Goal: Contribute content: Contribute content

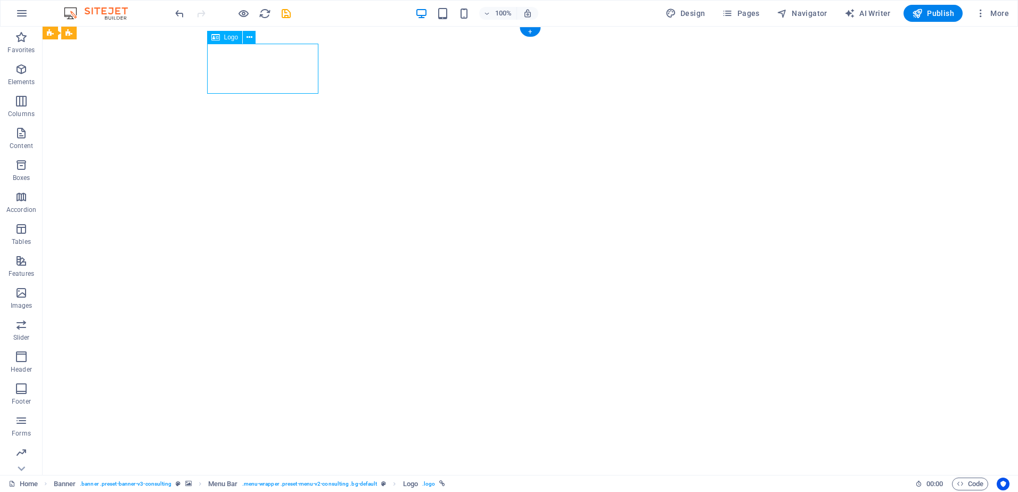
select select "px"
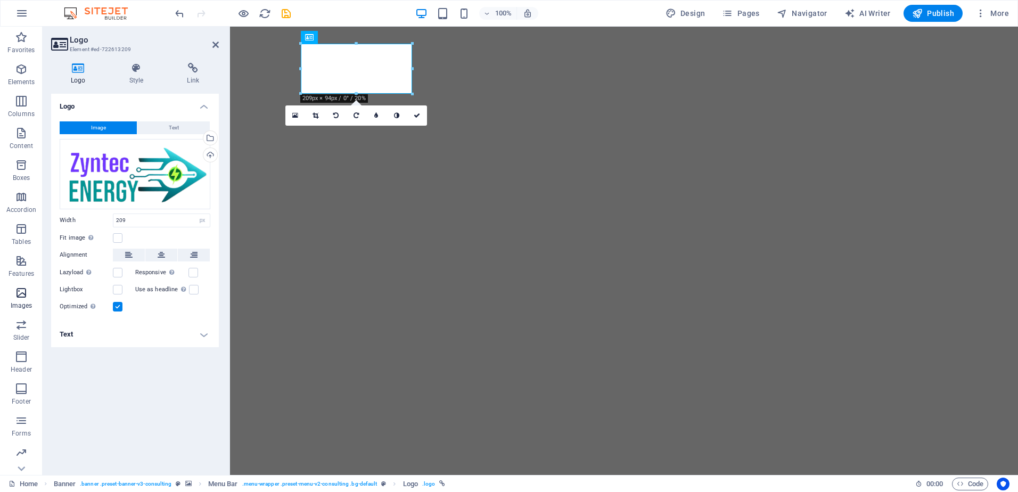
click at [26, 296] on icon "button" at bounding box center [21, 292] width 13 height 13
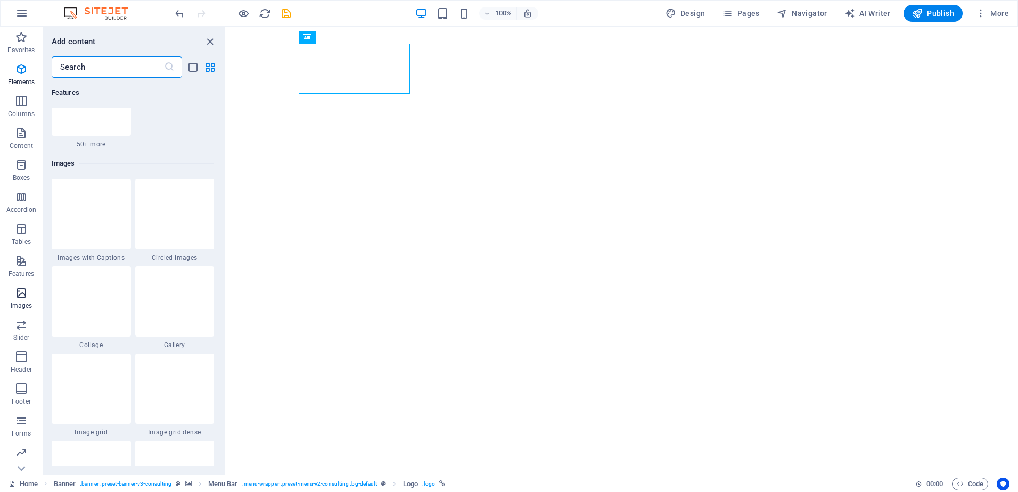
scroll to position [5484, 0]
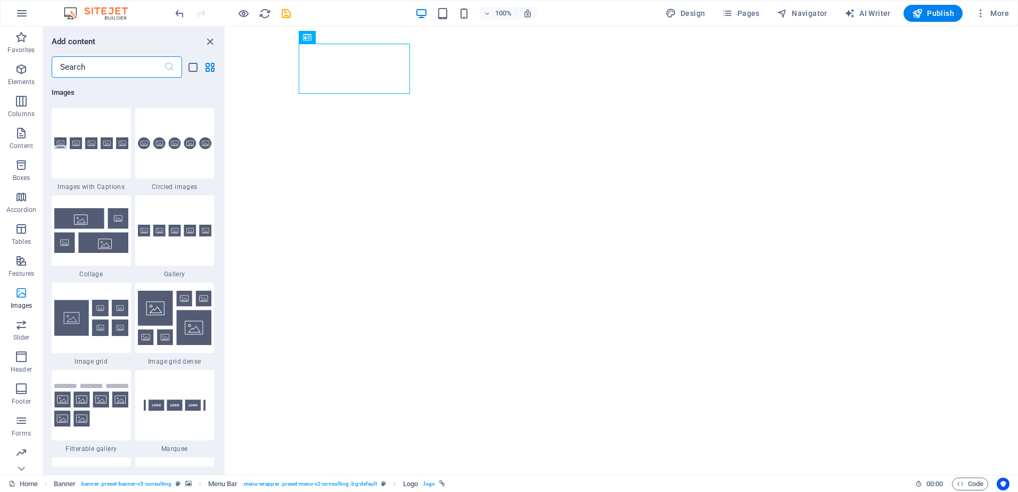
click at [22, 298] on icon "button" at bounding box center [21, 292] width 13 height 13
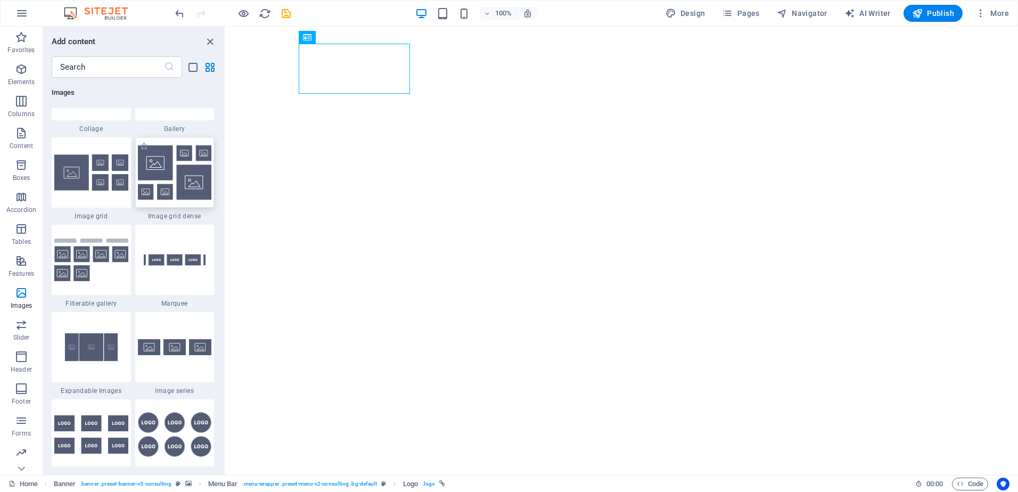
scroll to position [5643, 0]
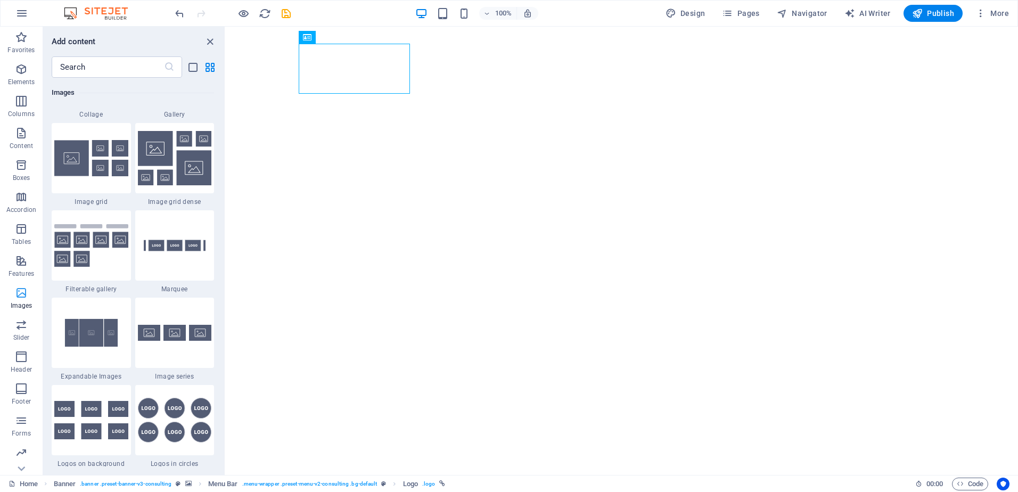
click at [21, 292] on icon "button" at bounding box center [21, 292] width 13 height 13
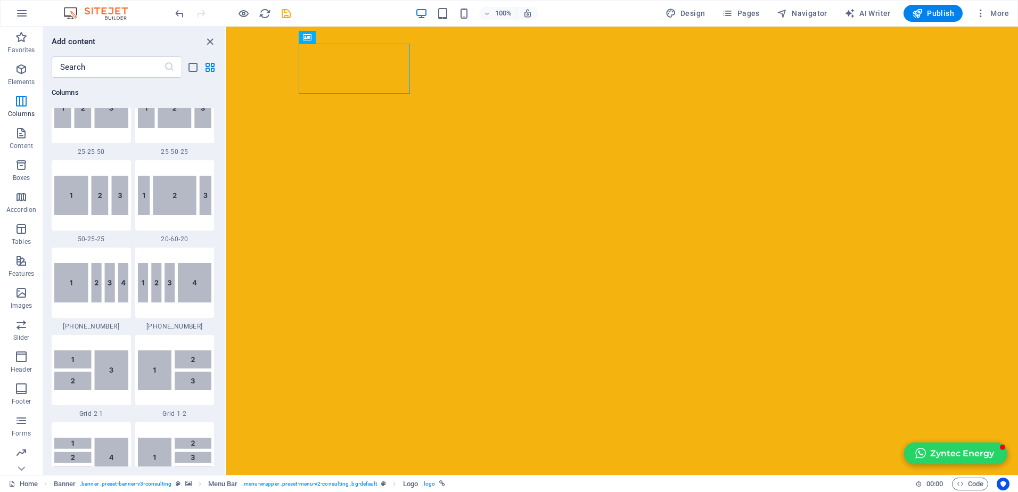
scroll to position [854, 0]
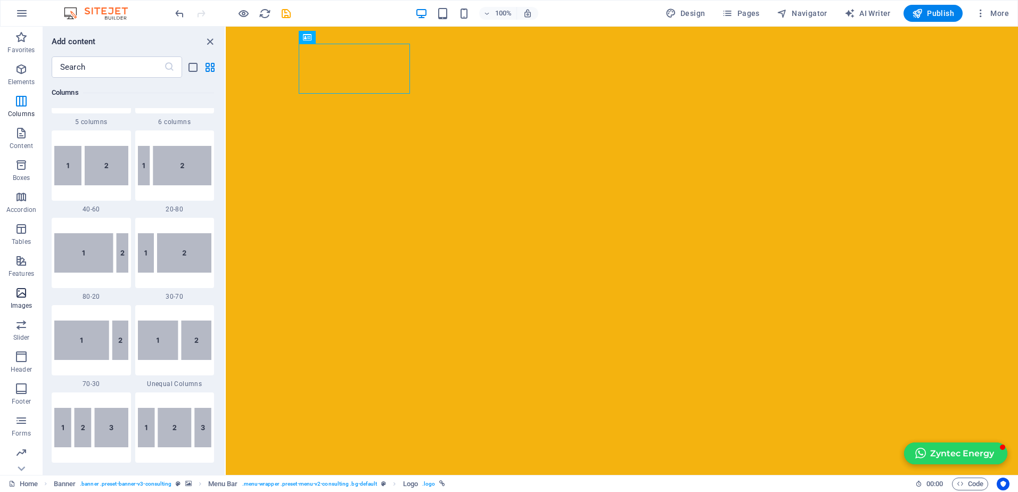
click at [23, 296] on icon "button" at bounding box center [21, 292] width 13 height 13
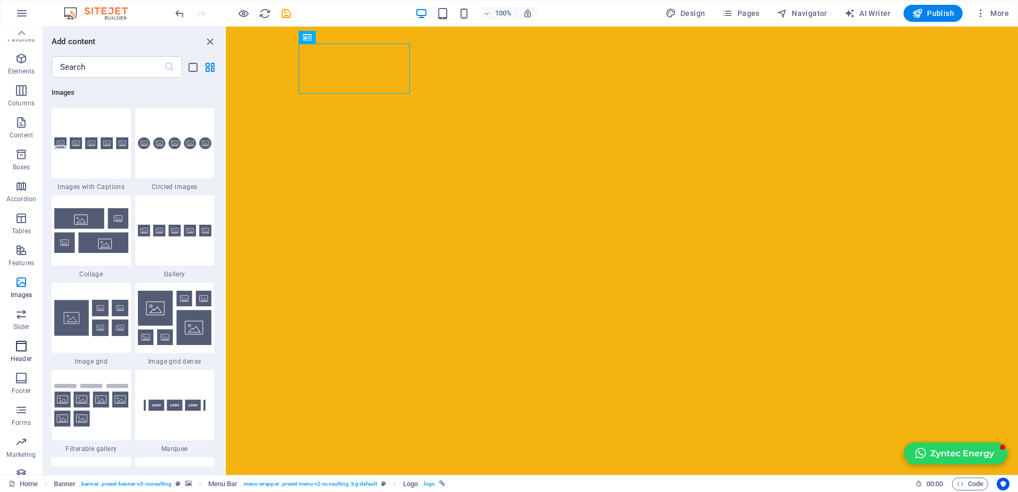
scroll to position [0, 0]
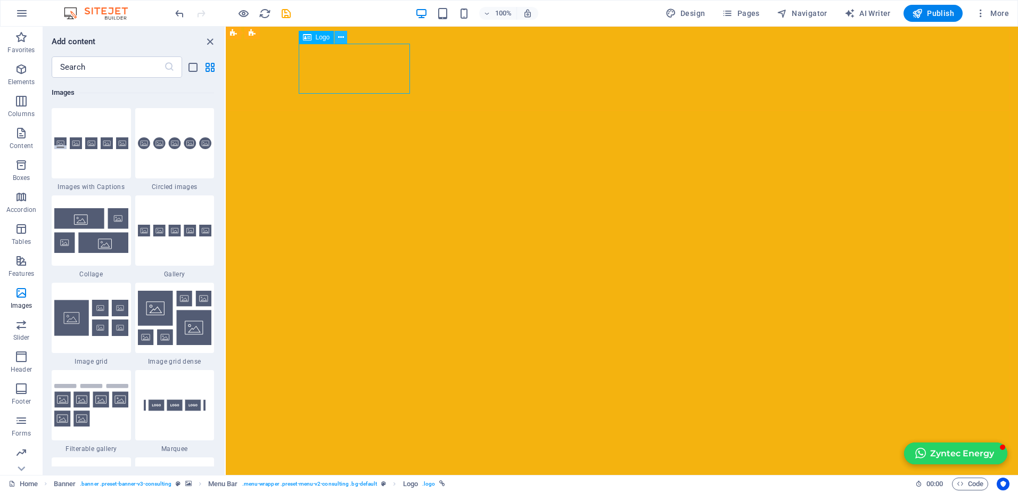
click at [339, 36] on icon at bounding box center [341, 37] width 6 height 11
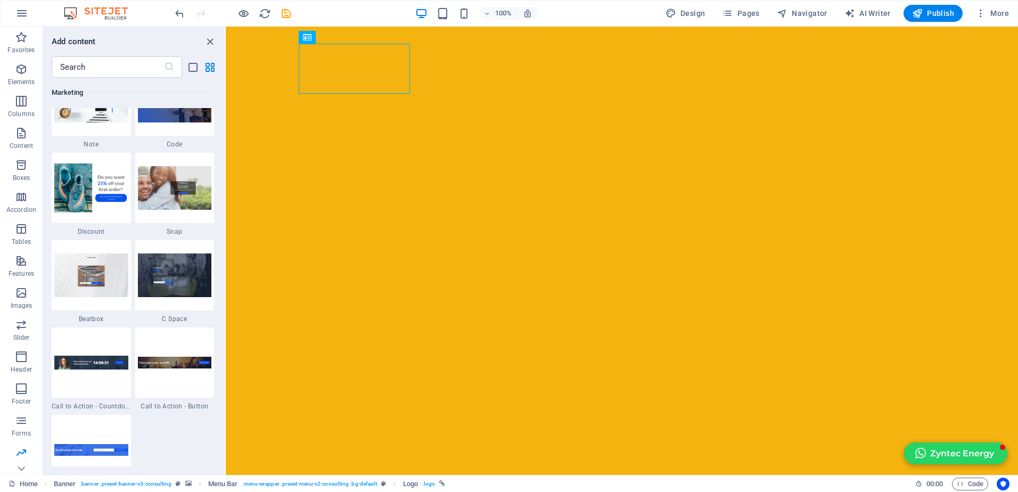
scroll to position [9315, 0]
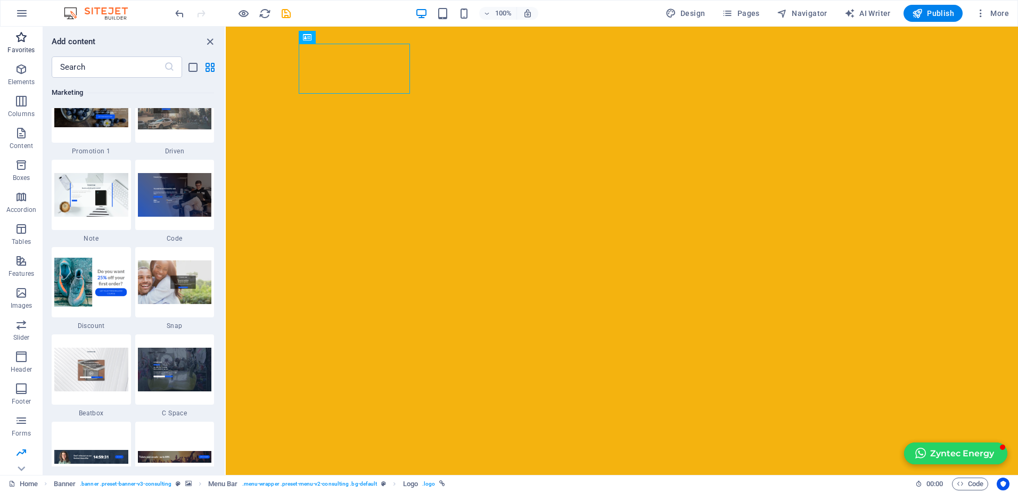
click at [20, 41] on icon "button" at bounding box center [21, 37] width 13 height 13
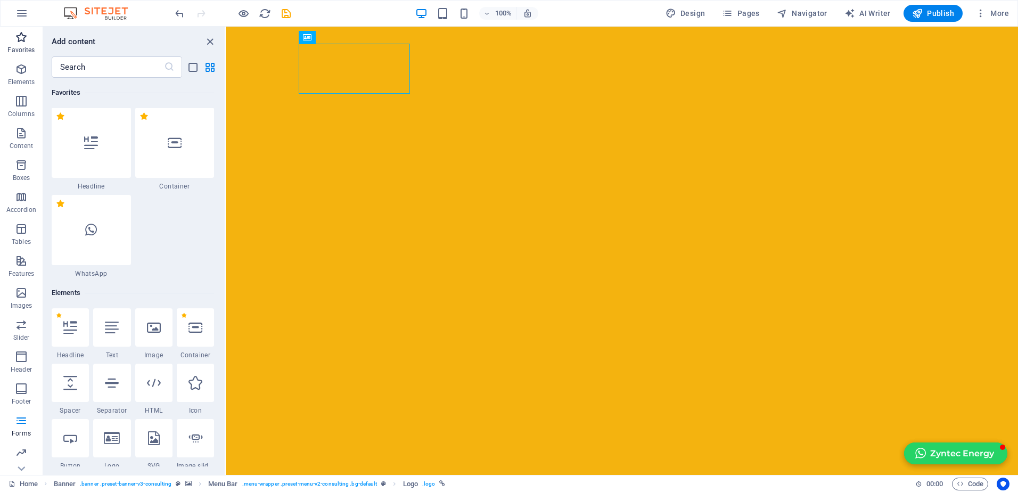
scroll to position [0, 0]
click at [153, 335] on div at bounding box center [153, 328] width 37 height 38
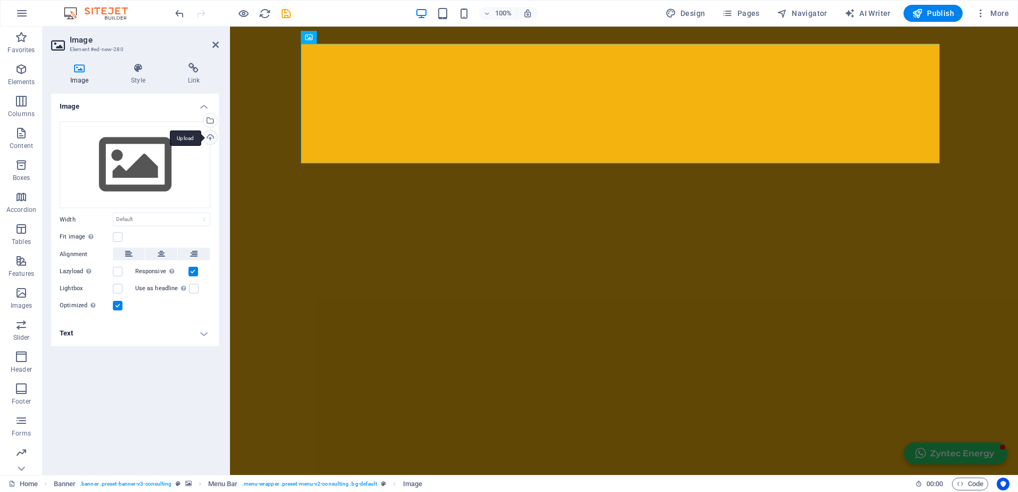
click at [209, 138] on div "Upload" at bounding box center [209, 138] width 16 height 16
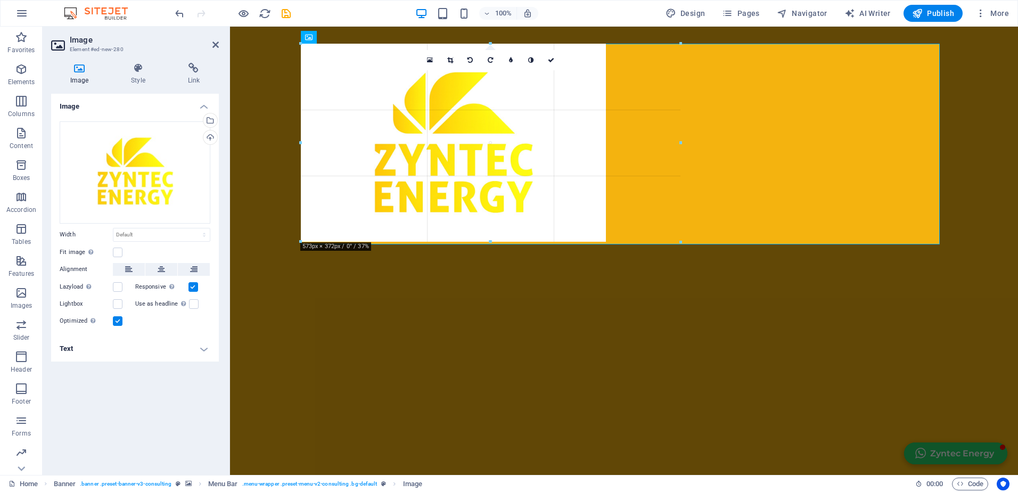
drag, startPoint x: 940, startPoint y: 42, endPoint x: 126, endPoint y: 194, distance: 828.3
type input "681"
select select "px"
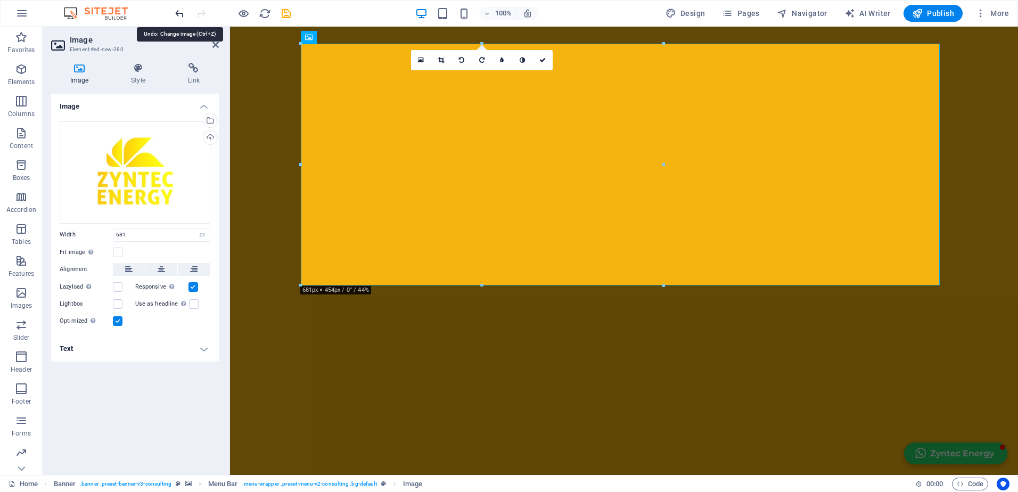
click at [178, 14] on icon "undo" at bounding box center [179, 13] width 12 height 12
select select "DISABLED_OPTION_VALUE"
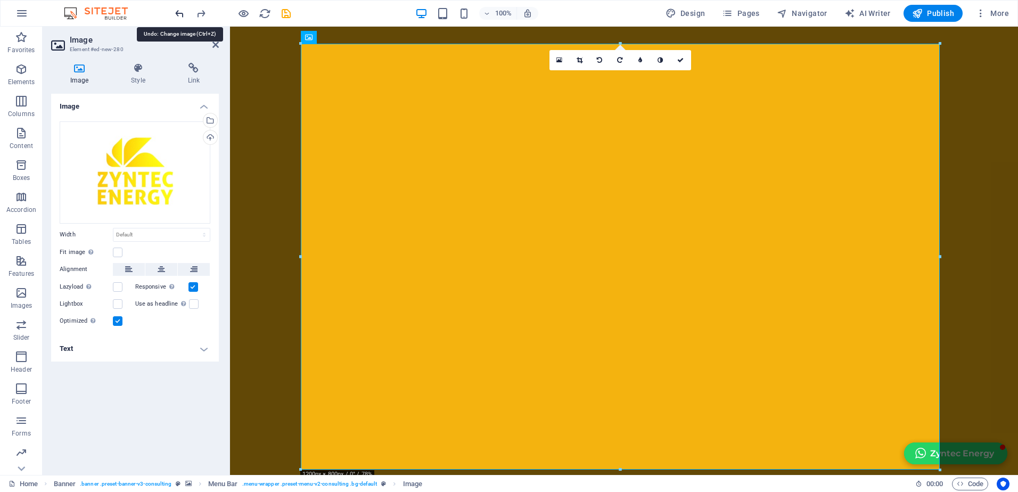
click at [179, 15] on icon "undo" at bounding box center [179, 13] width 12 height 12
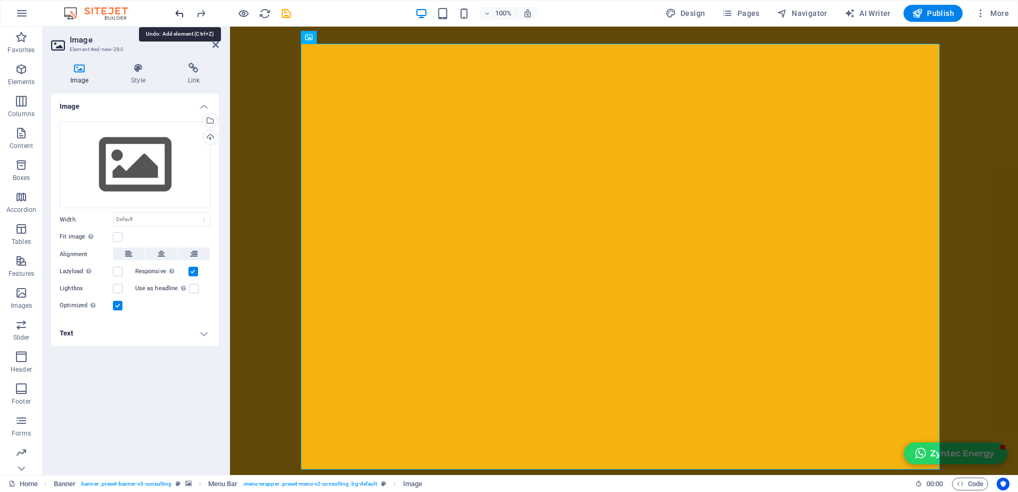
click at [180, 16] on icon "undo" at bounding box center [179, 13] width 12 height 12
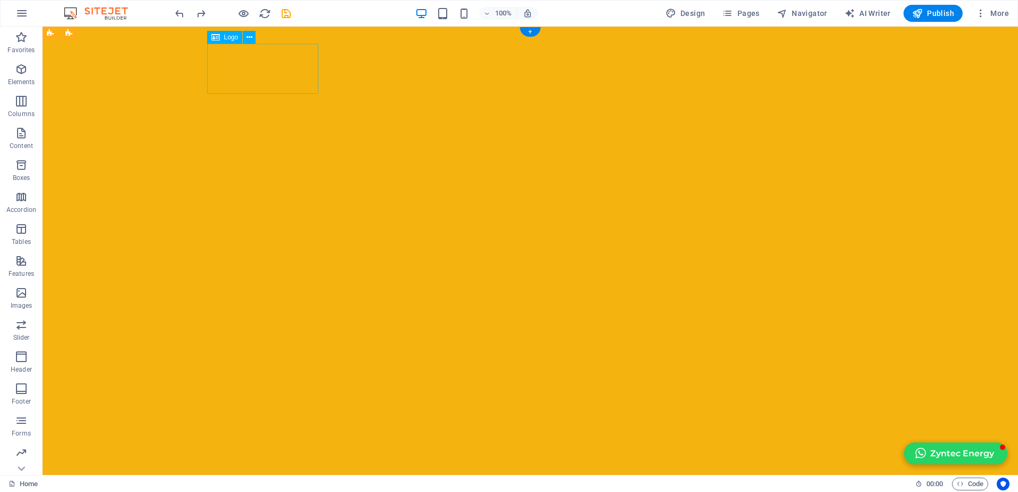
drag, startPoint x: 238, startPoint y: 64, endPoint x: 51, endPoint y: 64, distance: 186.8
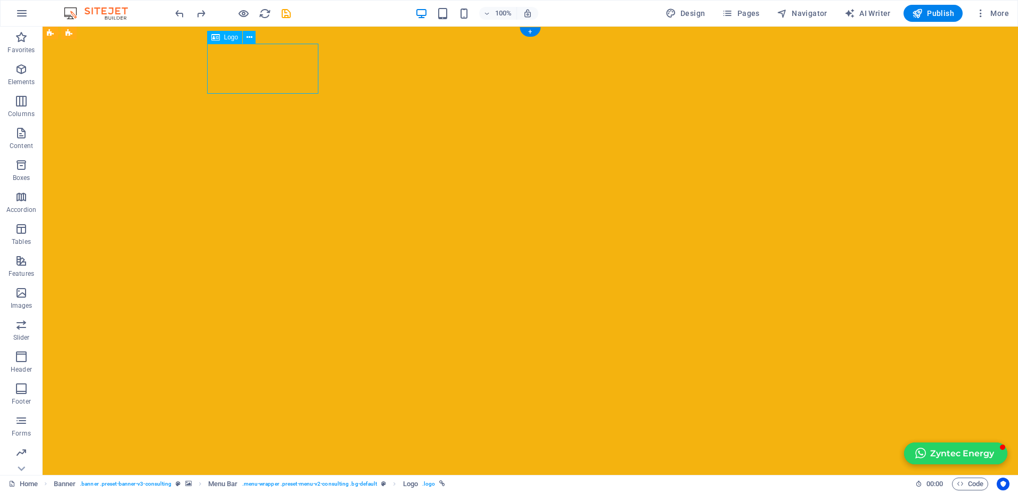
select select "px"
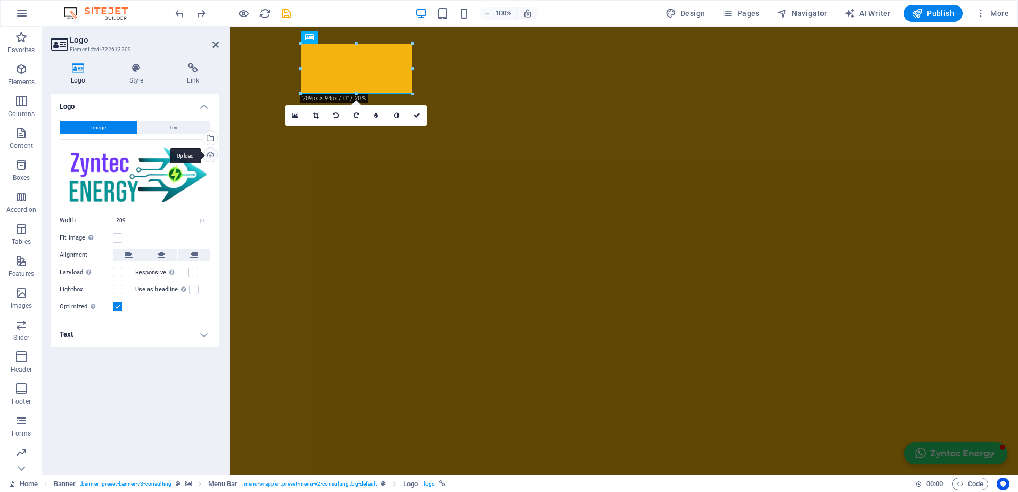
click at [209, 154] on div "Upload" at bounding box center [209, 156] width 16 height 16
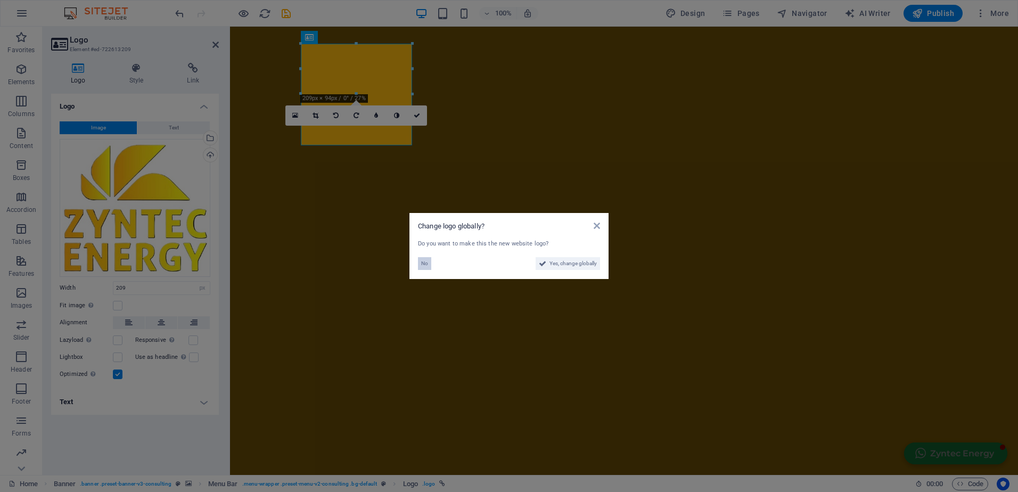
click at [426, 260] on span "No" at bounding box center [424, 263] width 7 height 13
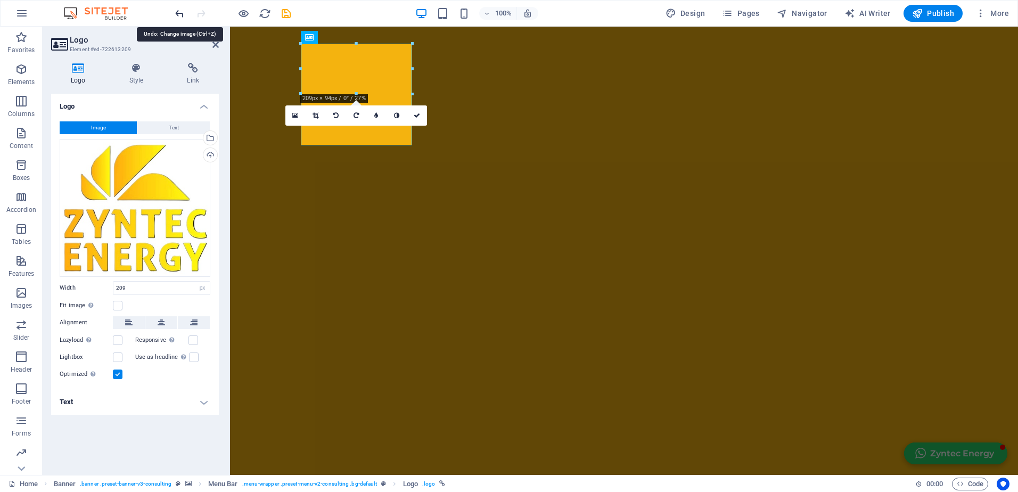
click at [178, 11] on icon "undo" at bounding box center [179, 13] width 12 height 12
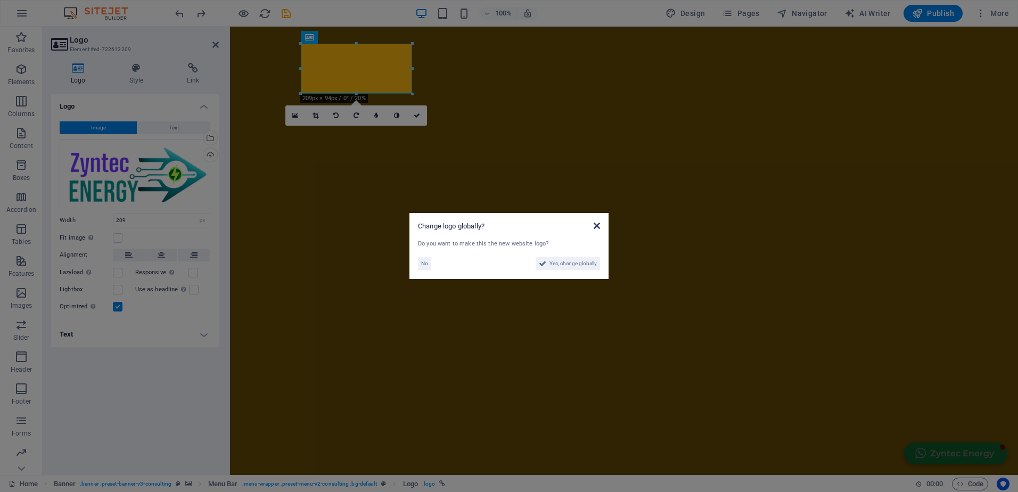
click at [597, 224] on icon at bounding box center [596, 225] width 6 height 9
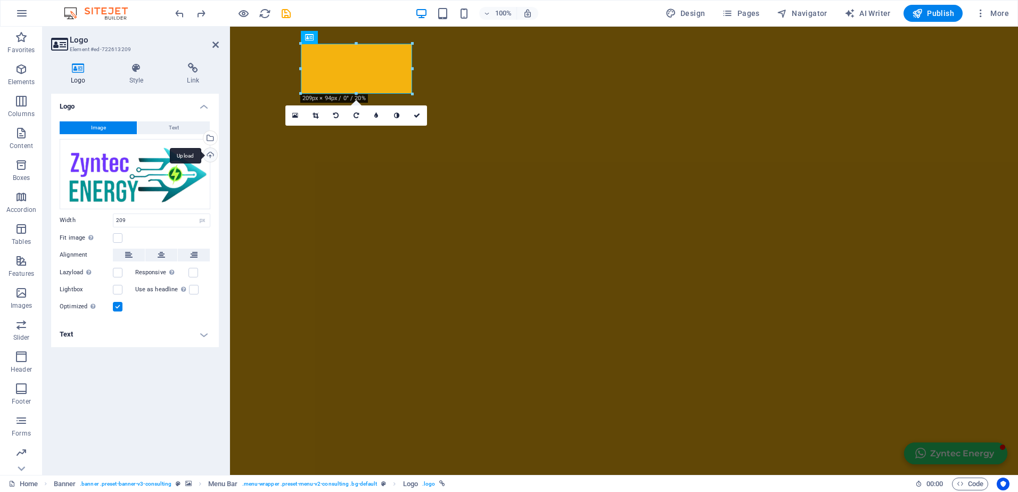
click at [209, 155] on div "Upload" at bounding box center [209, 156] width 16 height 16
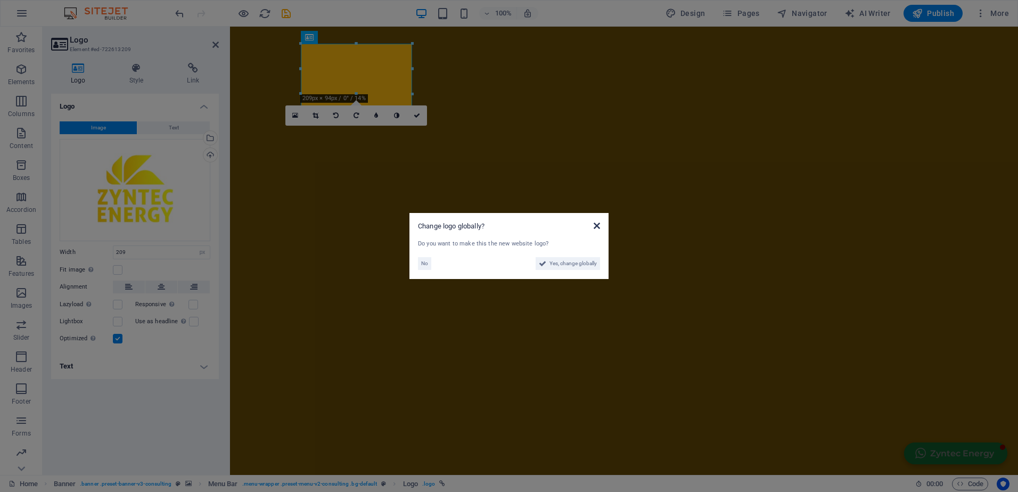
click at [597, 226] on icon at bounding box center [596, 225] width 6 height 9
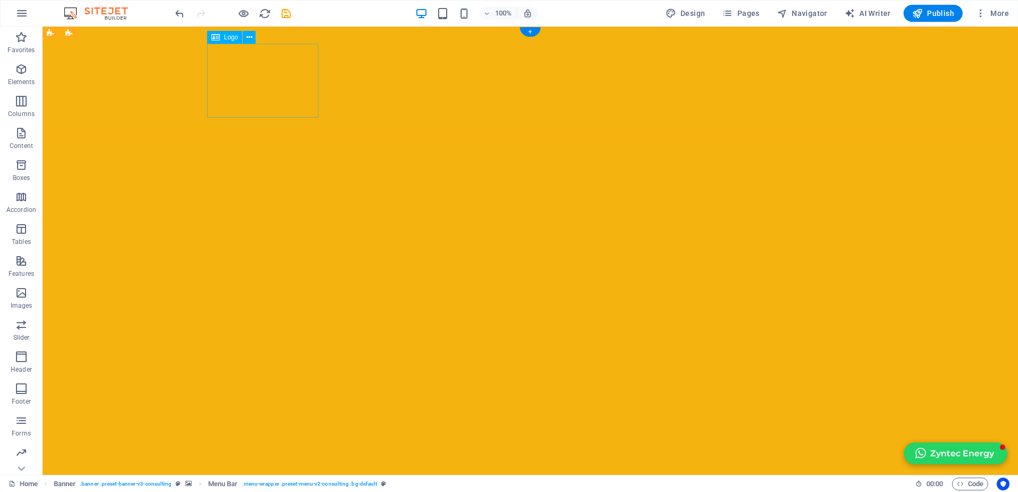
select select "px"
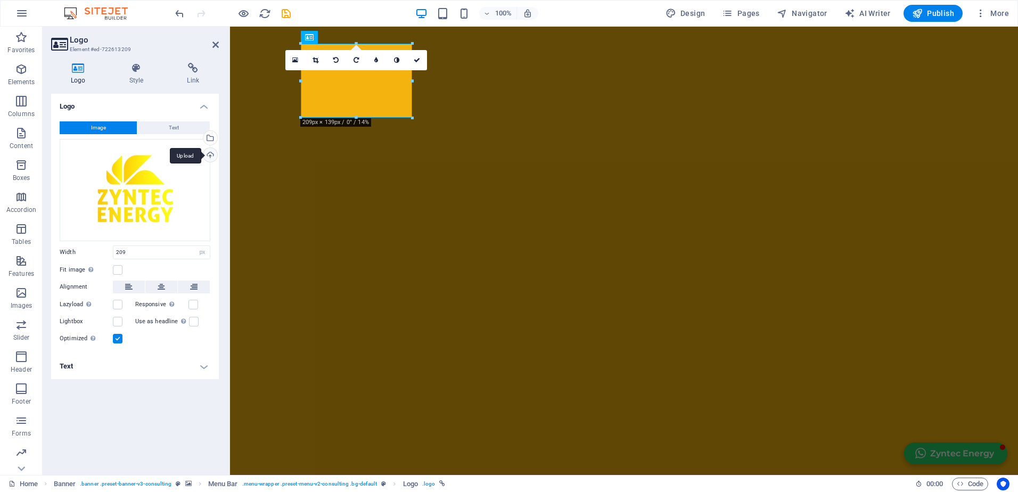
click at [210, 153] on div "Upload" at bounding box center [209, 156] width 16 height 16
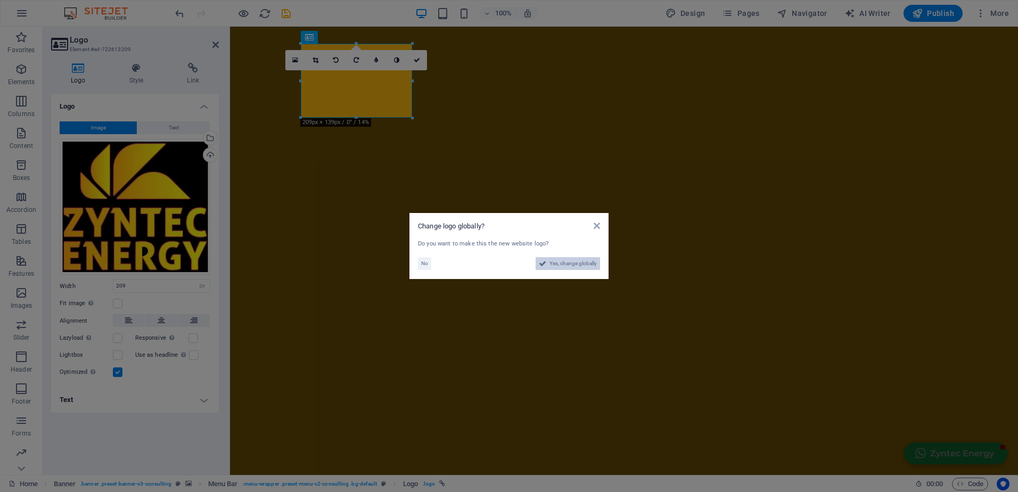
click at [569, 258] on span "Yes, change globally" at bounding box center [572, 263] width 47 height 13
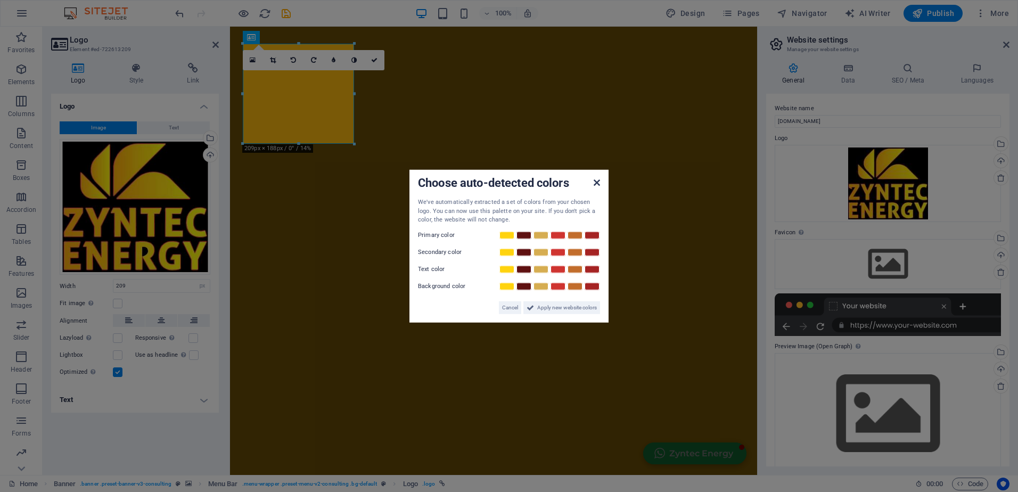
click at [599, 179] on icon at bounding box center [596, 182] width 6 height 9
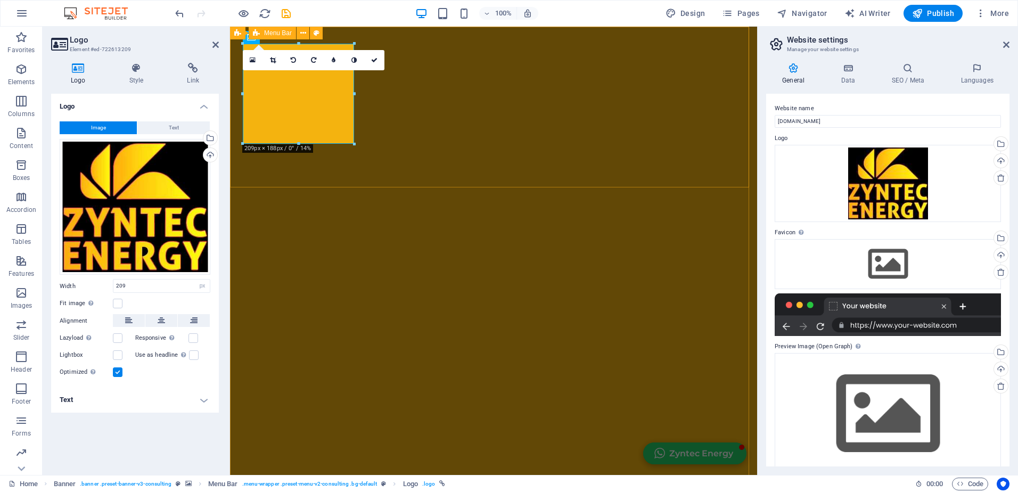
drag, startPoint x: 402, startPoint y: 100, endPoint x: 591, endPoint y: 101, distance: 188.9
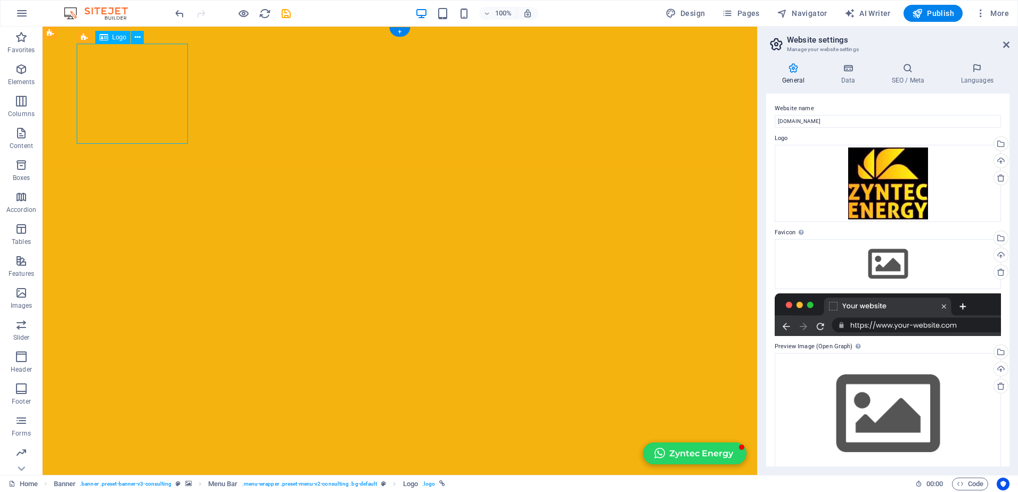
select select "px"
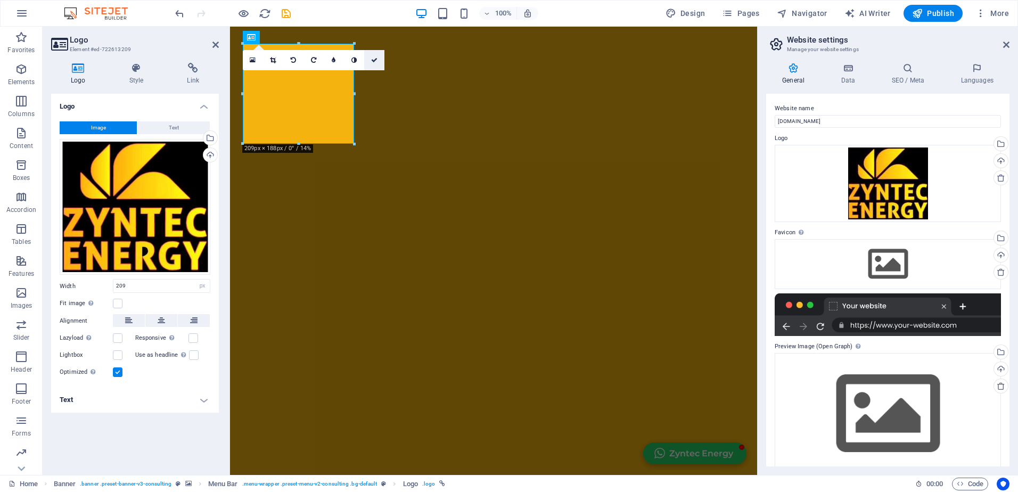
click at [374, 60] on icon at bounding box center [374, 60] width 6 height 6
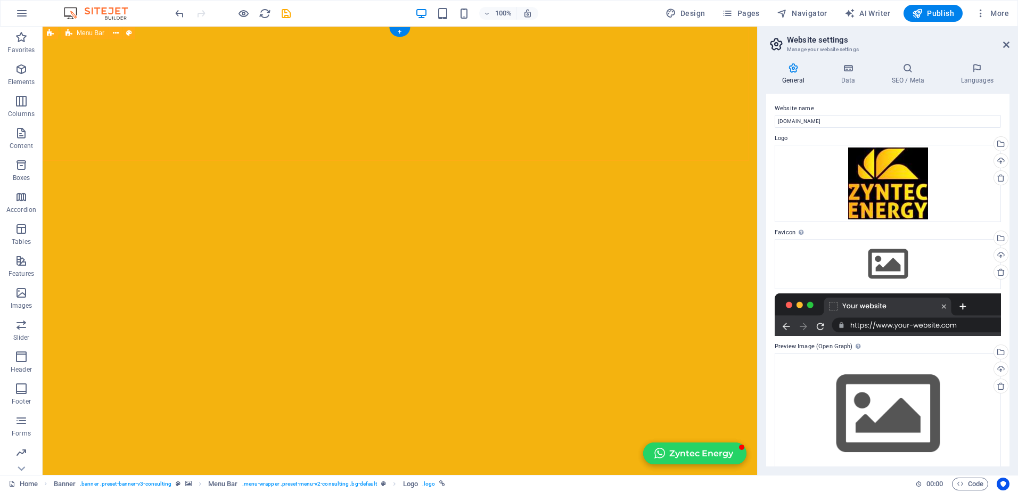
select select "px"
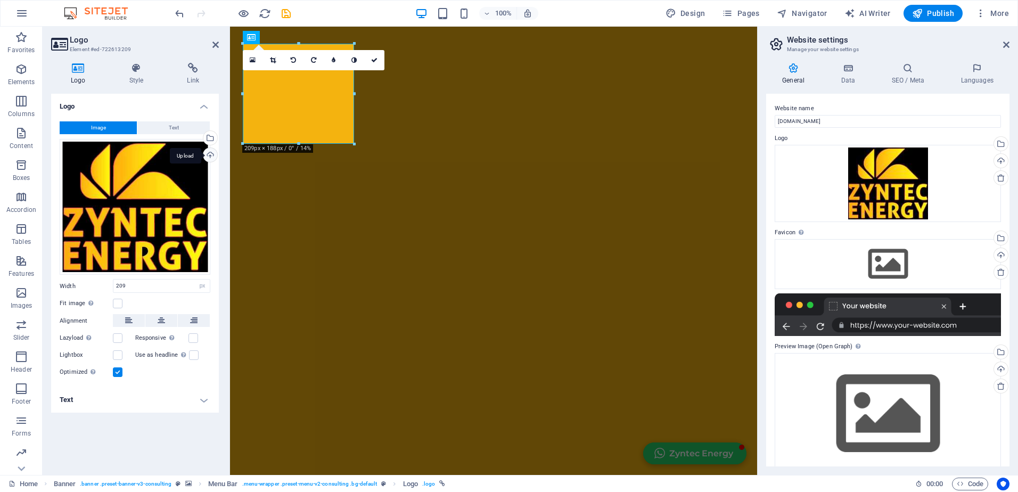
click at [210, 155] on div "Upload" at bounding box center [209, 156] width 16 height 16
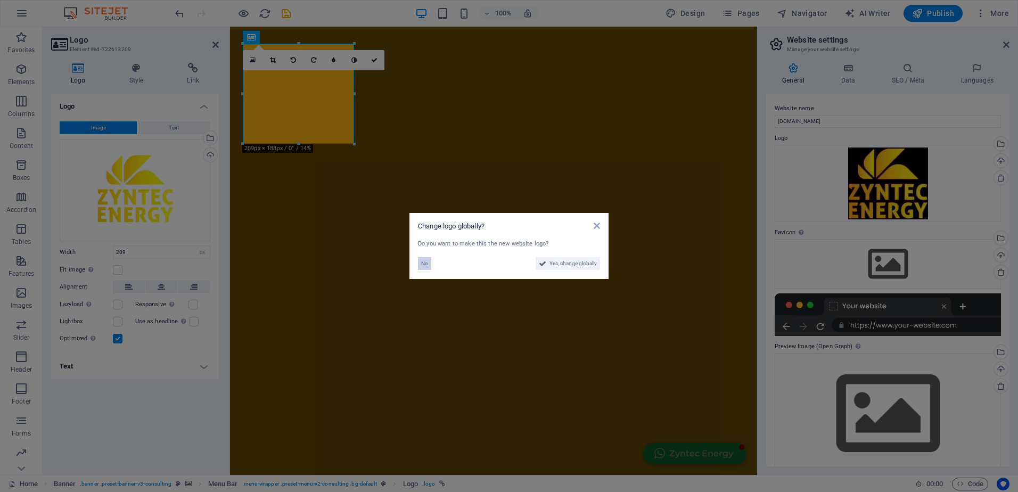
click at [429, 262] on button "No" at bounding box center [424, 263] width 13 height 13
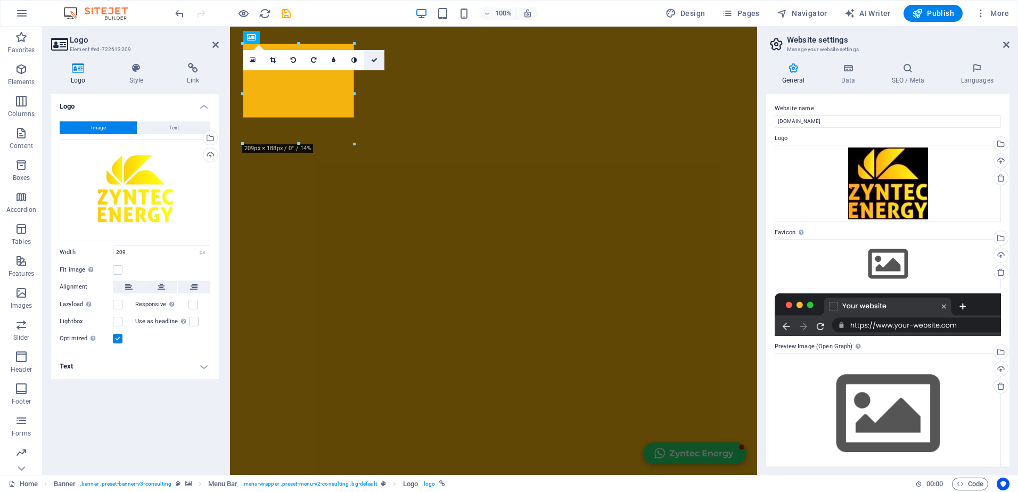
click at [373, 61] on icon at bounding box center [374, 60] width 6 height 6
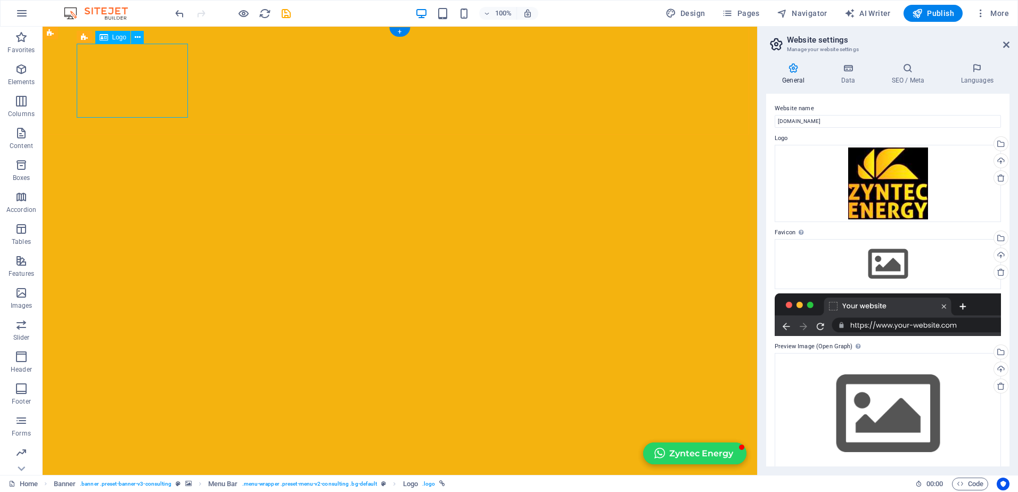
select select "px"
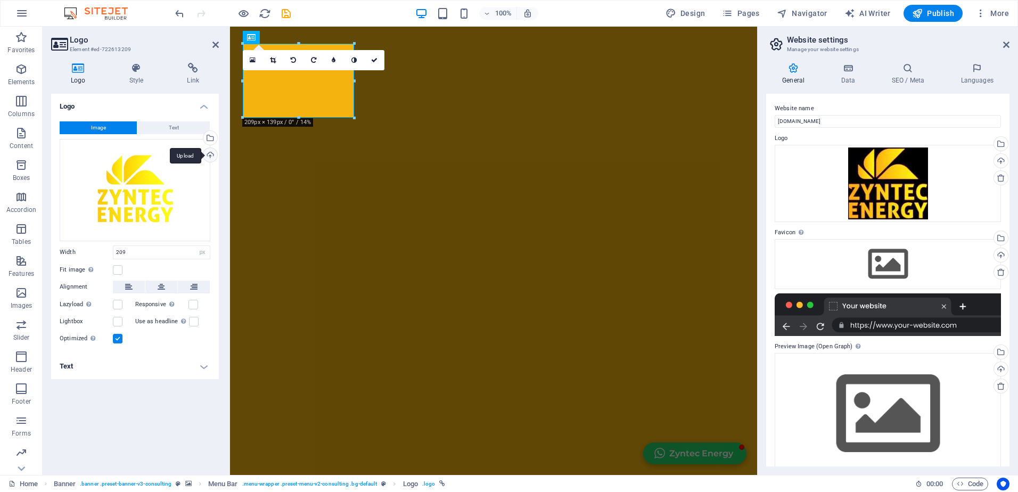
click at [210, 154] on div "Upload" at bounding box center [209, 156] width 16 height 16
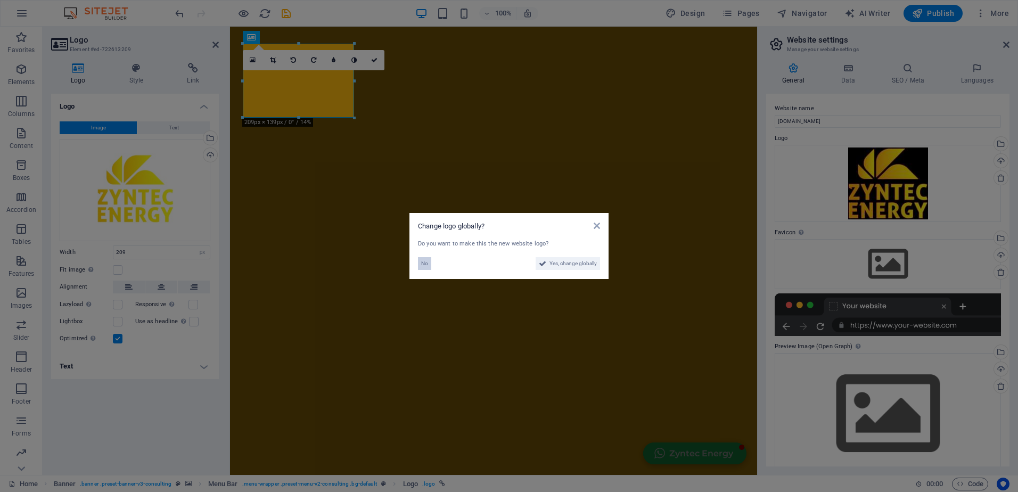
drag, startPoint x: 426, startPoint y: 266, endPoint x: 196, endPoint y: 238, distance: 231.5
click at [426, 265] on span "No" at bounding box center [424, 263] width 7 height 13
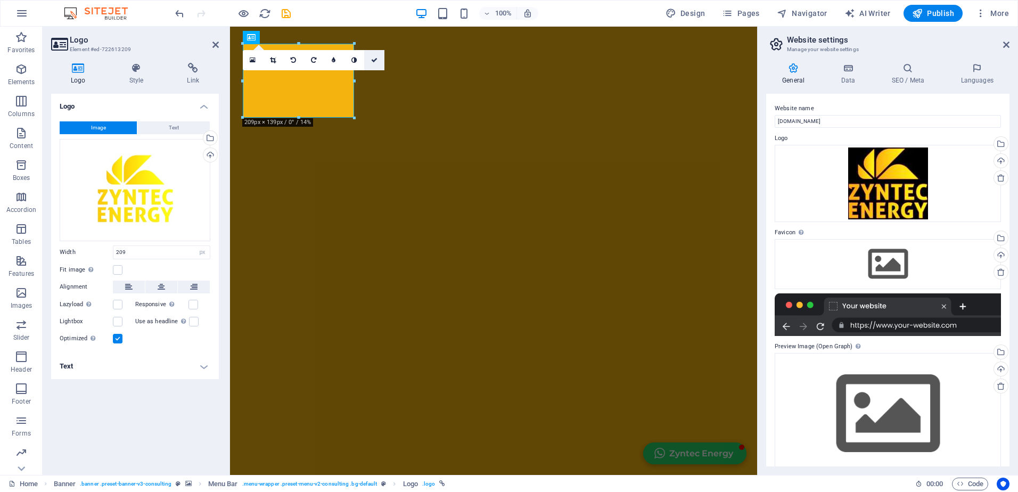
click at [374, 61] on icon at bounding box center [374, 60] width 6 height 6
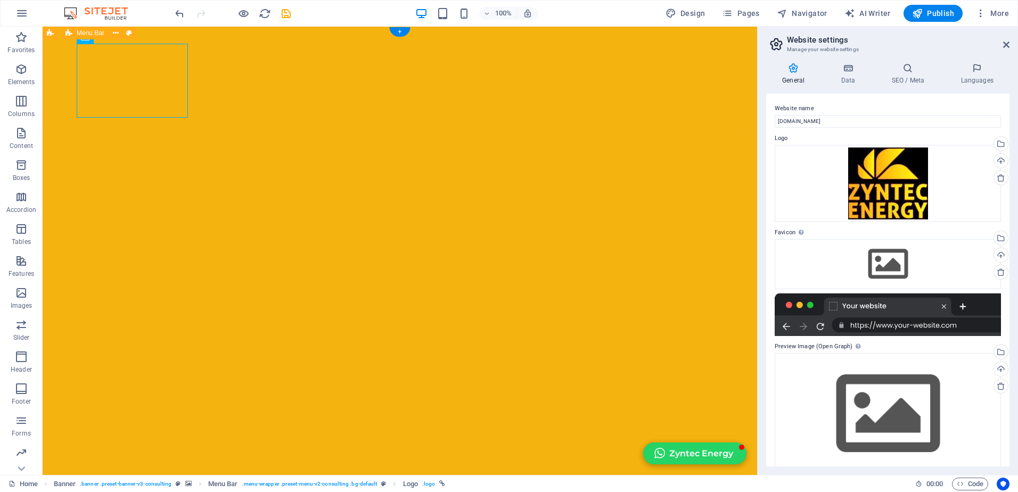
click at [894, 192] on div "Drag files here, click to choose files or select files from Files or our free s…" at bounding box center [887, 183] width 226 height 77
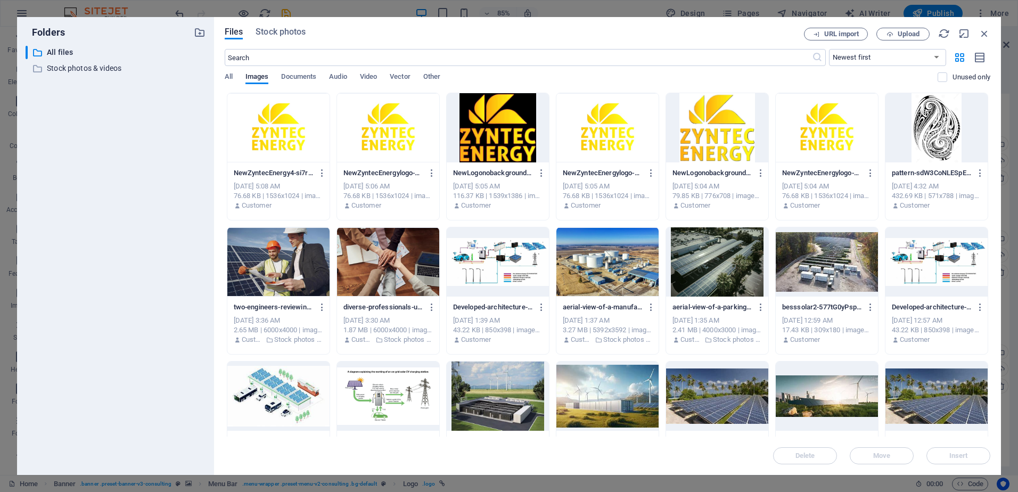
click at [276, 141] on div at bounding box center [278, 127] width 102 height 69
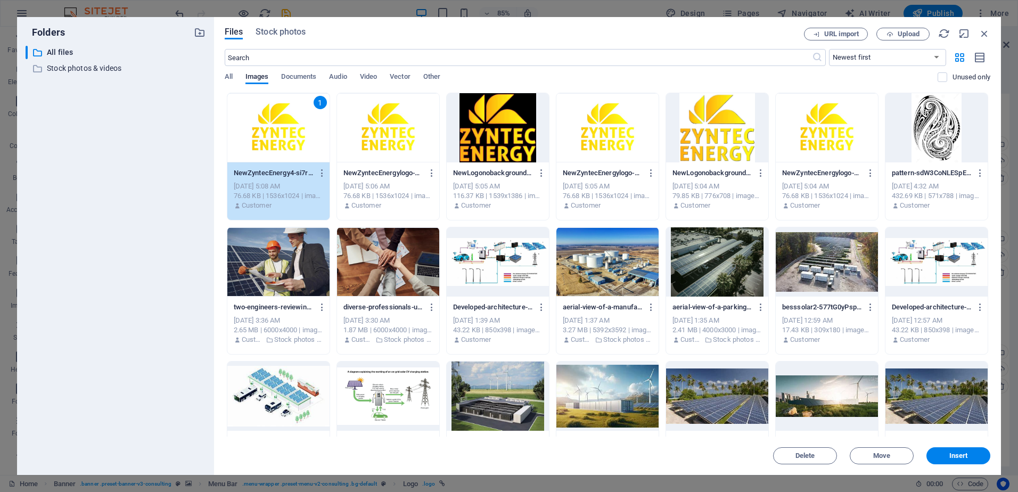
click at [390, 131] on div at bounding box center [388, 127] width 102 height 69
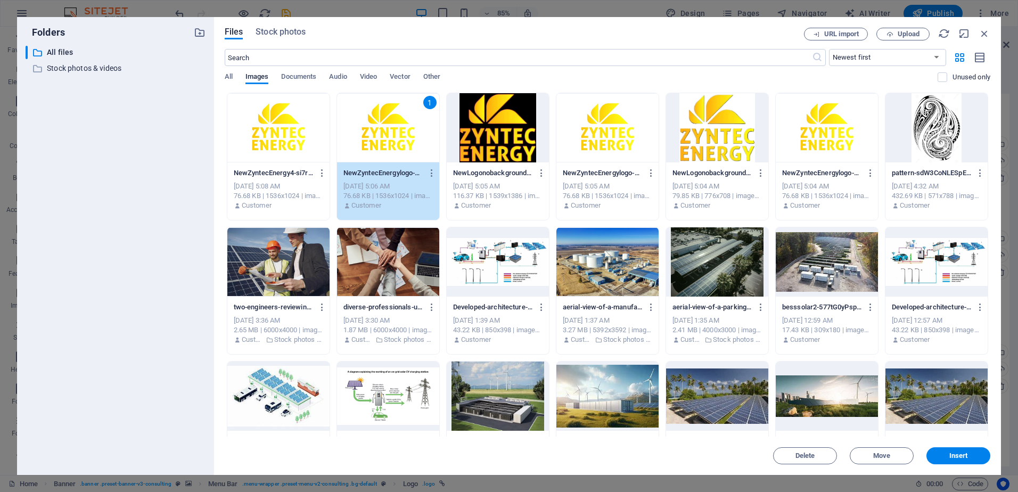
click at [606, 142] on div at bounding box center [607, 127] width 102 height 69
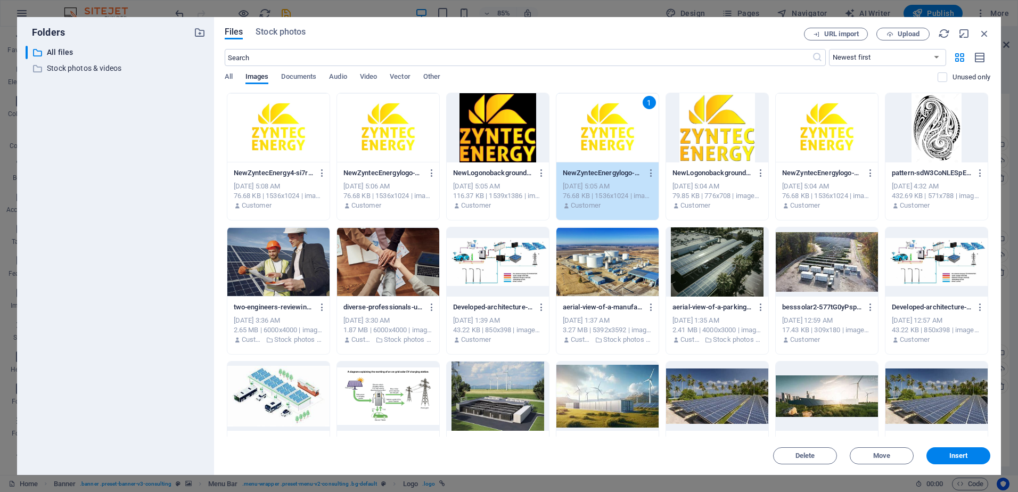
click at [710, 137] on div at bounding box center [717, 127] width 102 height 69
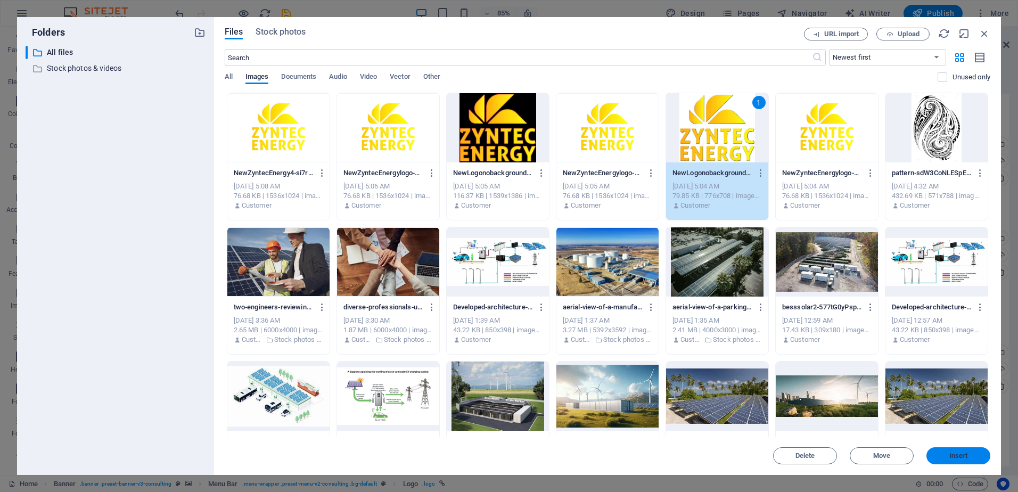
click at [953, 456] on span "Insert" at bounding box center [958, 455] width 19 height 6
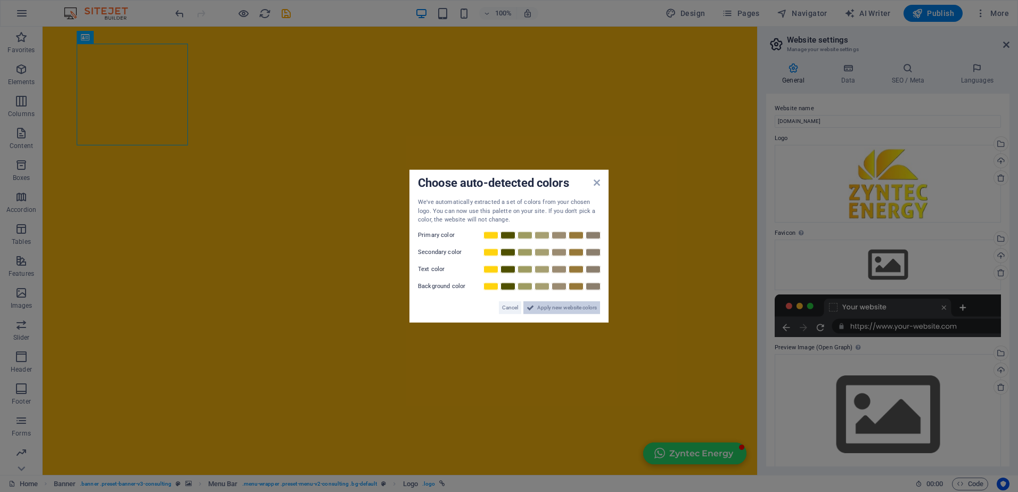
click at [549, 310] on span "Apply new website colors" at bounding box center [567, 307] width 60 height 13
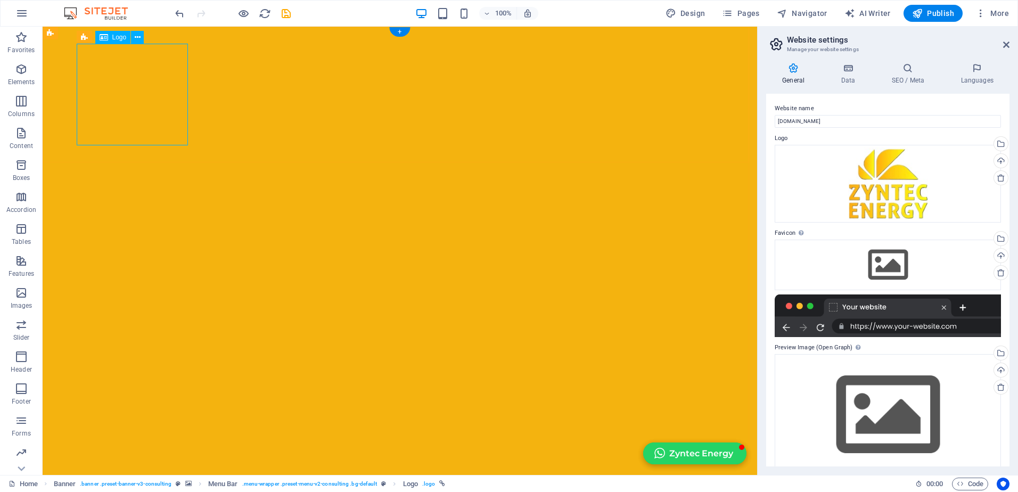
drag, startPoint x: 128, startPoint y: 104, endPoint x: 137, endPoint y: 108, distance: 10.3
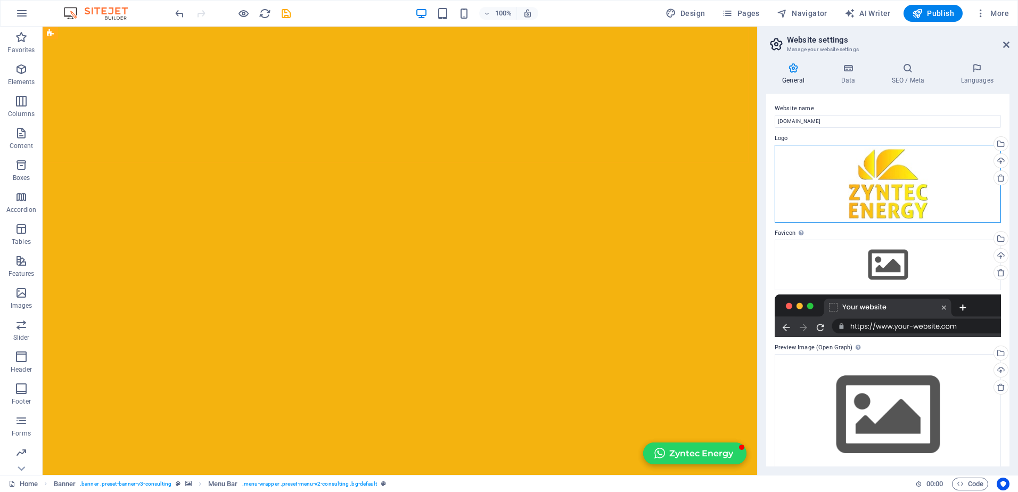
click at [910, 189] on div "Drag files here, click to choose files or select files from Files or our free s…" at bounding box center [887, 184] width 226 height 78
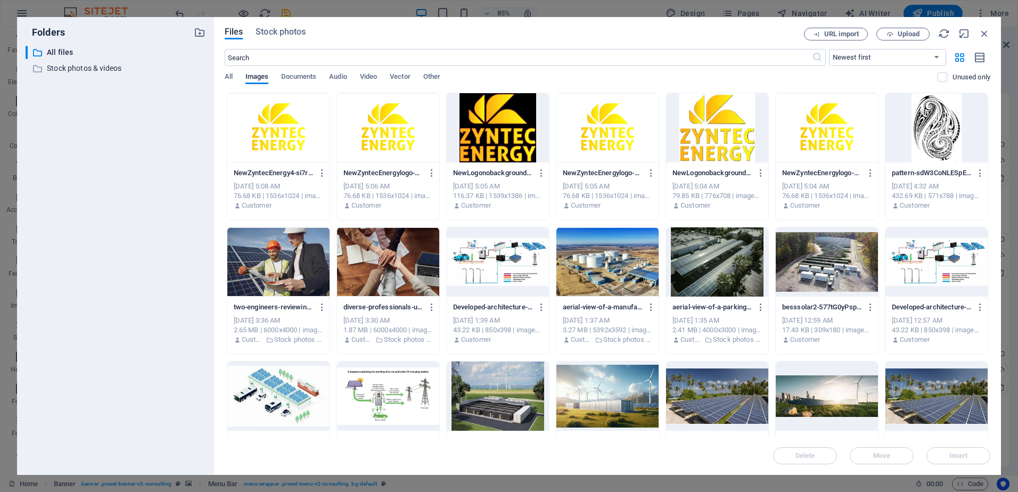
click at [285, 141] on div at bounding box center [278, 127] width 102 height 69
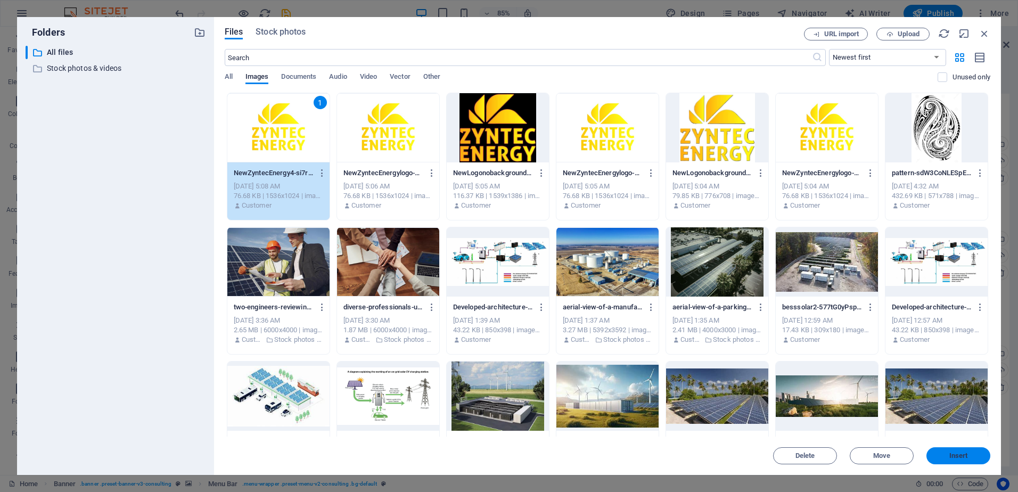
click at [957, 454] on span "Insert" at bounding box center [958, 455] width 19 height 6
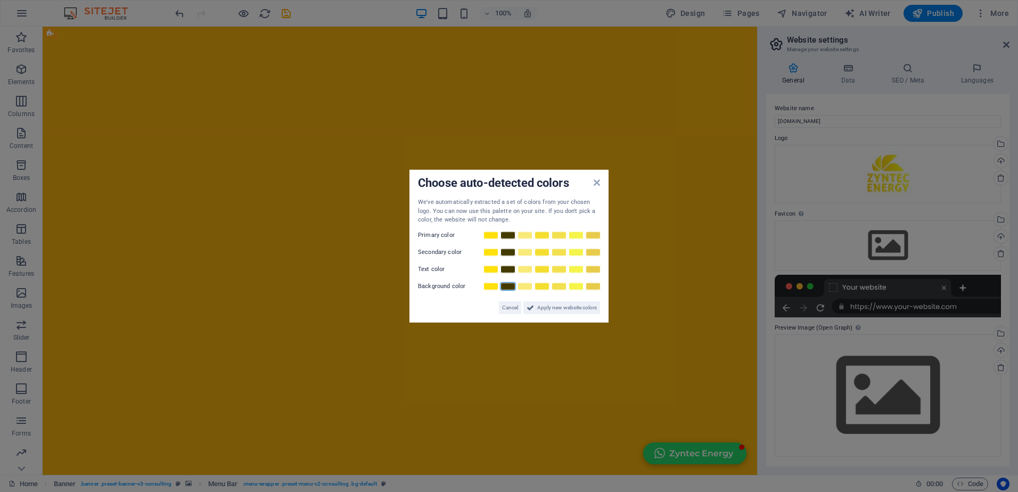
click at [505, 287] on link at bounding box center [508, 286] width 16 height 9
click at [507, 271] on link at bounding box center [508, 268] width 16 height 9
click at [507, 287] on link at bounding box center [508, 286] width 16 height 9
click at [541, 308] on span "Apply new website colors" at bounding box center [567, 307] width 60 height 13
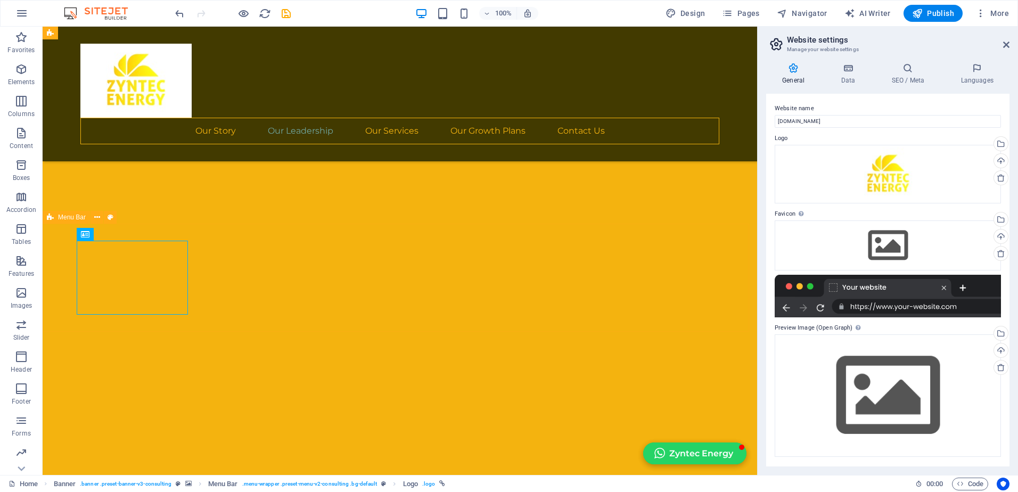
scroll to position [1330, 0]
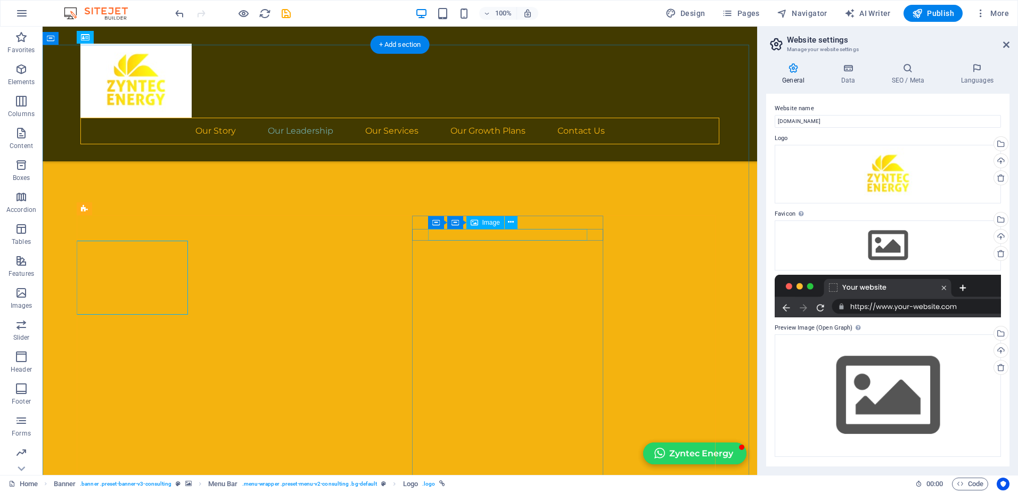
select select "%"
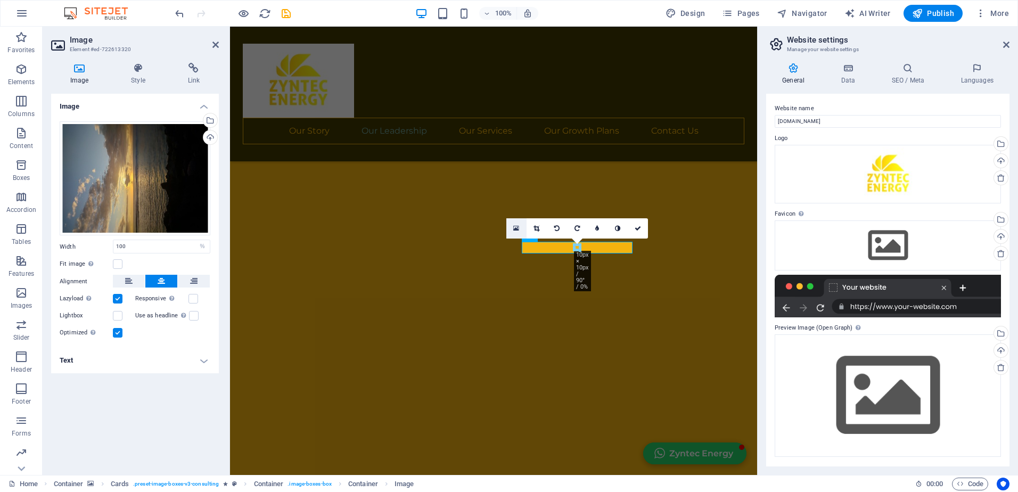
click at [516, 229] on icon at bounding box center [516, 228] width 6 height 7
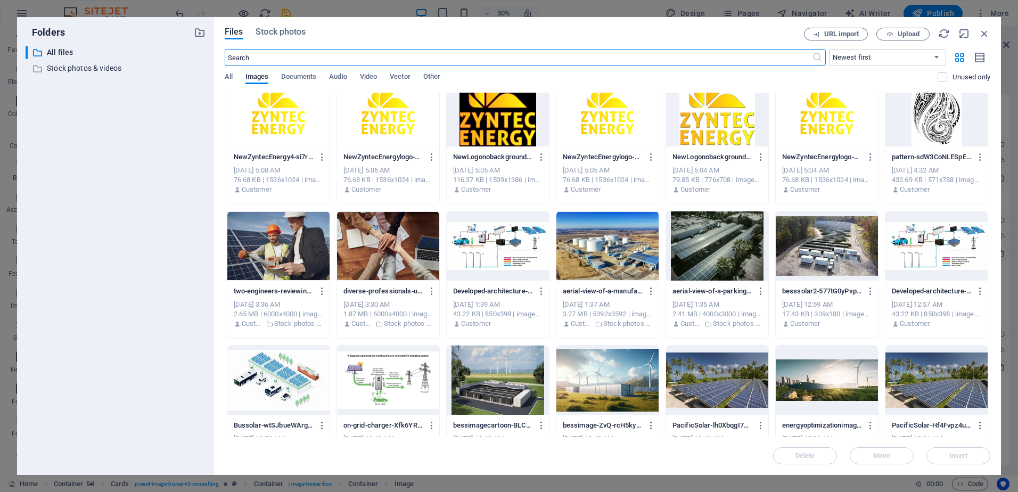
scroll to position [0, 0]
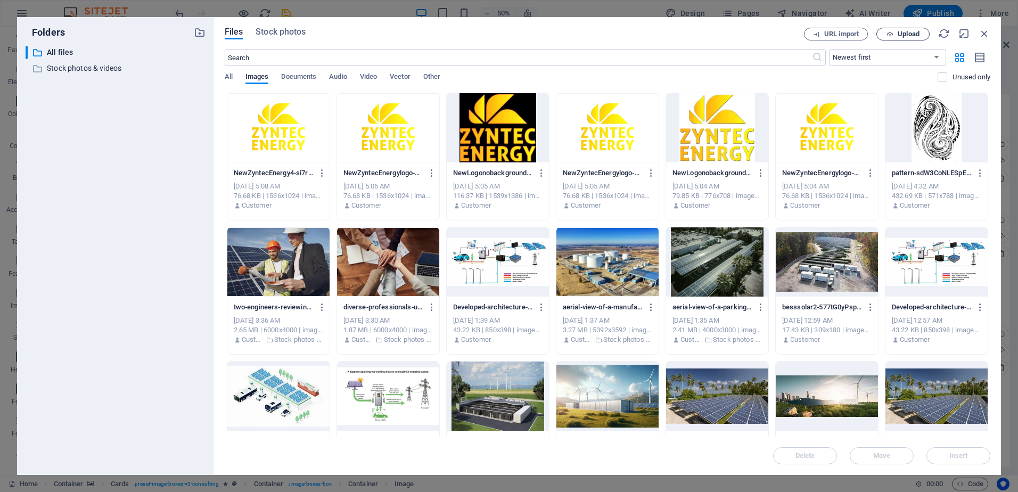
click at [905, 31] on span "Upload" at bounding box center [908, 34] width 22 height 6
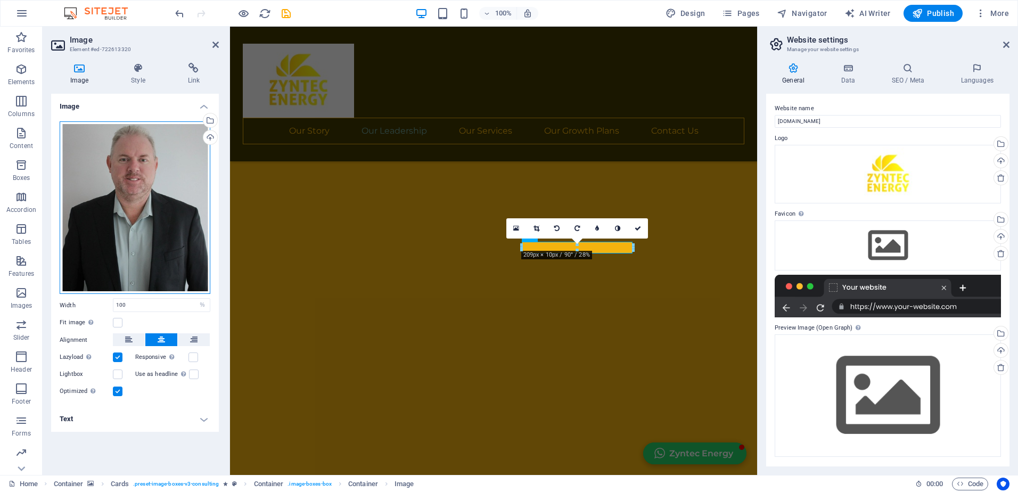
click at [138, 177] on div "Drag files here, click to choose files or select files from Files or our free s…" at bounding box center [135, 207] width 151 height 173
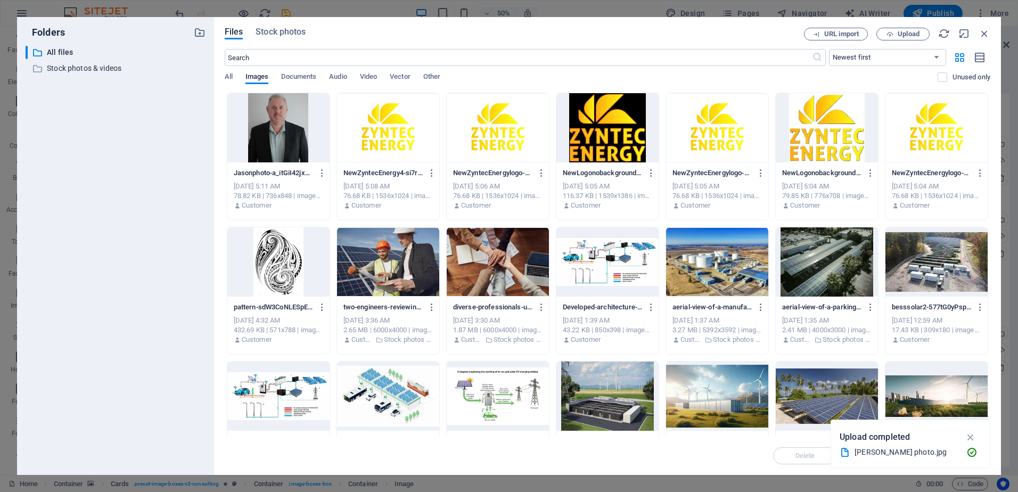
click at [275, 133] on div at bounding box center [278, 127] width 102 height 69
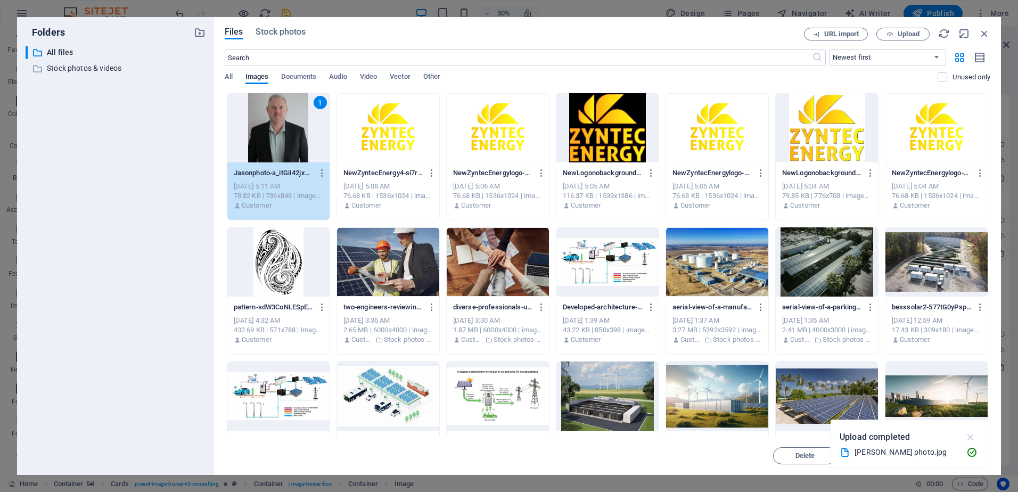
click at [973, 439] on icon "button" at bounding box center [970, 437] width 12 height 12
drag, startPoint x: 952, startPoint y: 454, endPoint x: 937, endPoint y: 451, distance: 15.4
click at [952, 454] on span "Insert" at bounding box center [958, 455] width 19 height 6
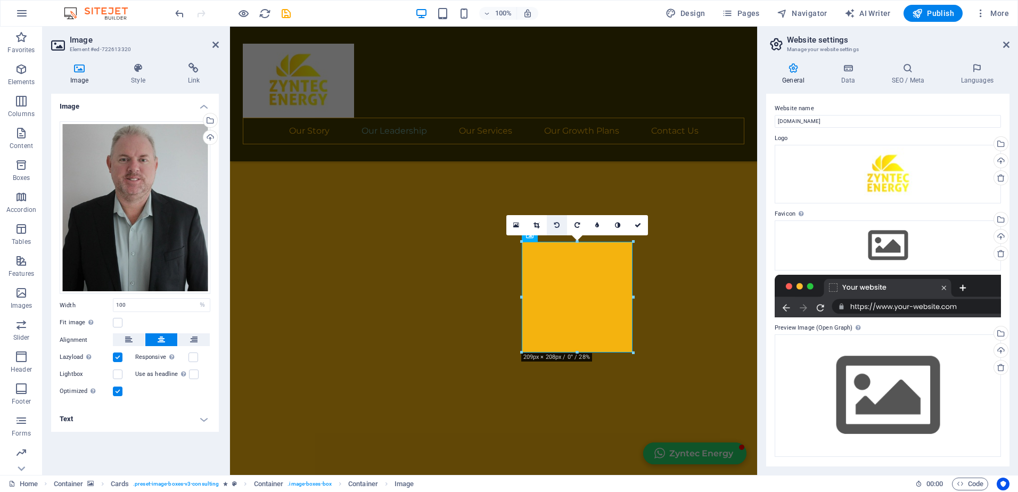
click at [554, 223] on icon at bounding box center [556, 225] width 5 height 6
click at [558, 226] on icon at bounding box center [556, 225] width 5 height 6
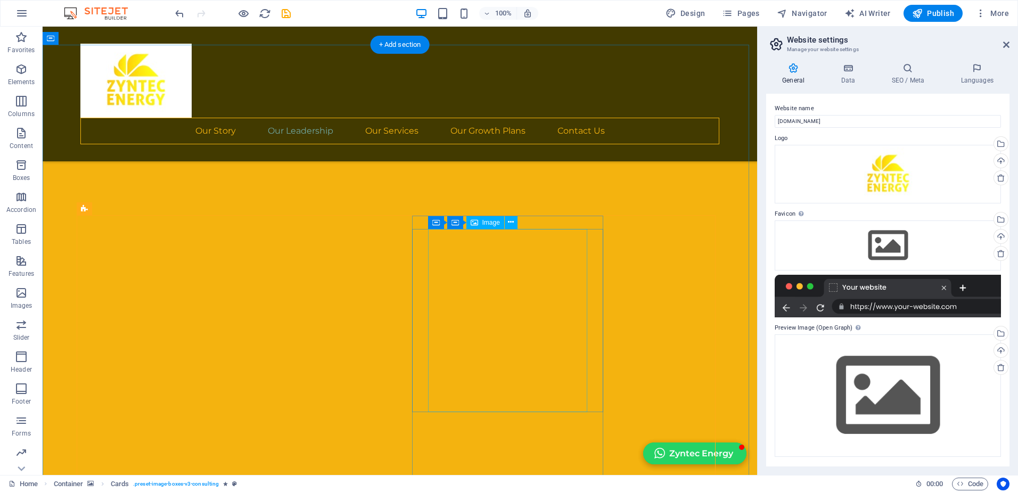
select select "%"
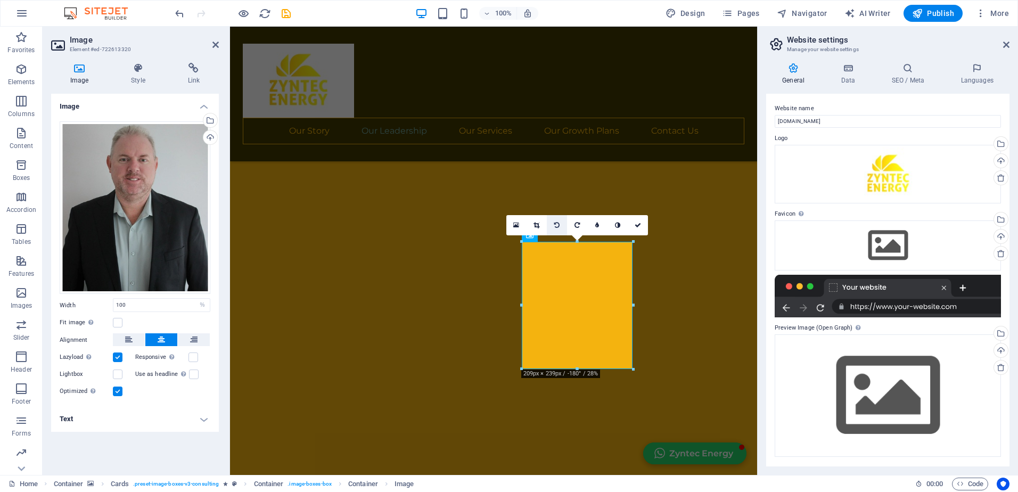
click at [556, 225] on icon at bounding box center [556, 225] width 5 height 6
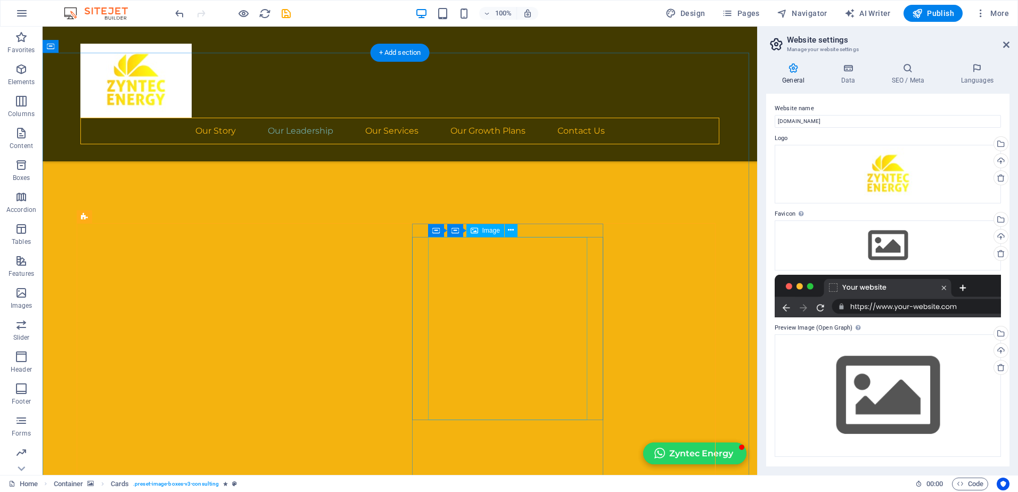
scroll to position [1277, 0]
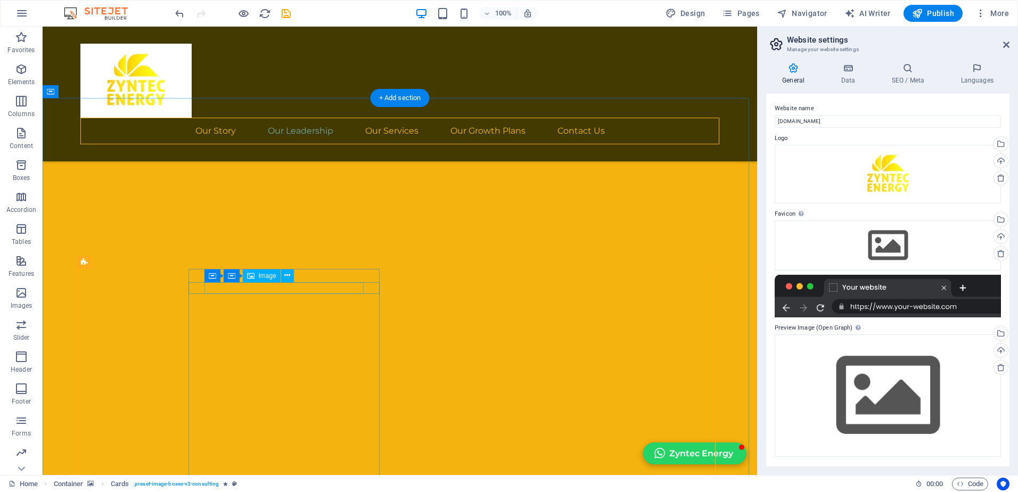
click at [262, 277] on span "Image" at bounding box center [268, 275] width 18 height 6
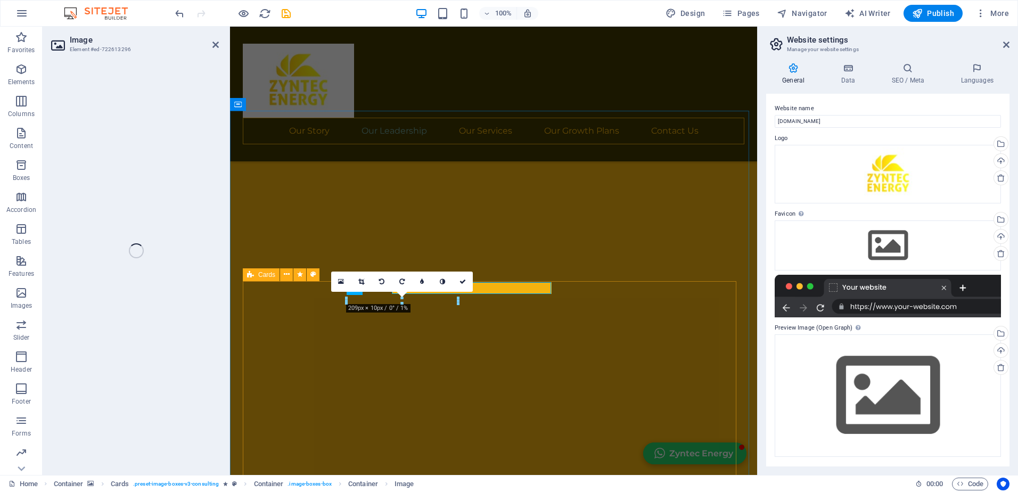
select select "%"
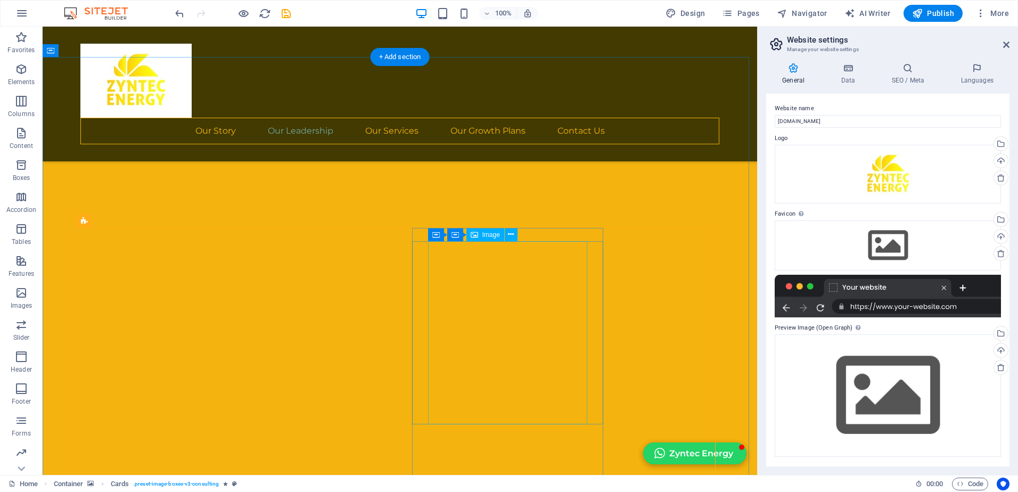
scroll to position [1384, 0]
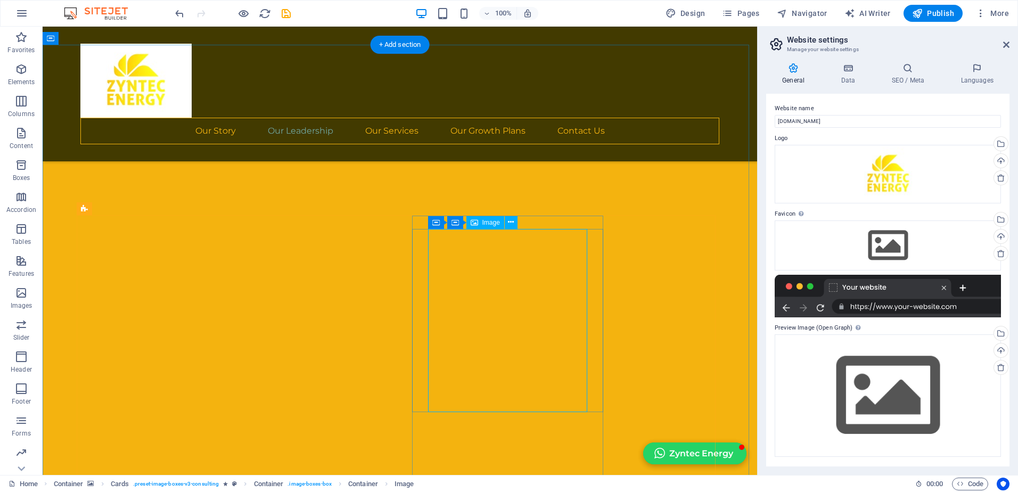
scroll to position [1330, 0]
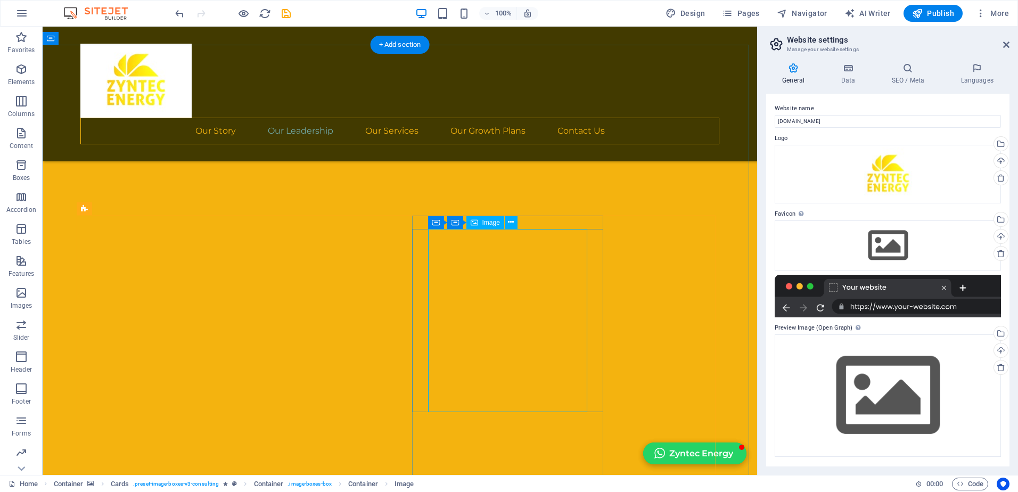
select select "%"
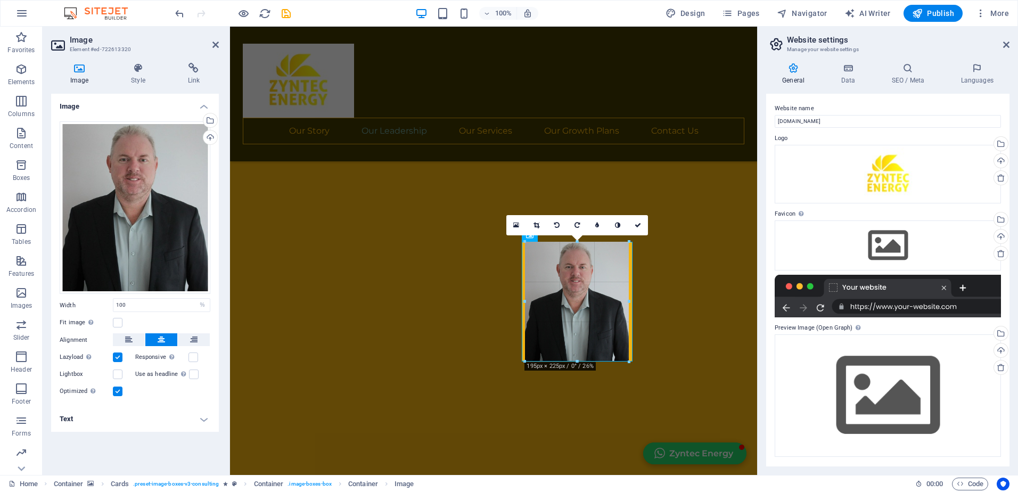
drag, startPoint x: 633, startPoint y: 368, endPoint x: 625, endPoint y: 337, distance: 32.0
type input "195"
select select "px"
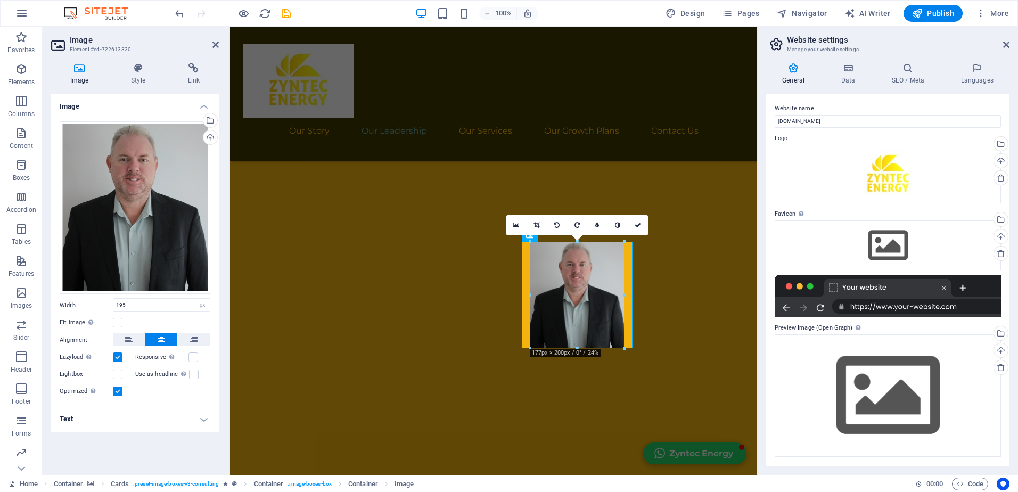
drag, startPoint x: 577, startPoint y: 361, endPoint x: 577, endPoint y: 349, distance: 12.2
type input "181"
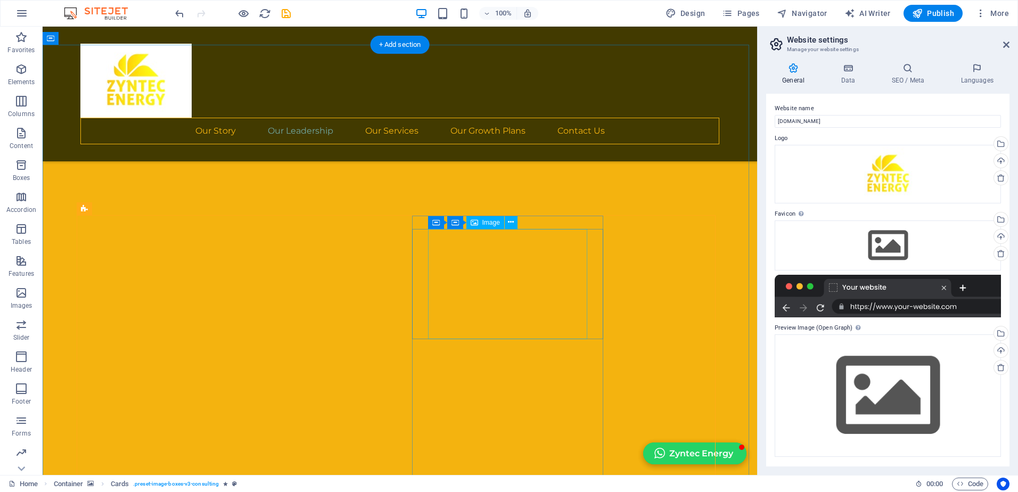
select select "px"
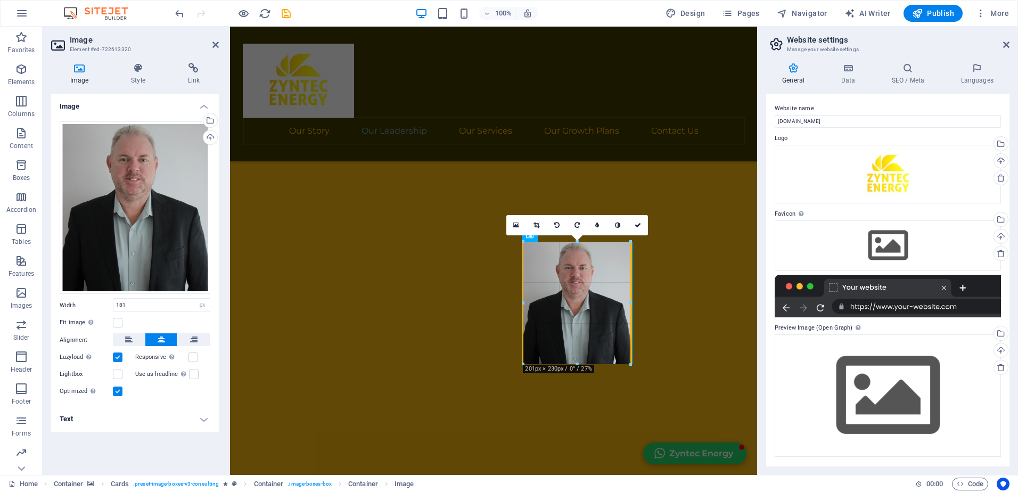
drag, startPoint x: 625, startPoint y: 352, endPoint x: 632, endPoint y: 361, distance: 11.3
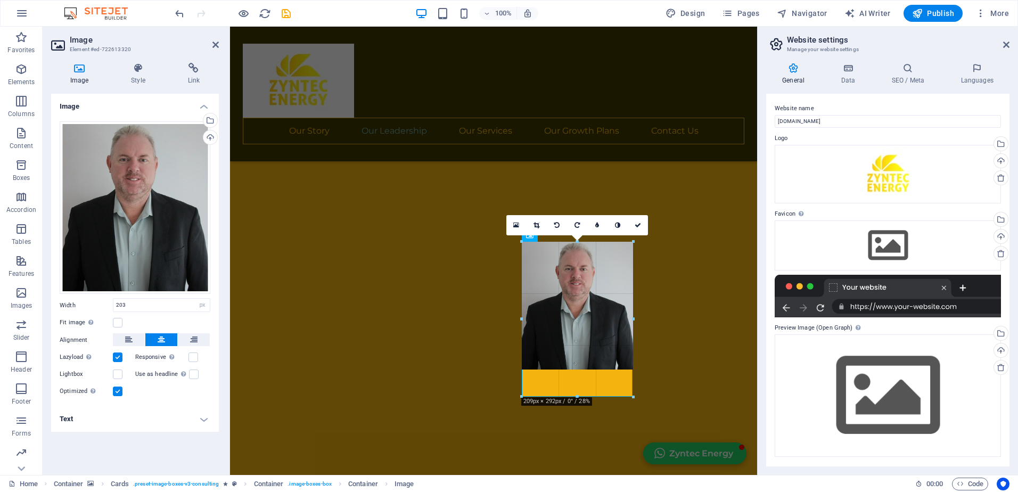
drag, startPoint x: 630, startPoint y: 303, endPoint x: 415, endPoint y: 279, distance: 216.4
type input "209"
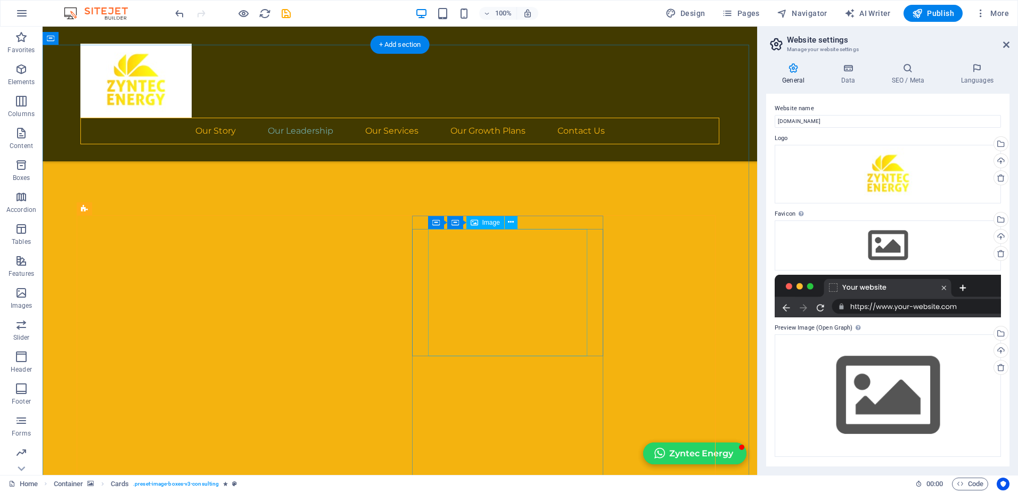
select select "px"
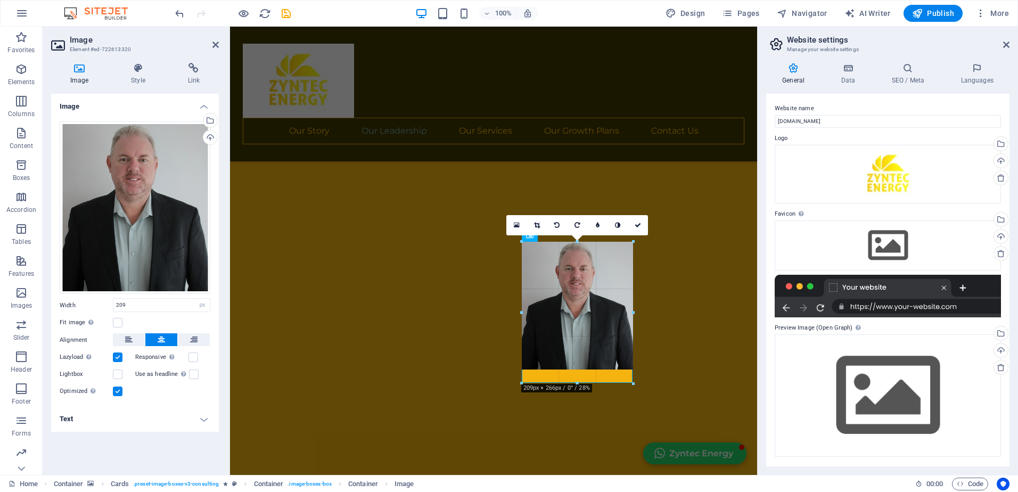
drag, startPoint x: 577, startPoint y: 369, endPoint x: 581, endPoint y: 384, distance: 14.8
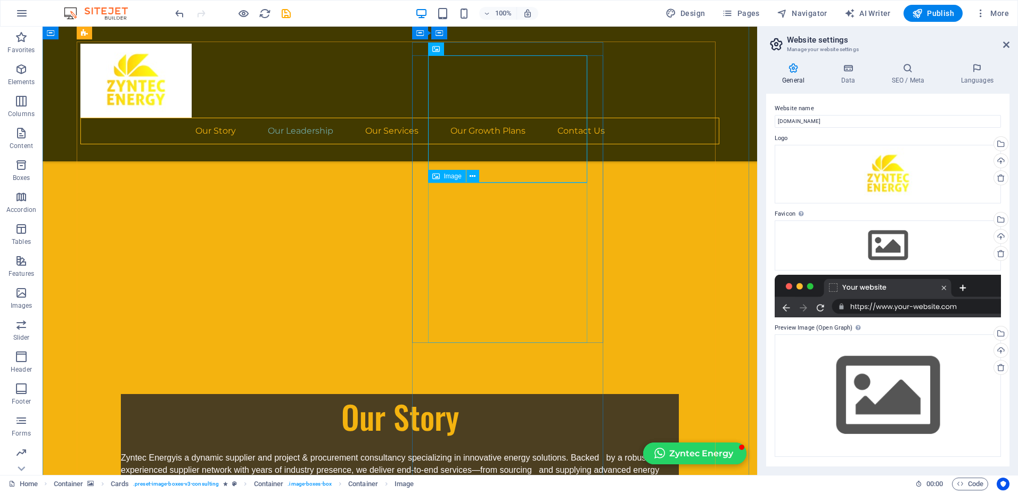
scroll to position [1437, 0]
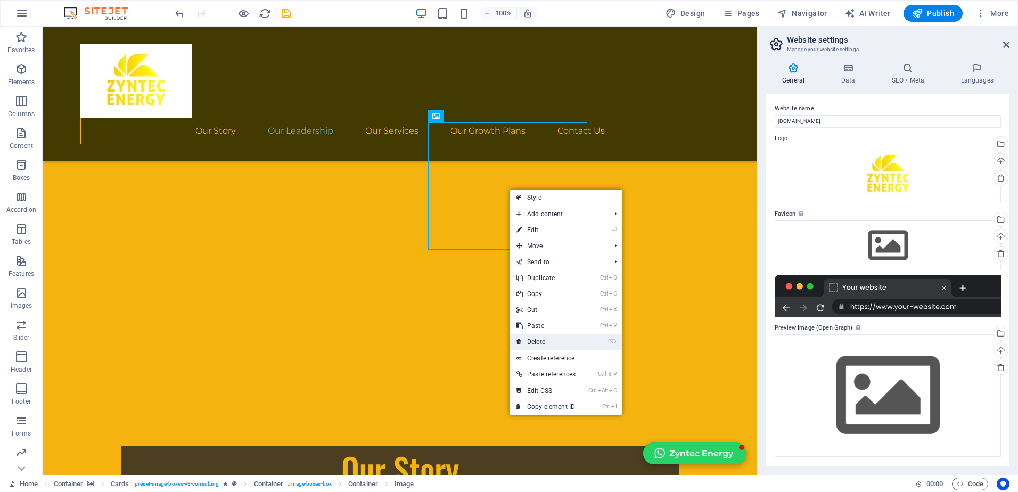
click at [539, 340] on link "⌦ Delete" at bounding box center [546, 342] width 72 height 16
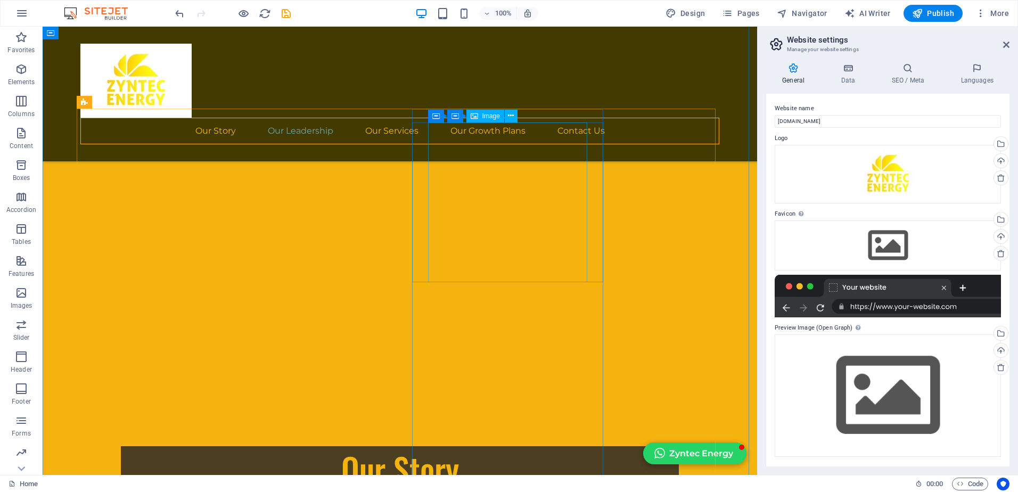
select select "%"
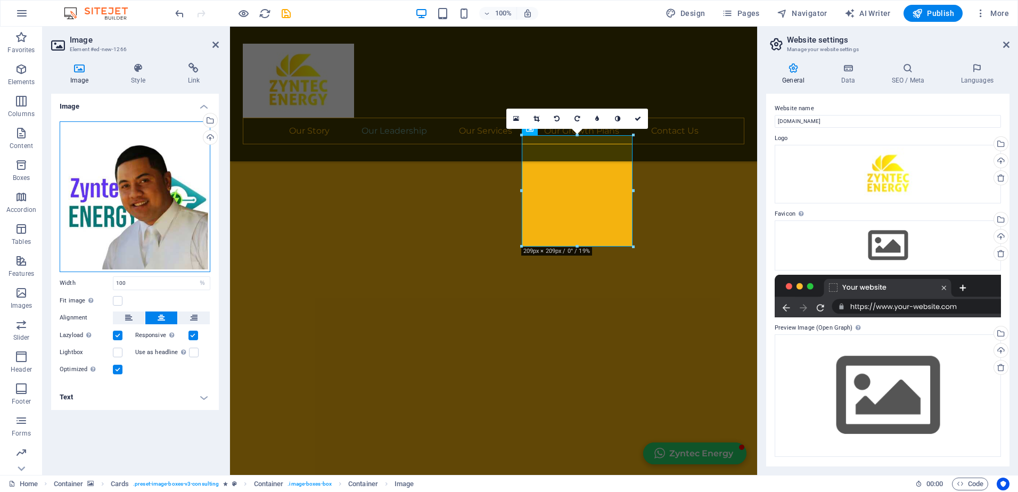
click at [178, 159] on div "Drag files here, click to choose files or select files from Files or our free s…" at bounding box center [135, 196] width 151 height 151
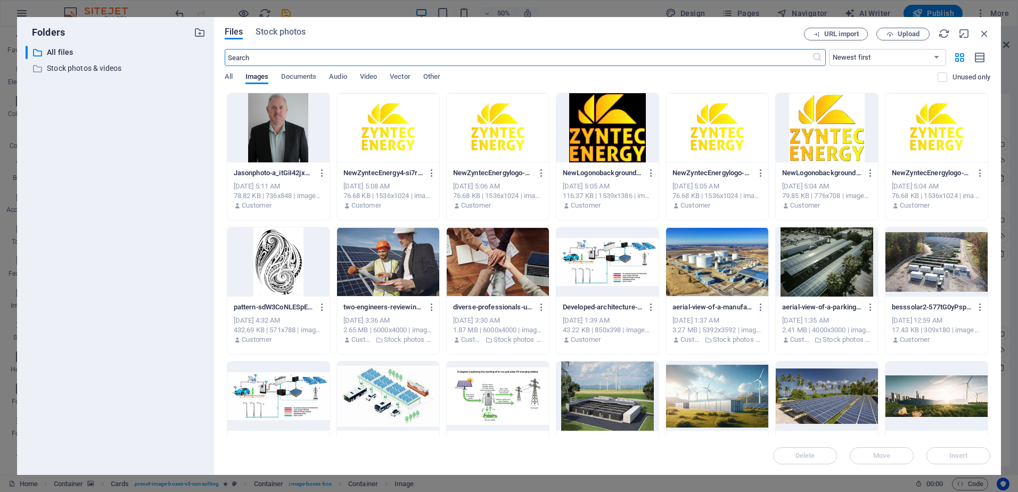
click at [287, 142] on div at bounding box center [278, 127] width 102 height 69
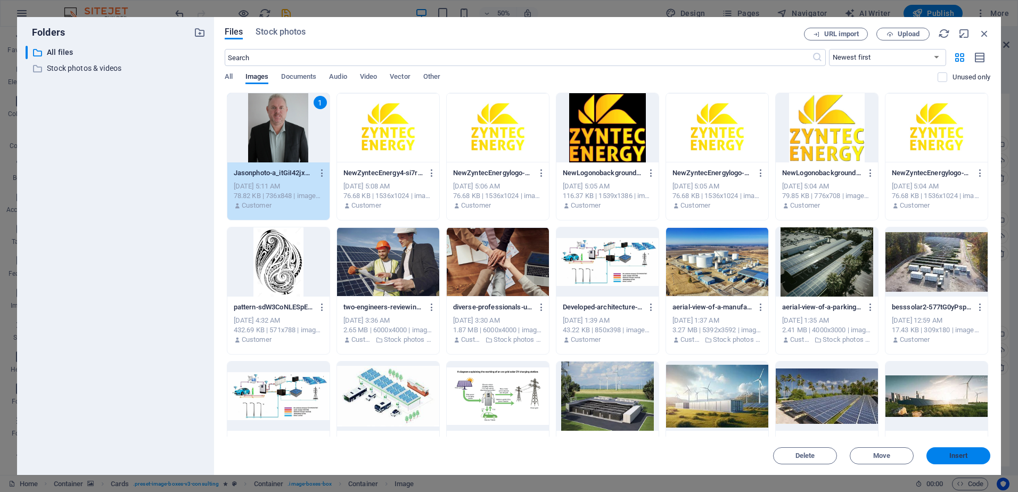
click at [957, 459] on button "Insert" at bounding box center [958, 455] width 64 height 17
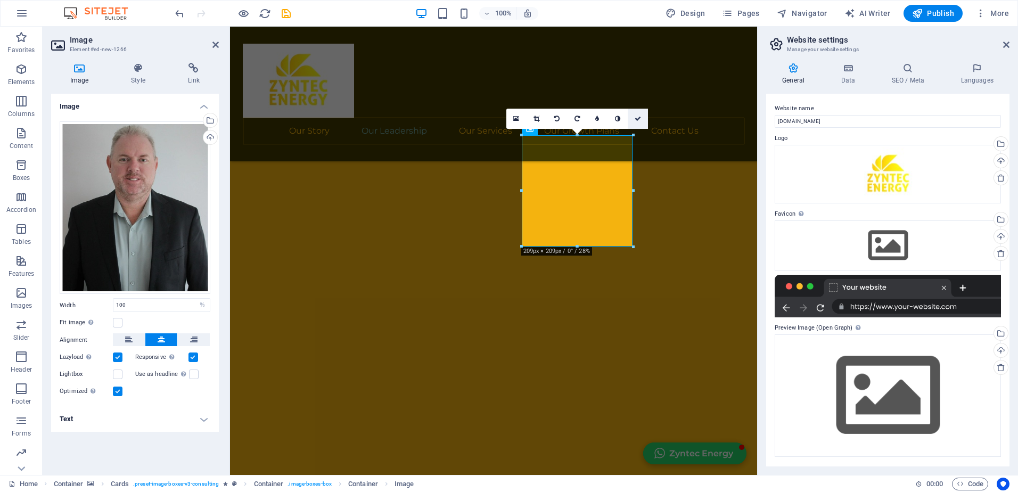
click at [639, 115] on icon at bounding box center [637, 118] width 6 height 6
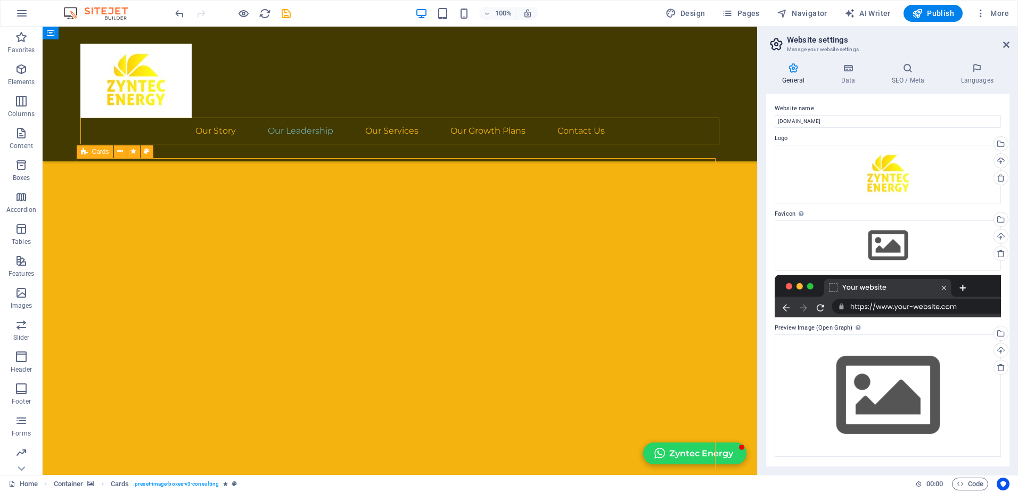
scroll to position [1277, 0]
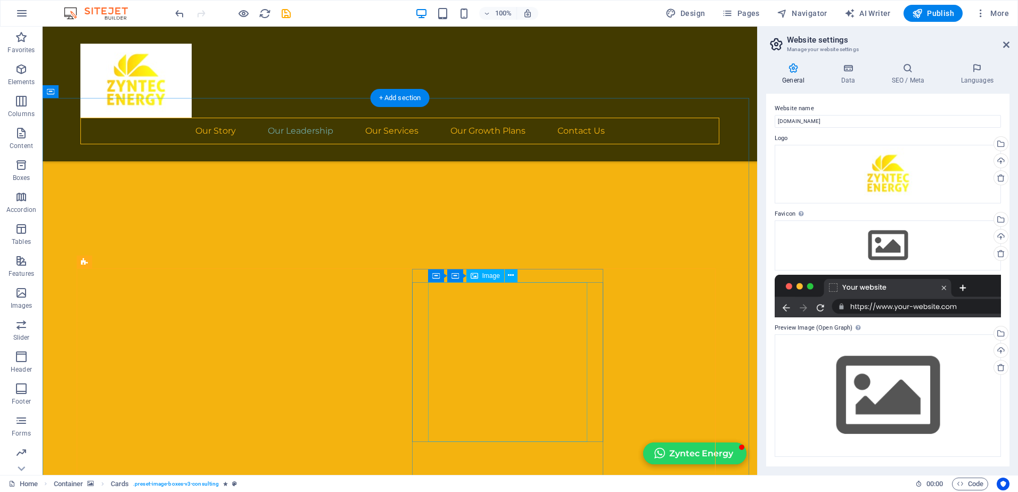
select select "%"
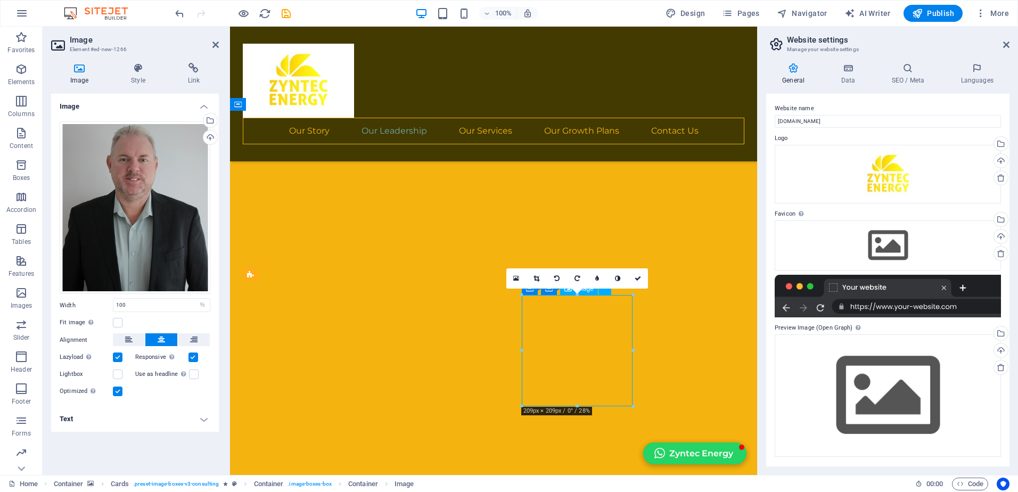
drag, startPoint x: 572, startPoint y: 350, endPoint x: 573, endPoint y: 359, distance: 9.1
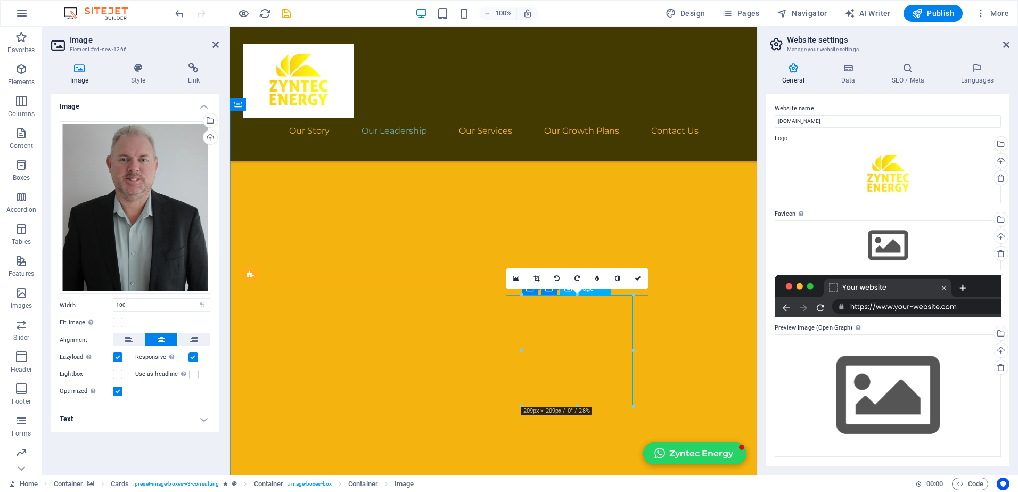
click at [535, 278] on icon at bounding box center [536, 278] width 6 height 6
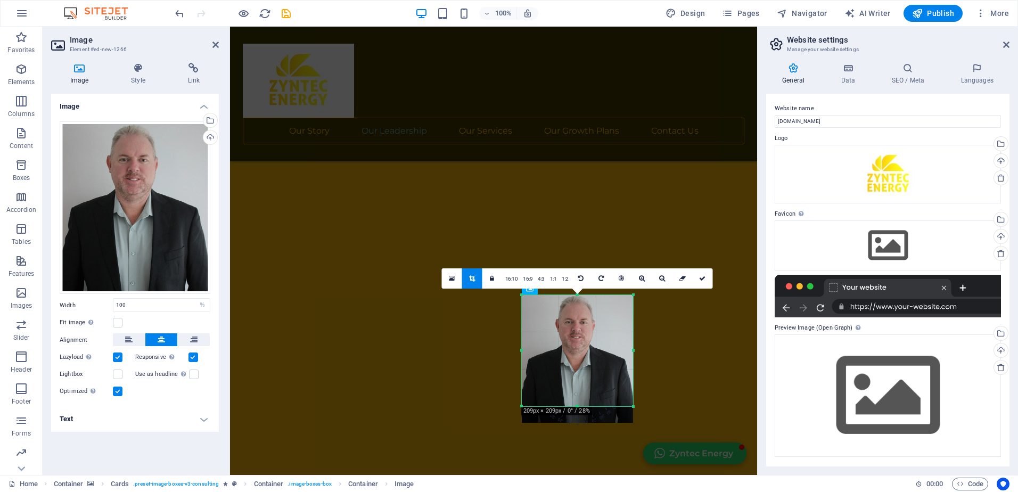
drag, startPoint x: 578, startPoint y: 340, endPoint x: 580, endPoint y: 350, distance: 10.2
click at [580, 350] on div at bounding box center [577, 359] width 111 height 128
click at [702, 279] on icon at bounding box center [702, 278] width 6 height 6
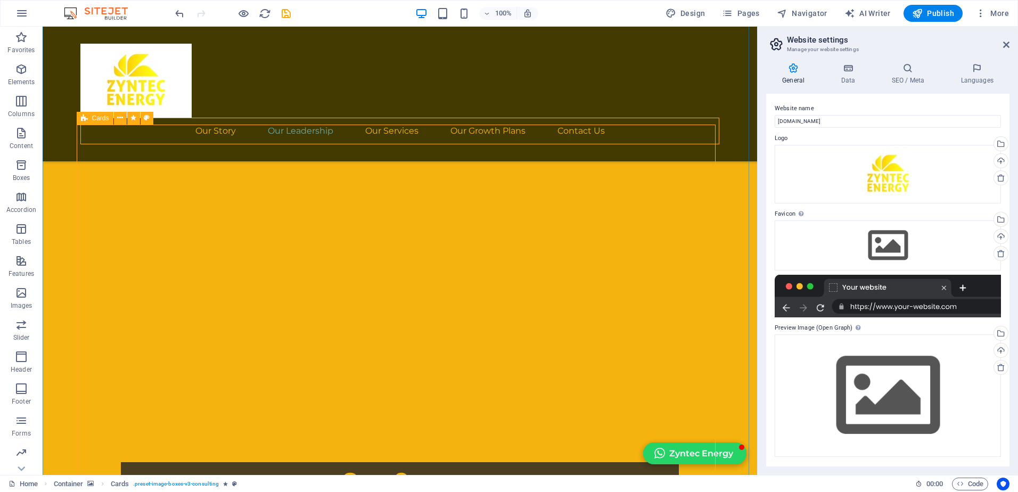
scroll to position [1437, 0]
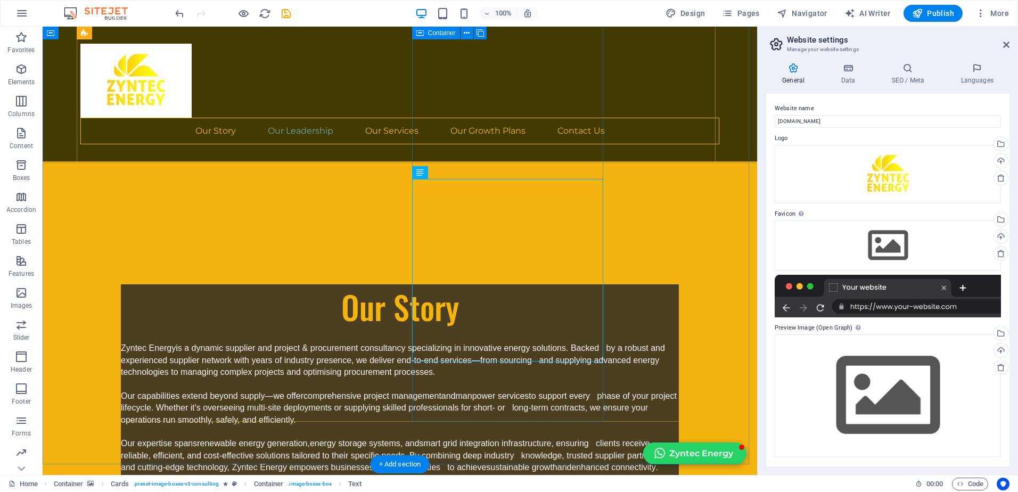
scroll to position [1597, 0]
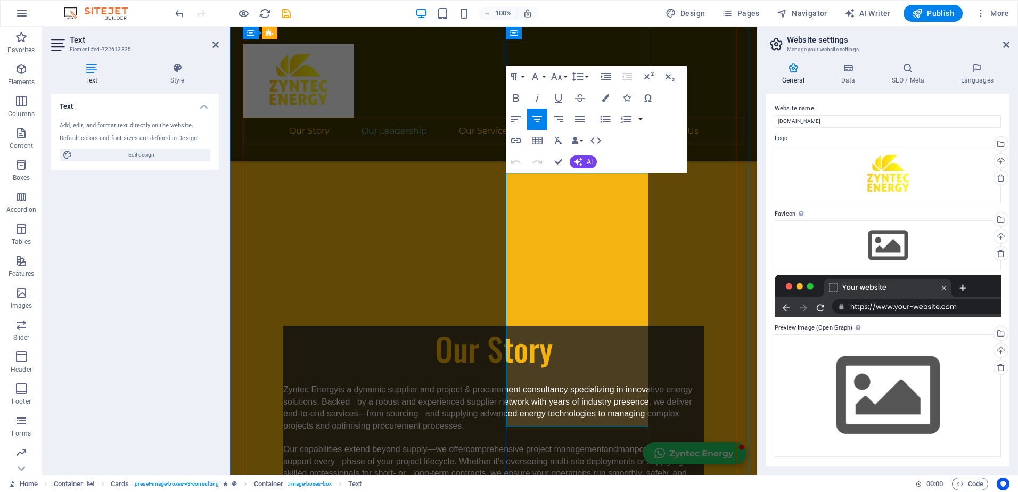
drag, startPoint x: 524, startPoint y: 178, endPoint x: 636, endPoint y: 403, distance: 251.6
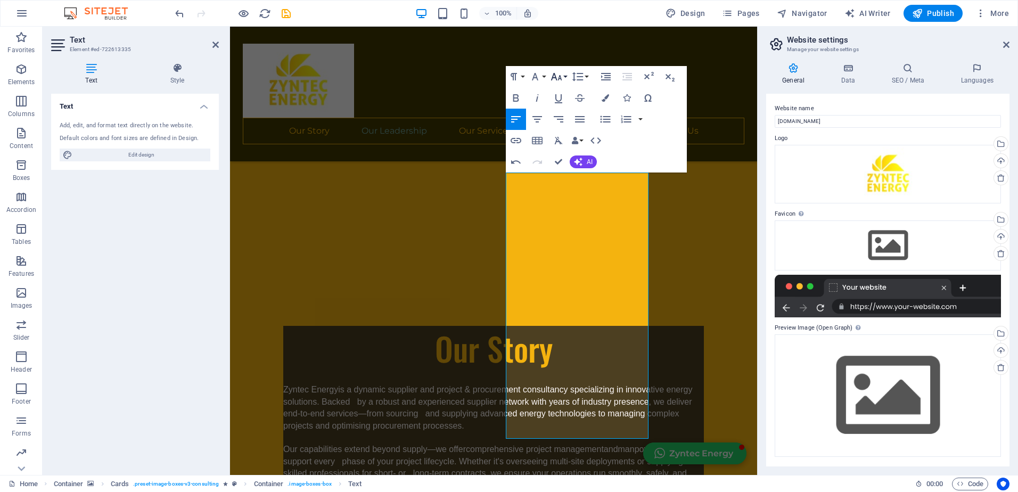
click at [564, 74] on button "Font Size" at bounding box center [558, 76] width 20 height 21
click at [543, 76] on button "Font Family" at bounding box center [537, 76] width 20 height 21
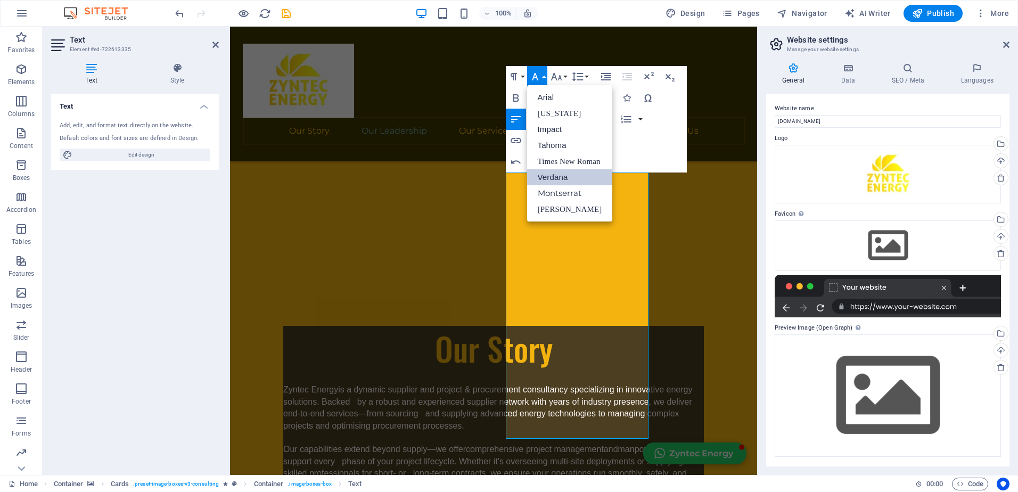
click at [552, 176] on link "Verdana" at bounding box center [570, 177] width 86 height 16
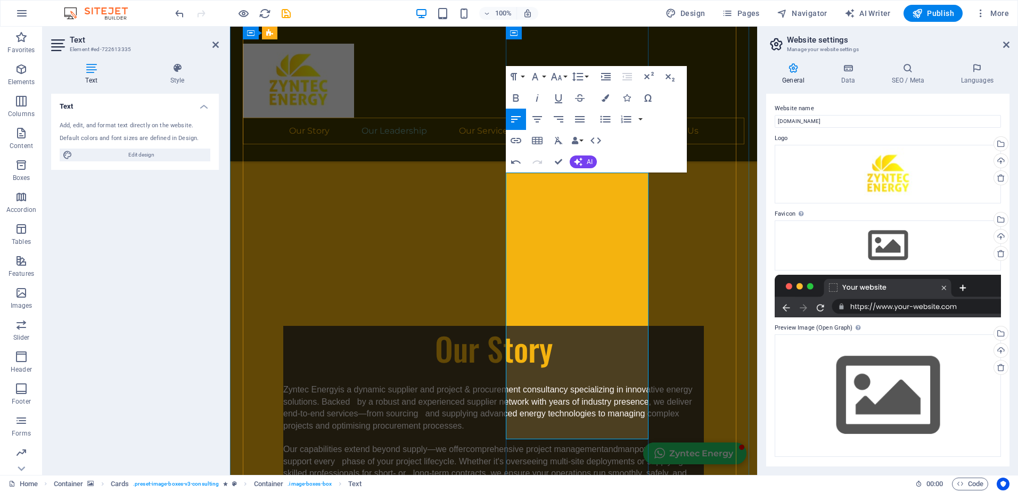
drag, startPoint x: 543, startPoint y: 222, endPoint x: 533, endPoint y: 203, distance: 22.1
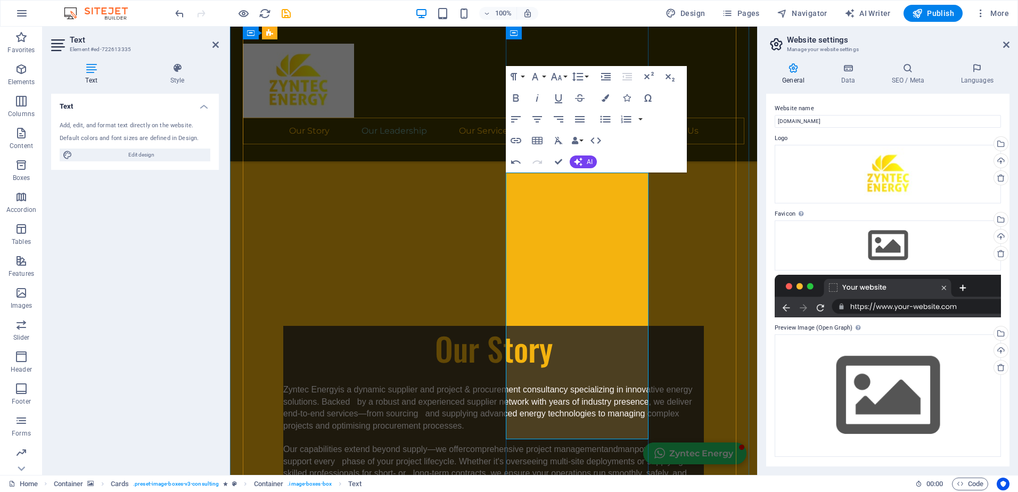
drag, startPoint x: 521, startPoint y: 180, endPoint x: 636, endPoint y: 416, distance: 262.5
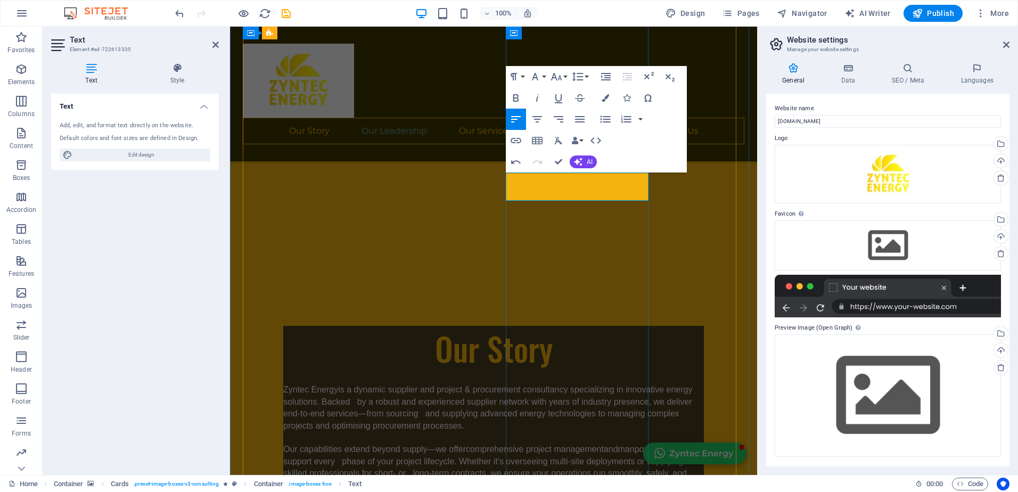
drag, startPoint x: 526, startPoint y: 182, endPoint x: 533, endPoint y: 185, distance: 7.1
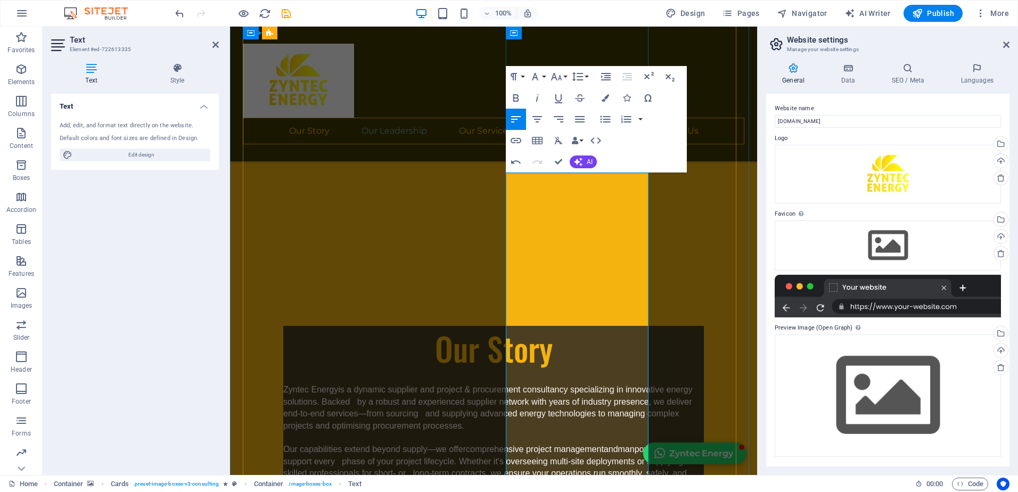
scroll to position [1703, 0]
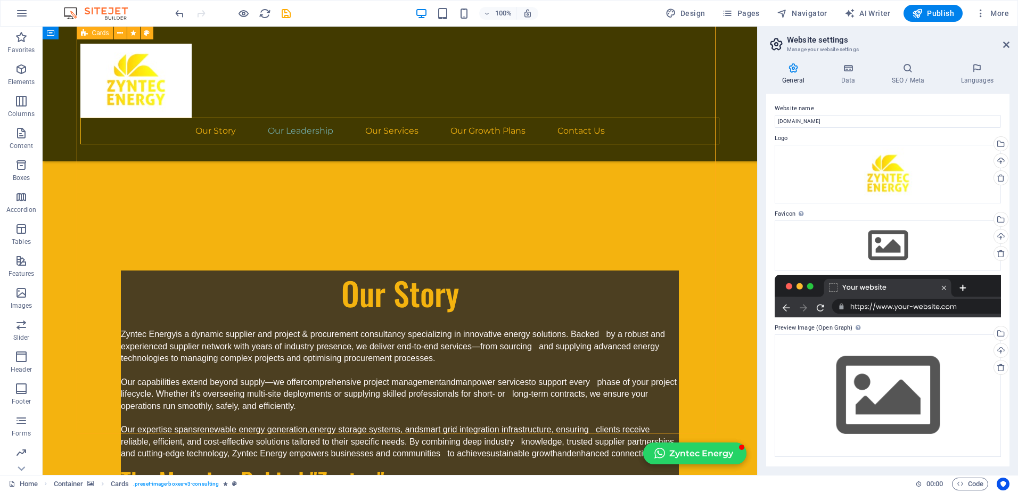
scroll to position [1597, 0]
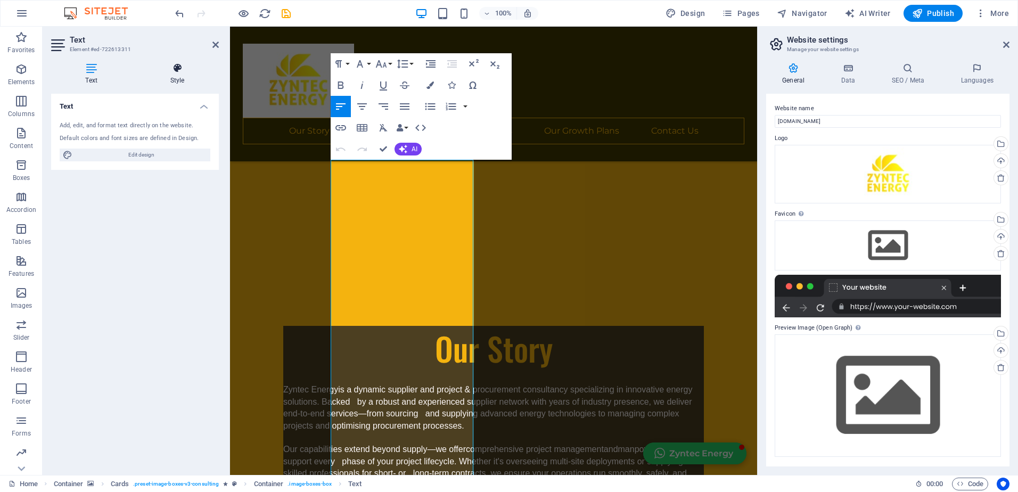
click at [177, 75] on h4 "Style" at bounding box center [177, 74] width 83 height 22
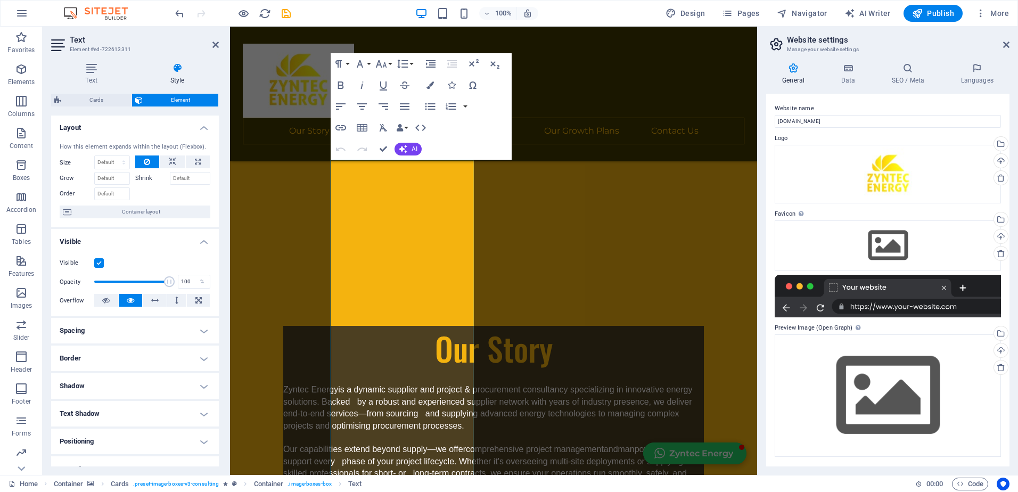
scroll to position [0, 0]
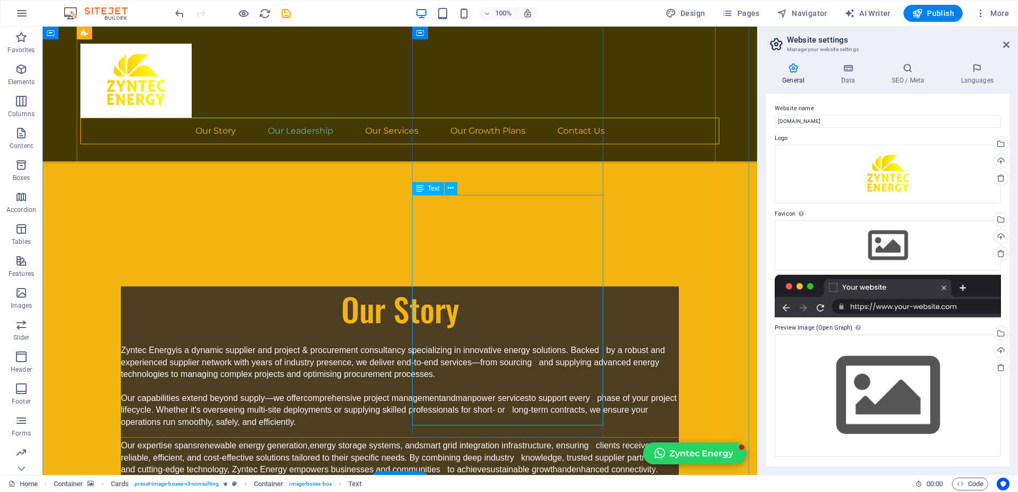
drag, startPoint x: 430, startPoint y: 202, endPoint x: 244, endPoint y: 202, distance: 186.3
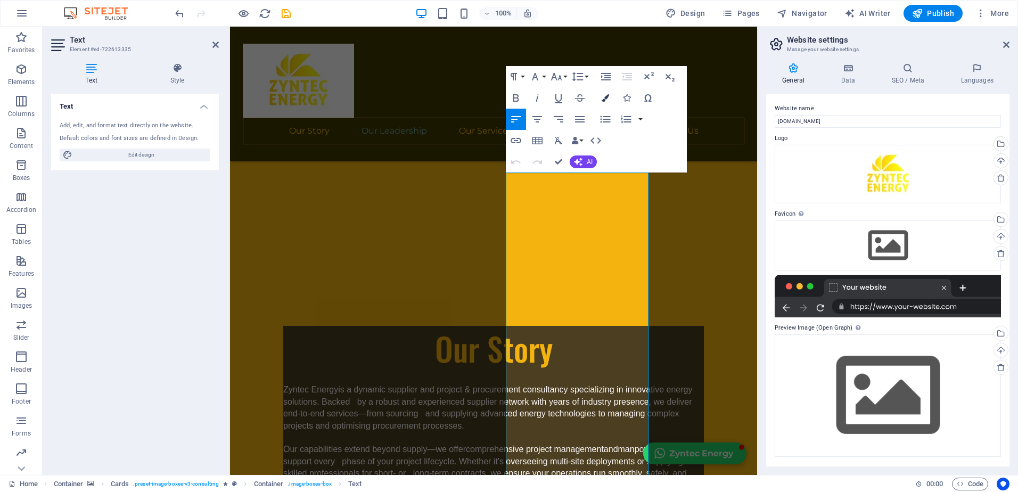
click at [604, 100] on icon "button" at bounding box center [604, 97] width 7 height 7
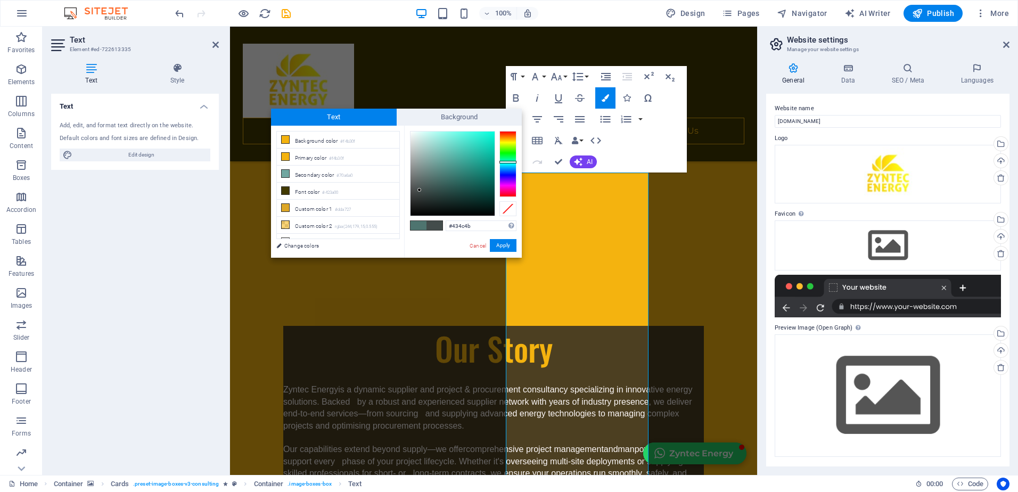
drag, startPoint x: 437, startPoint y: 176, endPoint x: 419, endPoint y: 190, distance: 22.7
click at [419, 190] on div at bounding box center [419, 190] width 4 height 4
click at [312, 192] on li "Font color #423a00" at bounding box center [338, 191] width 122 height 17
type input "#423a00"
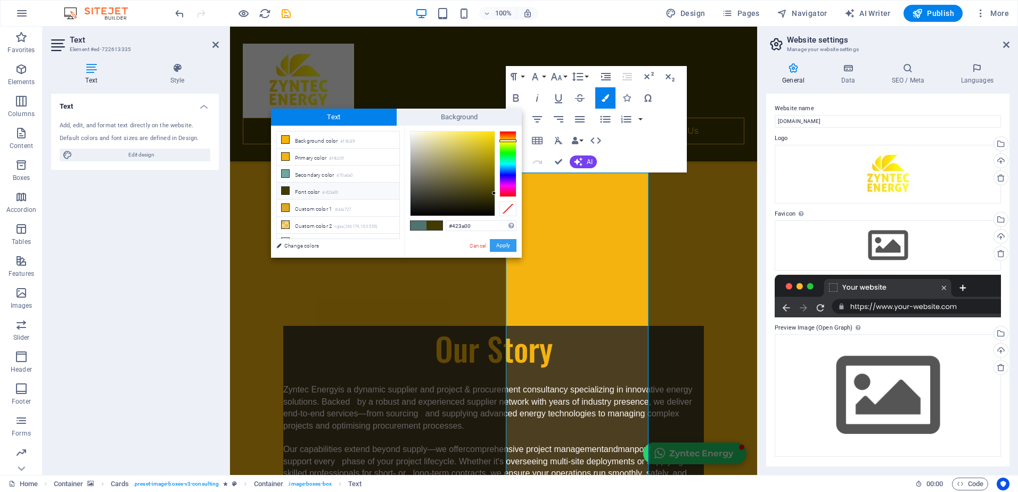
click at [505, 245] on button "Apply" at bounding box center [503, 245] width 27 height 13
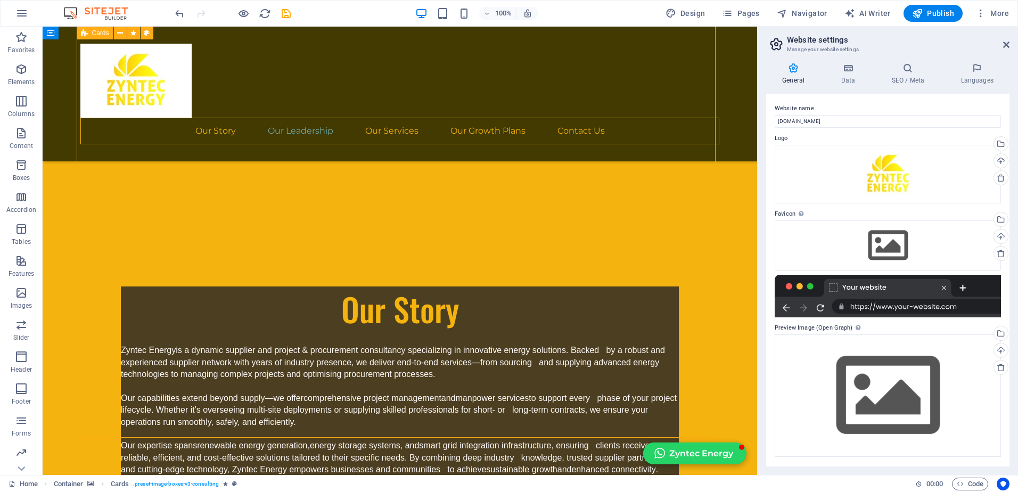
drag, startPoint x: 501, startPoint y: 298, endPoint x: 689, endPoint y: 298, distance: 187.9
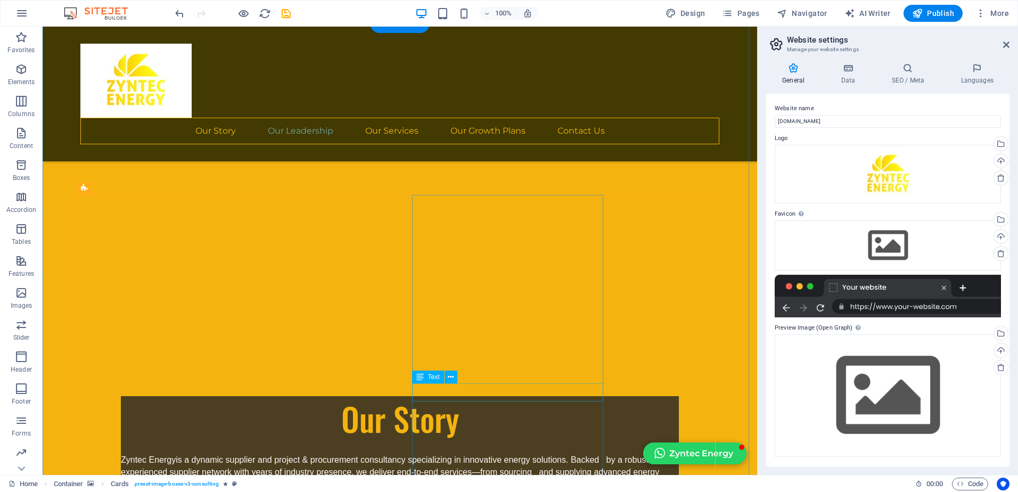
scroll to position [1490, 0]
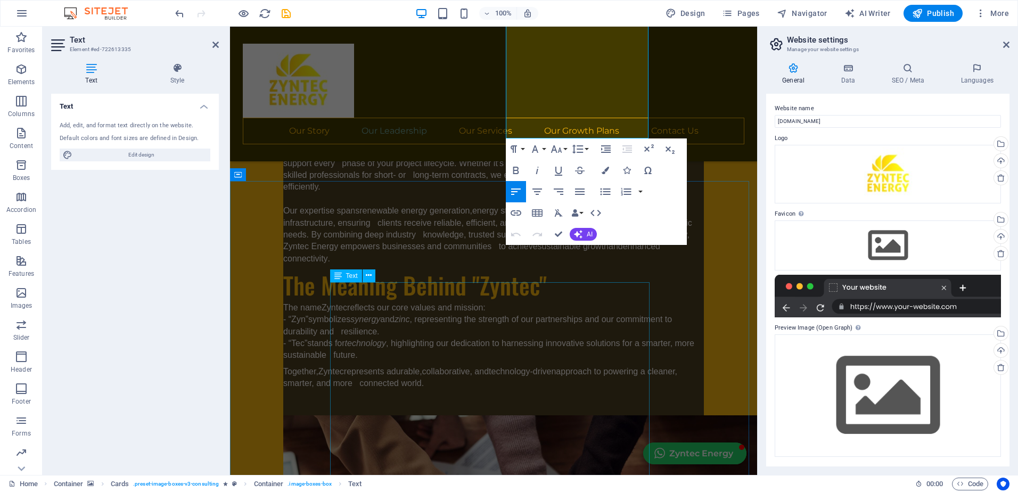
scroll to position [1969, 0]
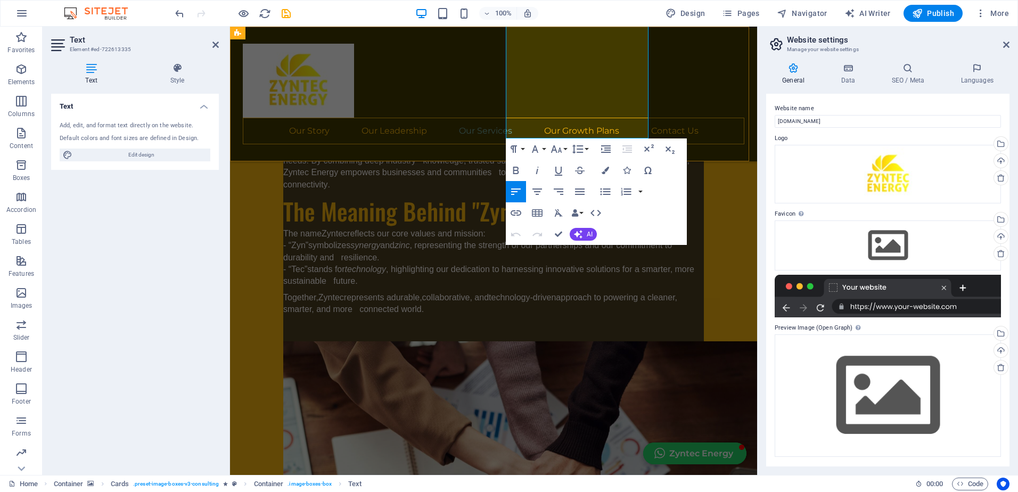
drag, startPoint x: 523, startPoint y: 180, endPoint x: 591, endPoint y: 105, distance: 102.1
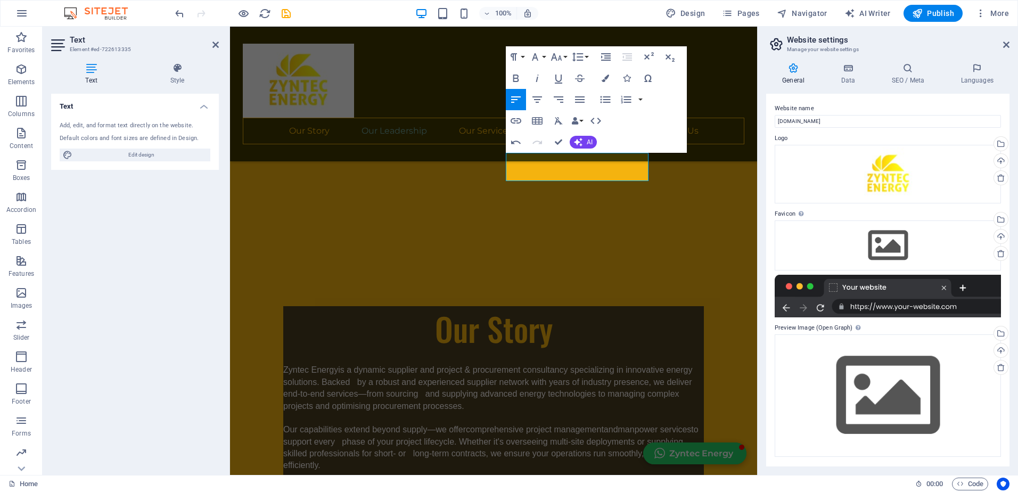
scroll to position [1543, 0]
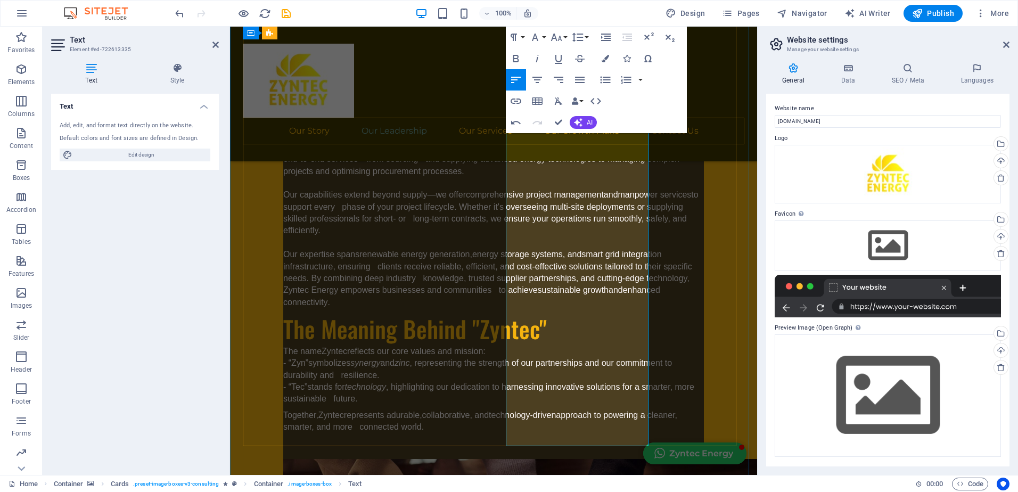
scroll to position [1969, 0]
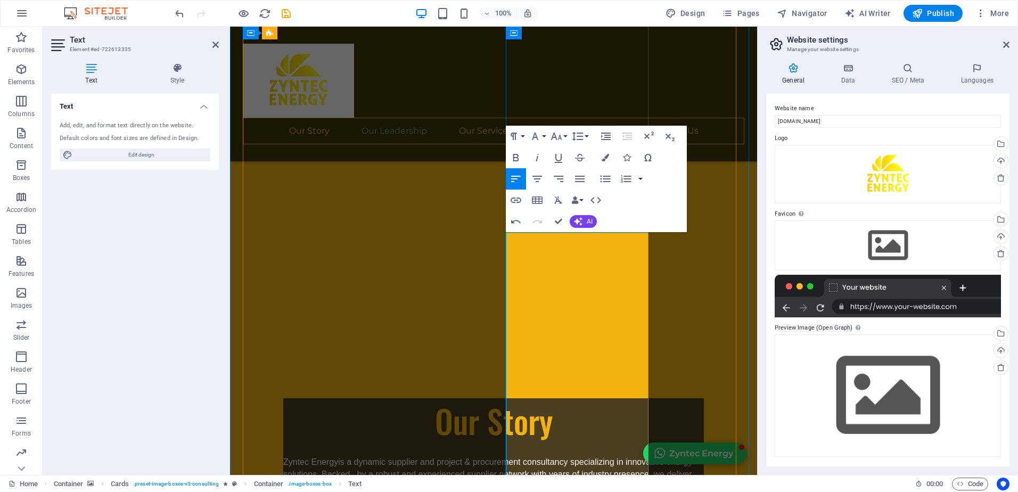
scroll to position [1490, 0]
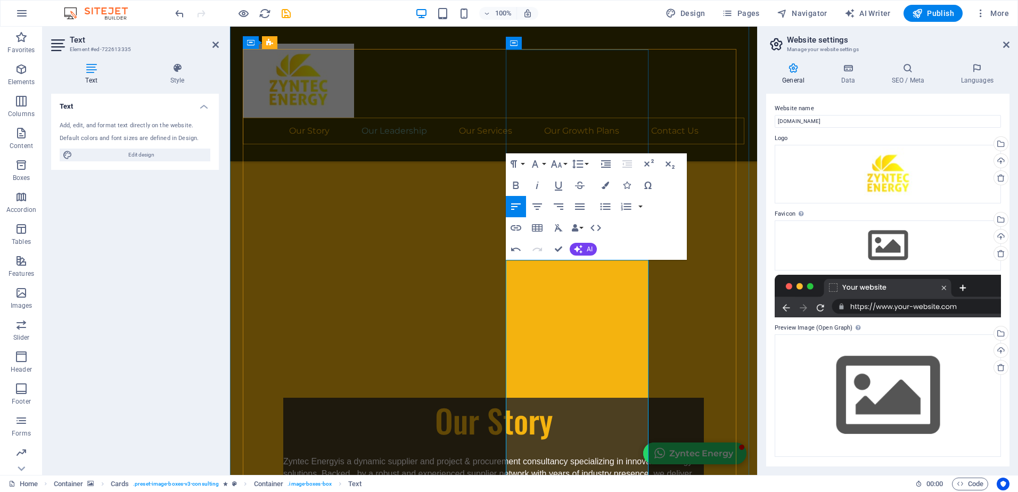
scroll to position [1543, 0]
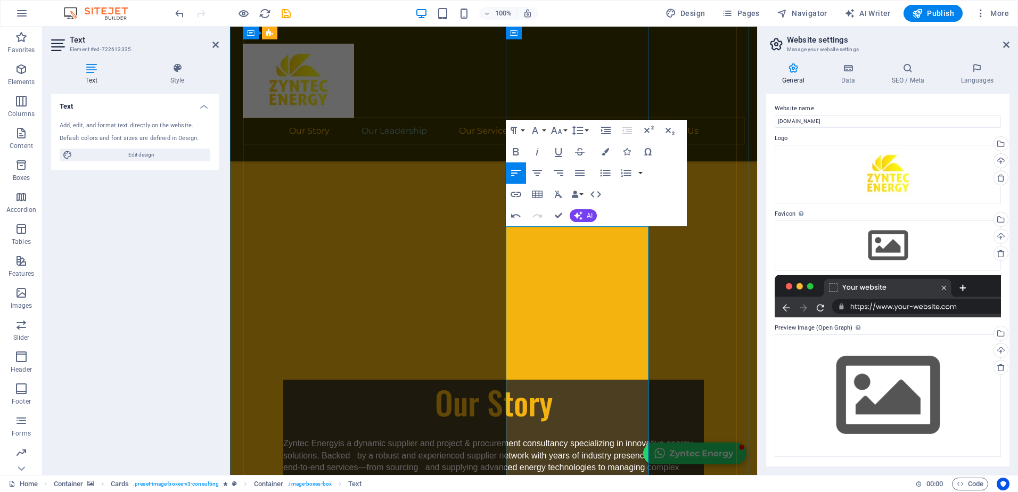
drag, startPoint x: 589, startPoint y: 339, endPoint x: 610, endPoint y: 357, distance: 27.5
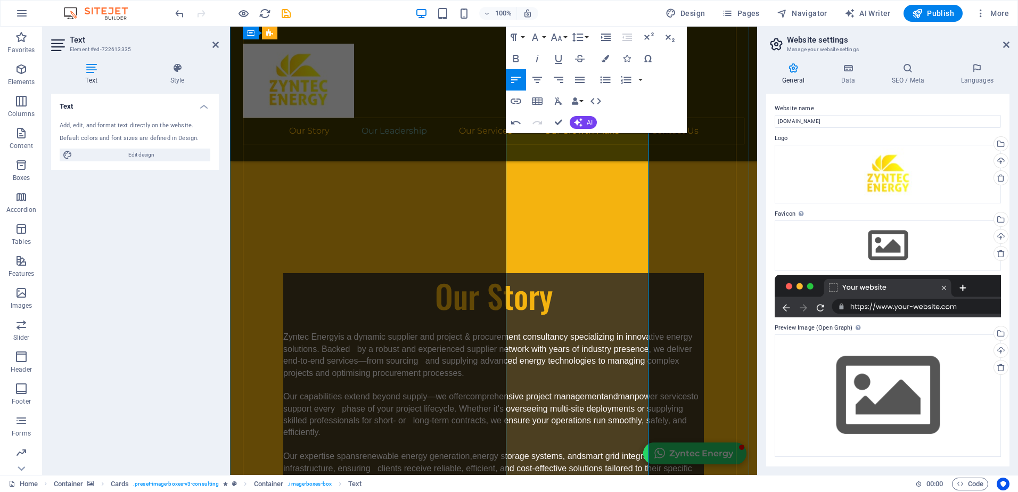
scroll to position [1702, 0]
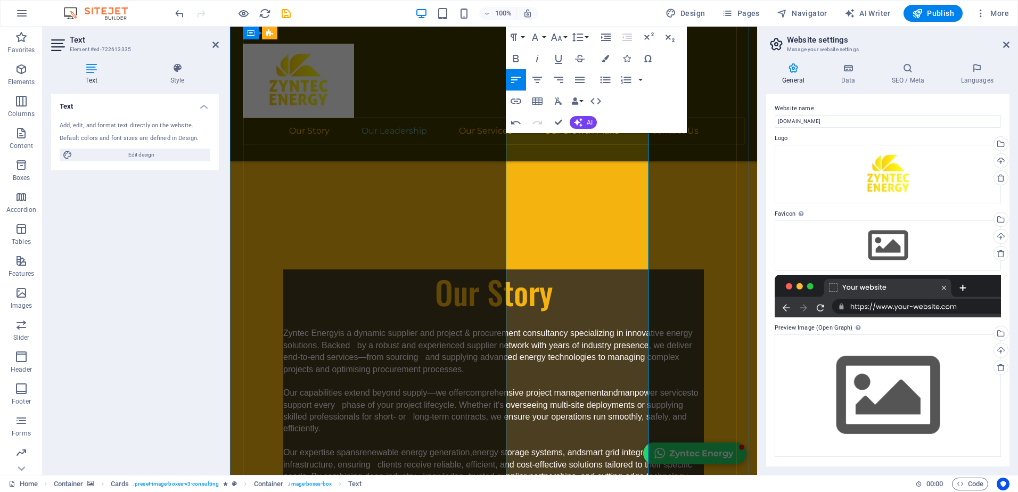
scroll to position [1649, 0]
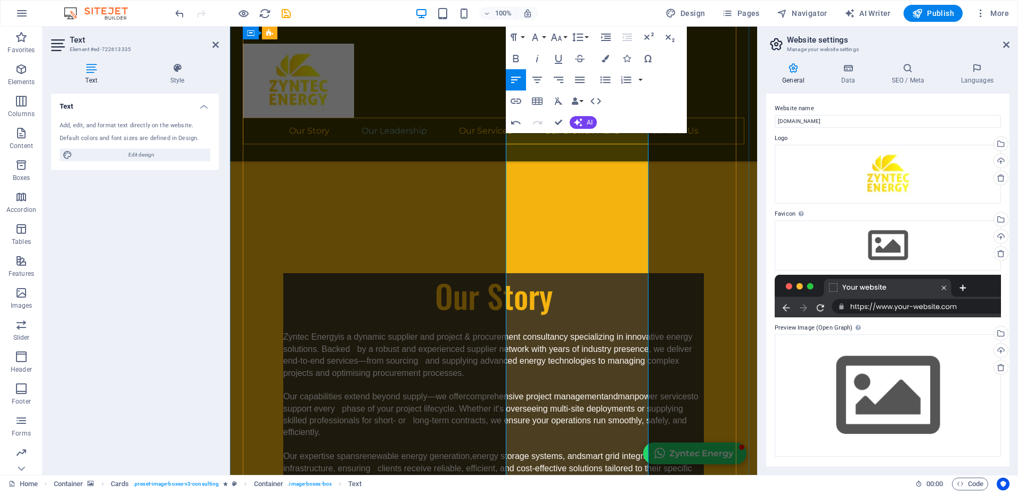
drag, startPoint x: 522, startPoint y: 355, endPoint x: 622, endPoint y: 386, distance: 104.2
drag, startPoint x: 563, startPoint y: 353, endPoint x: 628, endPoint y: 386, distance: 73.1
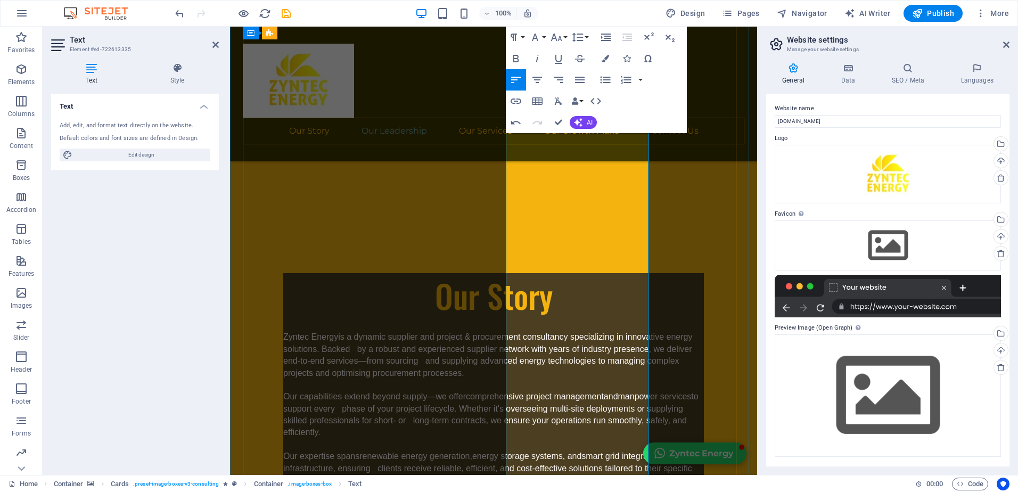
drag, startPoint x: 598, startPoint y: 355, endPoint x: 601, endPoint y: 366, distance: 10.5
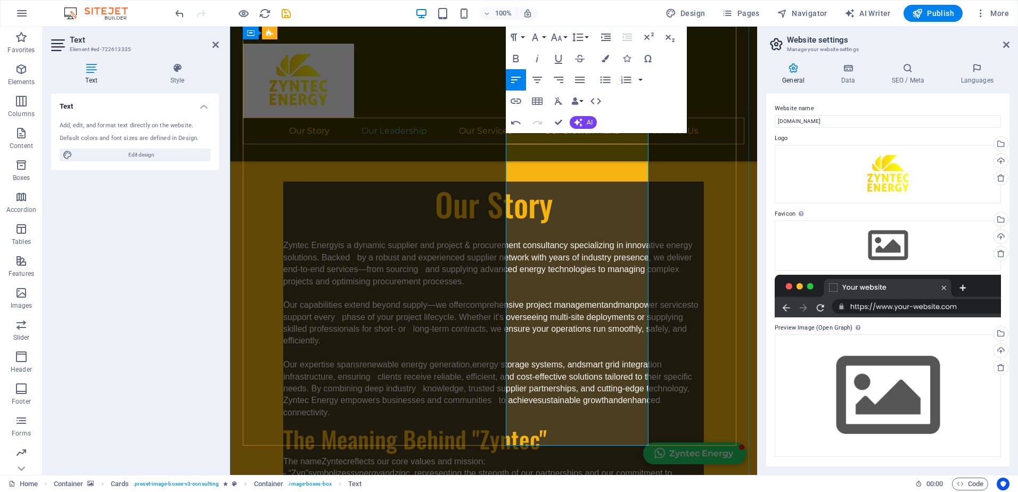
scroll to position [1756, 0]
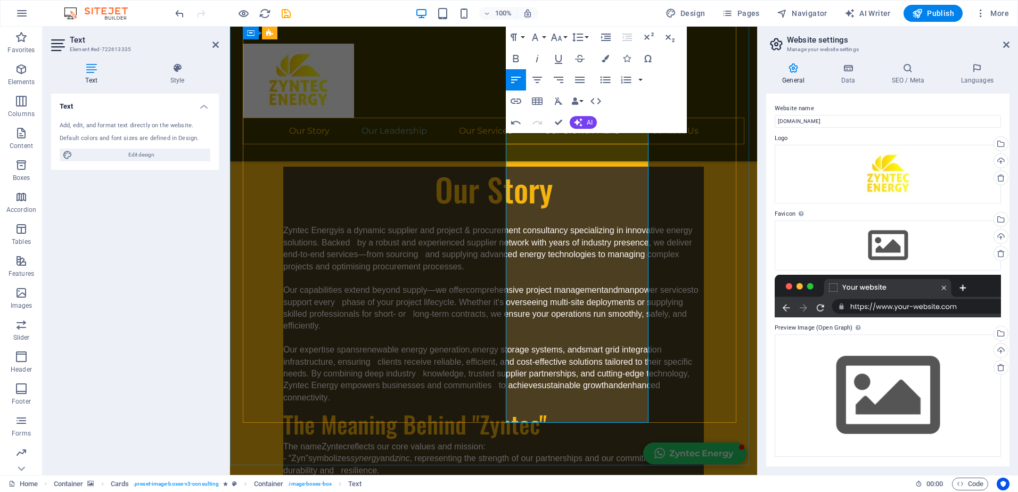
drag, startPoint x: 521, startPoint y: 319, endPoint x: 590, endPoint y: 396, distance: 103.3
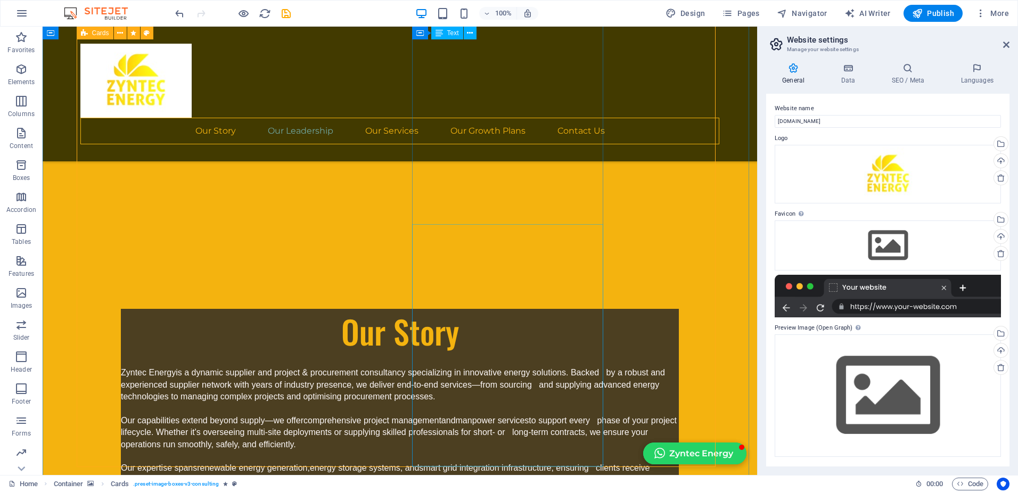
scroll to position [1565, 0]
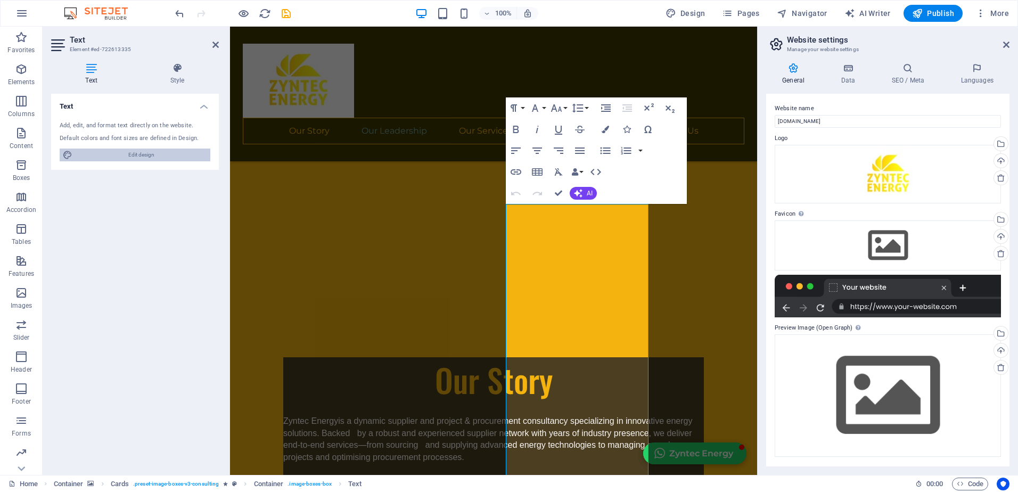
click at [80, 155] on span "Edit design" at bounding box center [141, 154] width 131 height 13
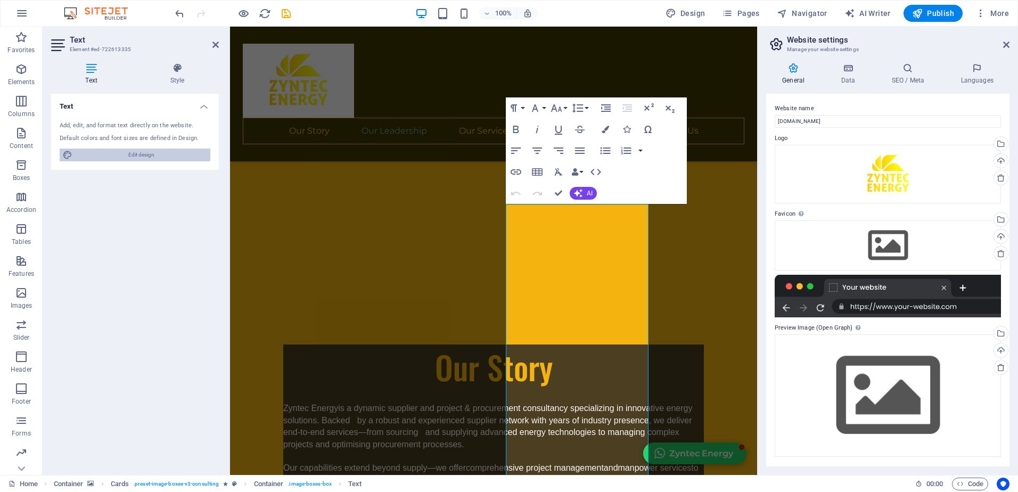
select select "px"
select select "400"
select select "px"
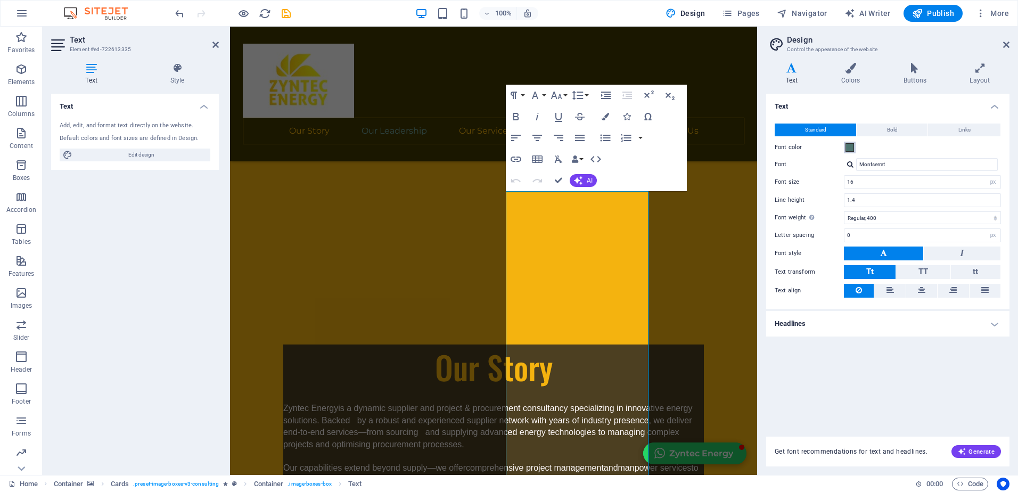
click at [848, 147] on span at bounding box center [849, 147] width 9 height 9
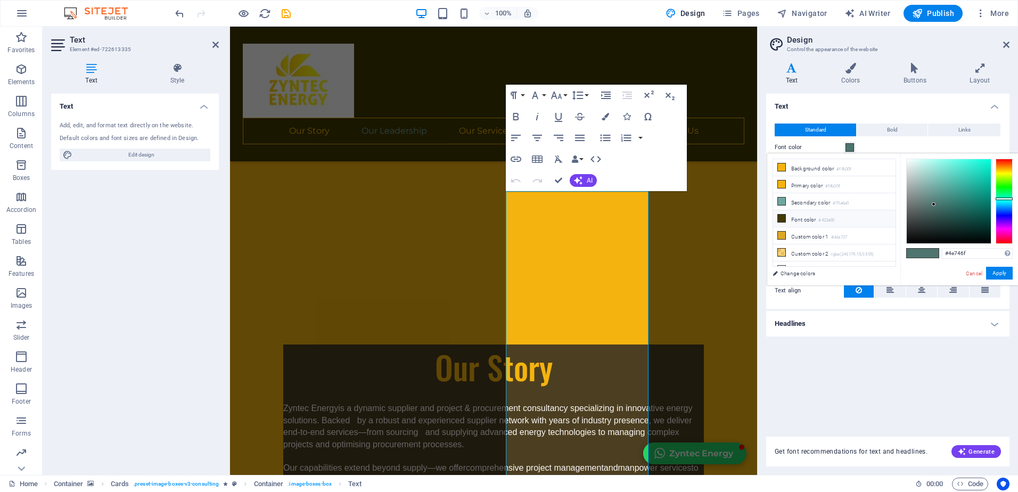
click at [783, 217] on icon at bounding box center [781, 217] width 7 height 7
type input "#423a00"
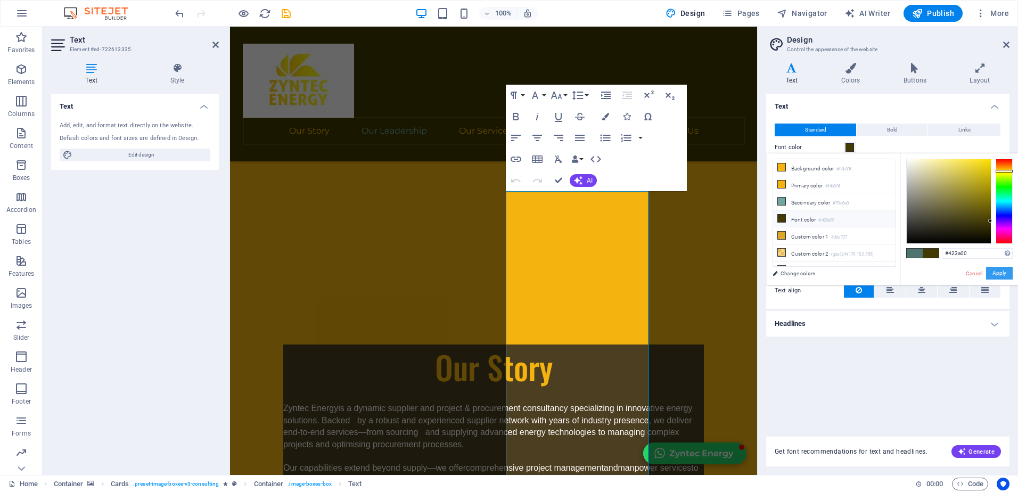
click at [1003, 271] on button "Apply" at bounding box center [999, 273] width 27 height 13
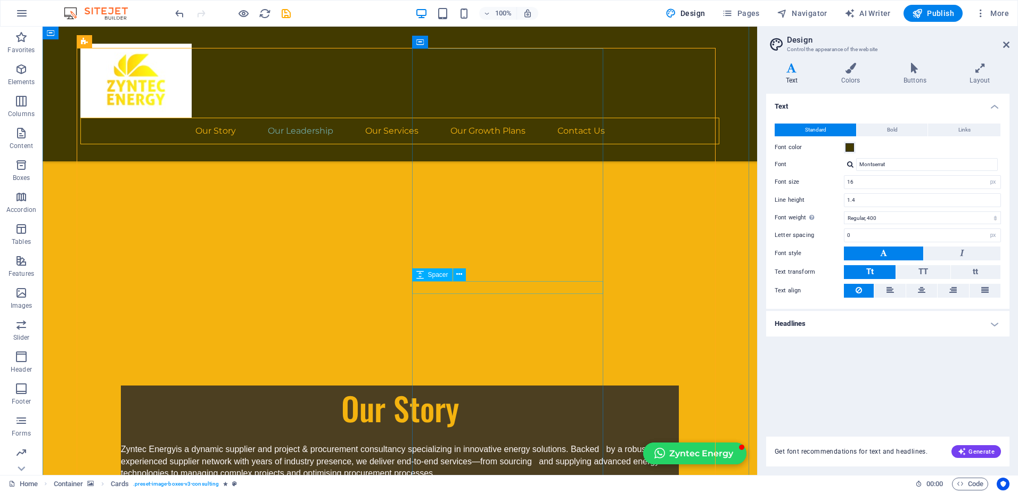
scroll to position [1471, 0]
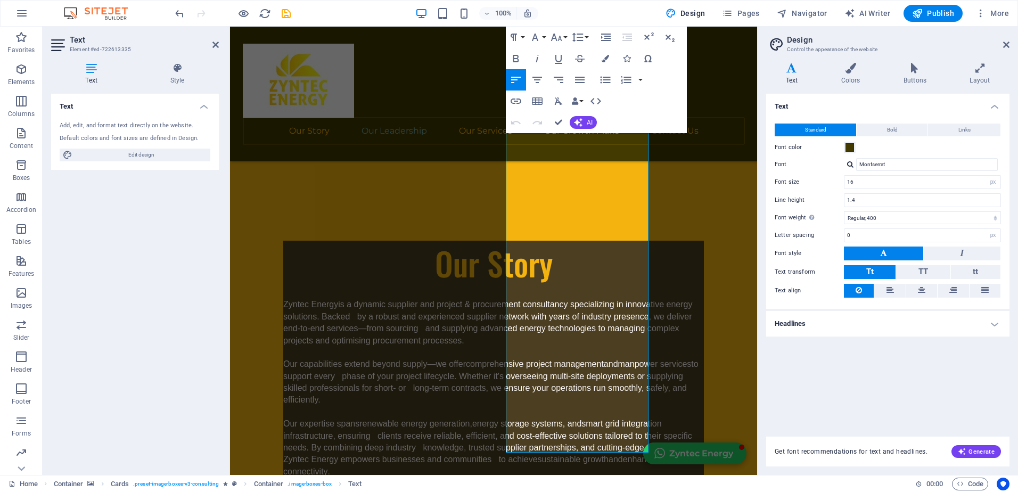
scroll to position [1690, 0]
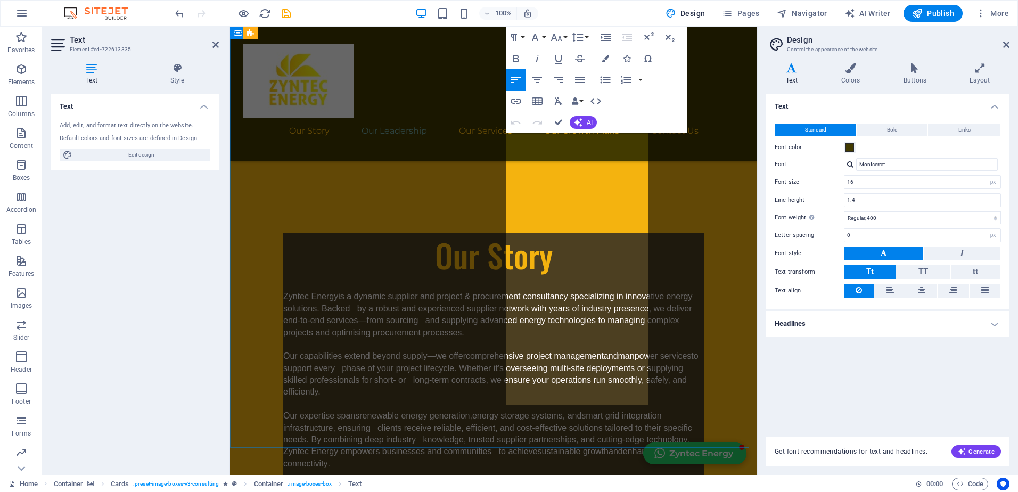
drag, startPoint x: 522, startPoint y: 304, endPoint x: 609, endPoint y: 387, distance: 120.4
copy div "As our Business Development Director . [PERSON_NAME] brings over 30 years of le…"
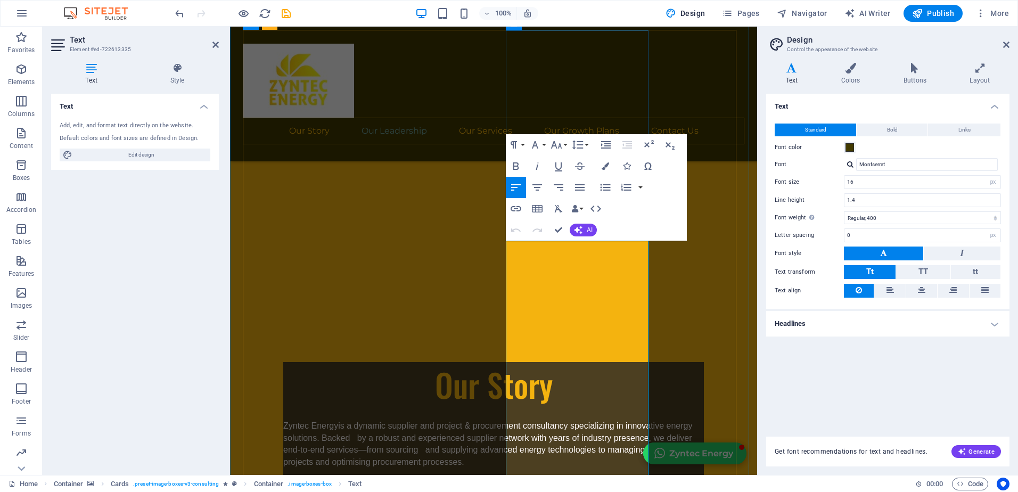
scroll to position [1678, 0]
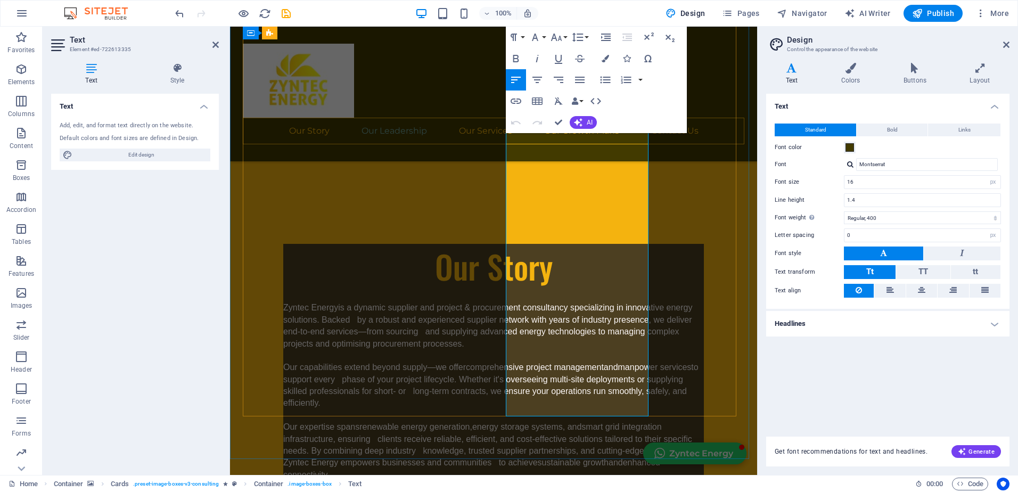
drag, startPoint x: 522, startPoint y: 301, endPoint x: 640, endPoint y: 385, distance: 144.6
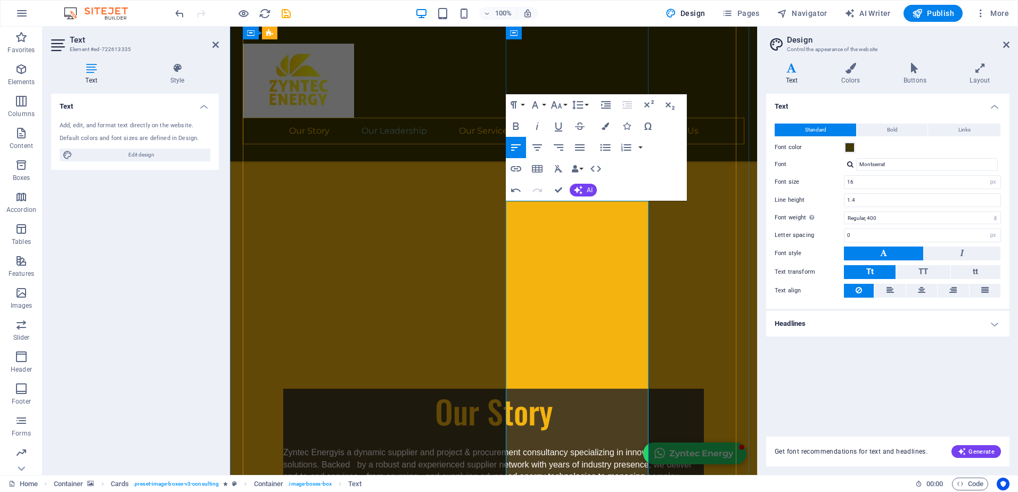
scroll to position [1519, 0]
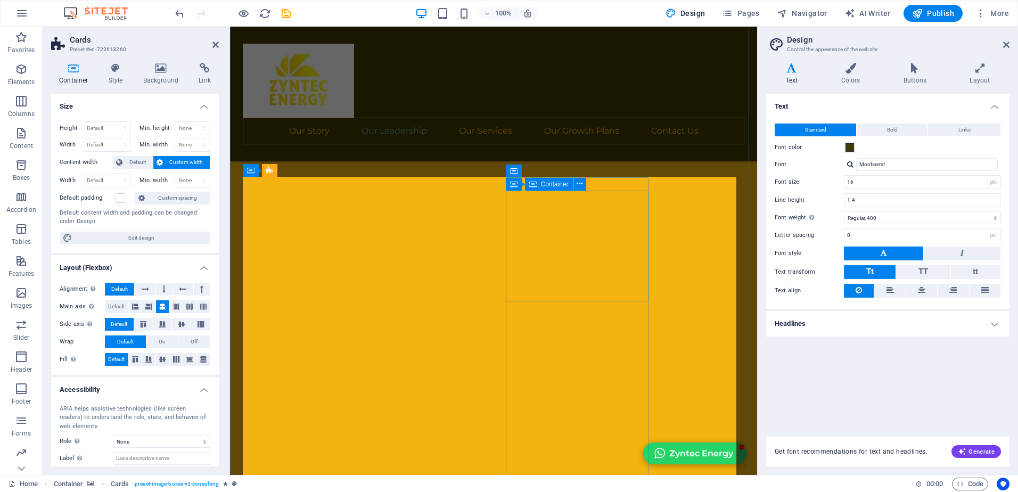
scroll to position [1382, 0]
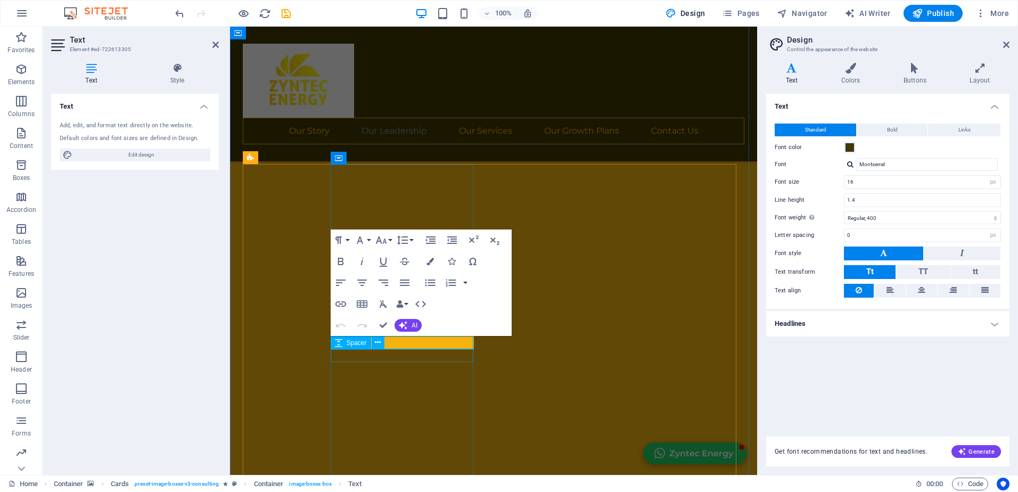
scroll to position [1394, 0]
drag, startPoint x: 410, startPoint y: 343, endPoint x: 415, endPoint y: 353, distance: 11.4
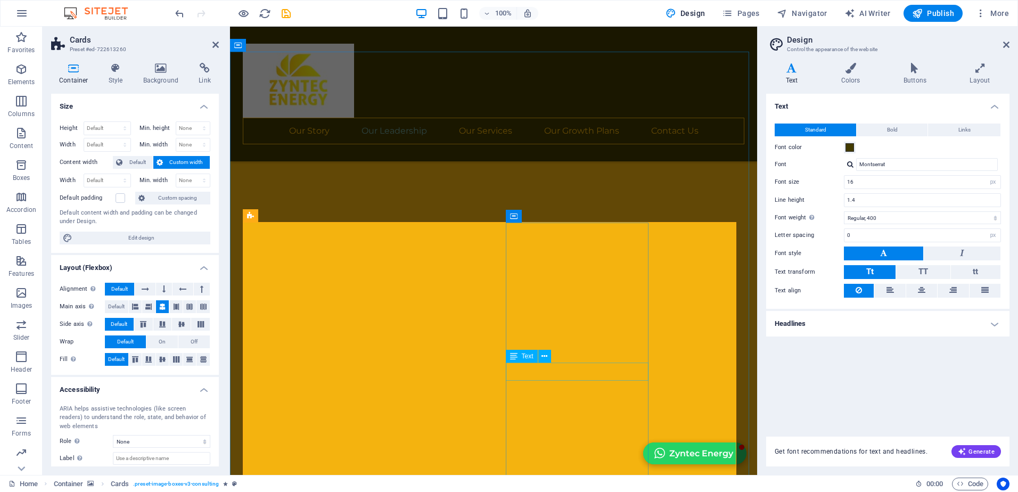
scroll to position [1324, 0]
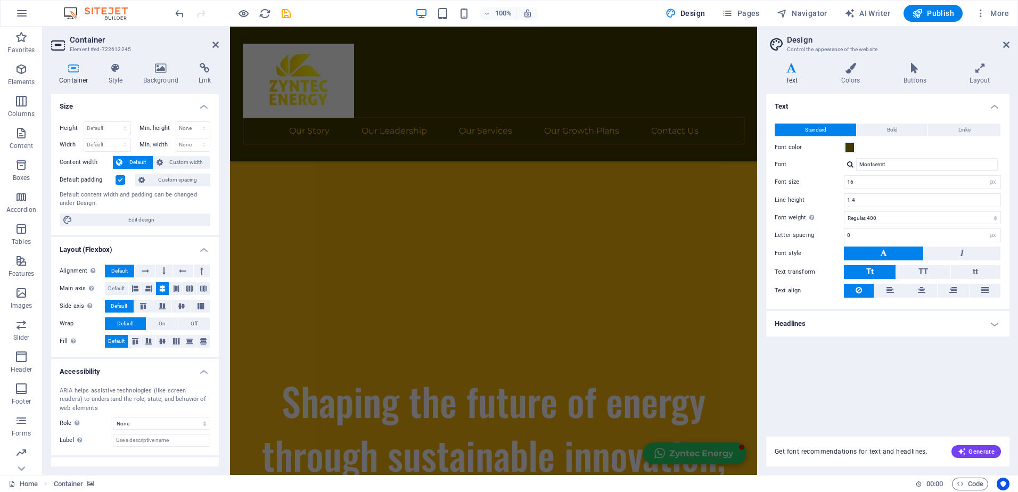
scroll to position [0, 0]
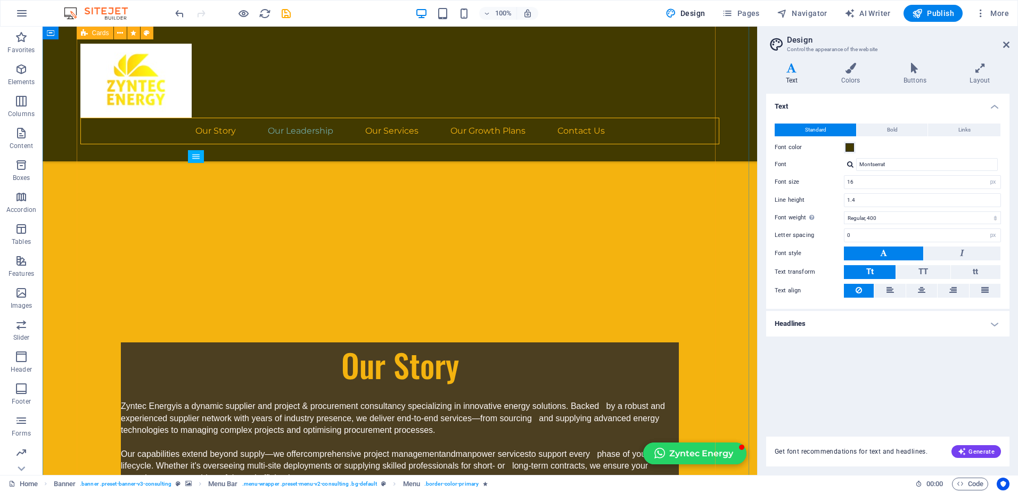
scroll to position [1490, 0]
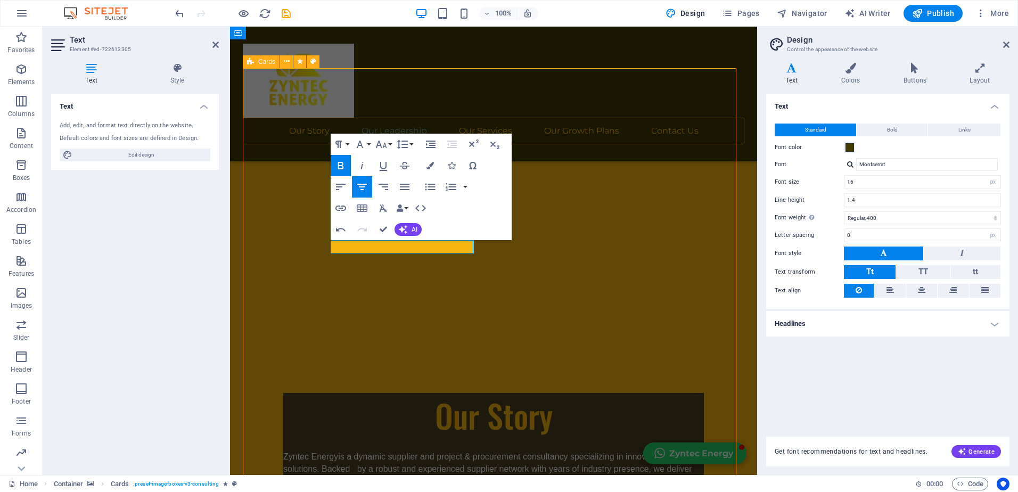
scroll to position [1526, 0]
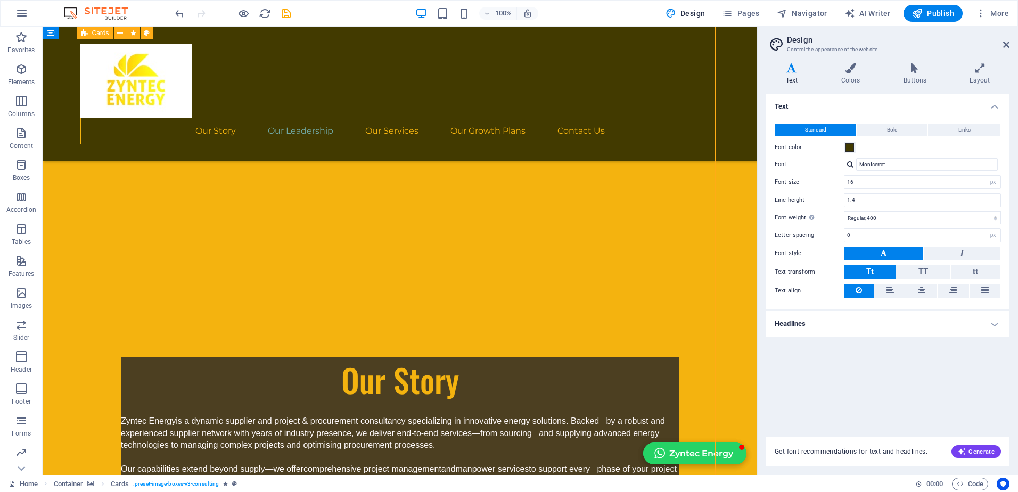
drag, startPoint x: 511, startPoint y: 278, endPoint x: 698, endPoint y: 278, distance: 187.3
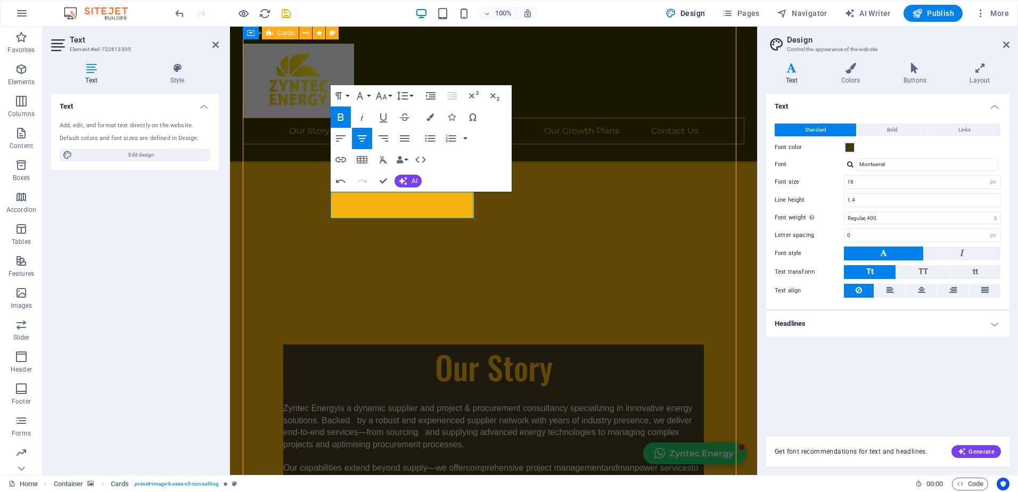
scroll to position [1574, 0]
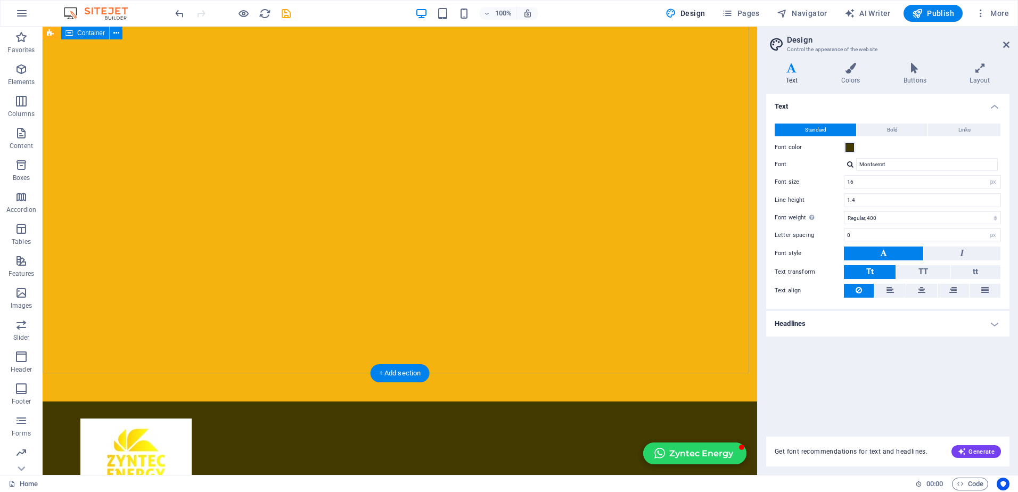
scroll to position [0, 0]
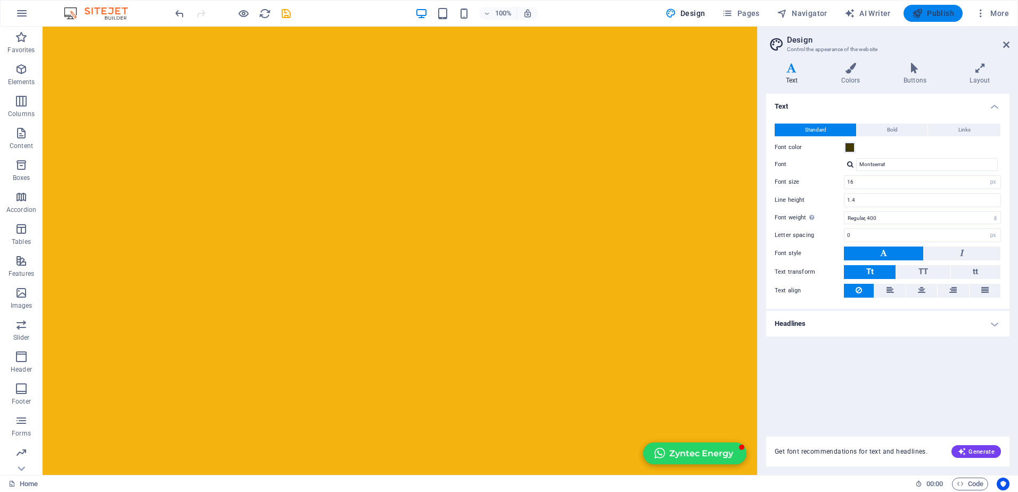
click at [923, 11] on span "Publish" at bounding box center [933, 13] width 42 height 11
checkbox input "false"
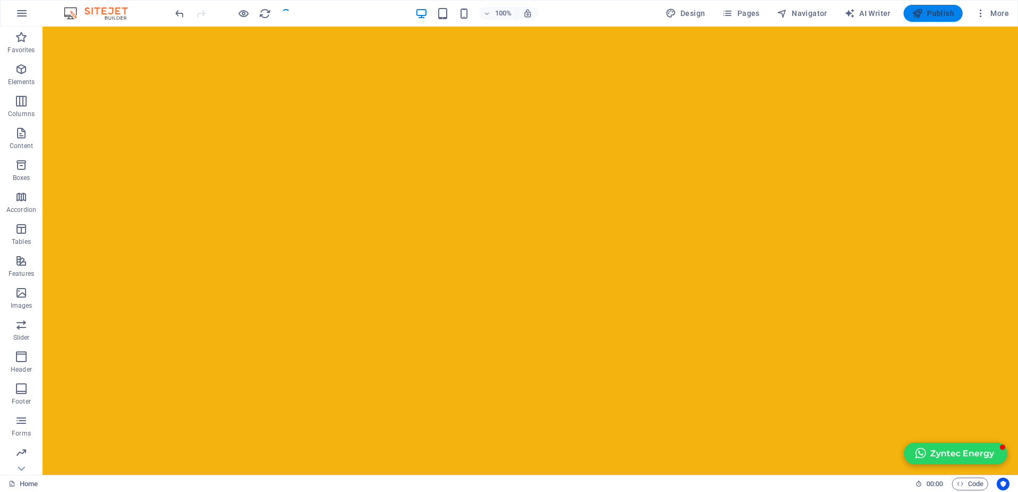
click at [936, 14] on span "Publish" at bounding box center [933, 13] width 42 height 11
